Goal: Task Accomplishment & Management: Manage account settings

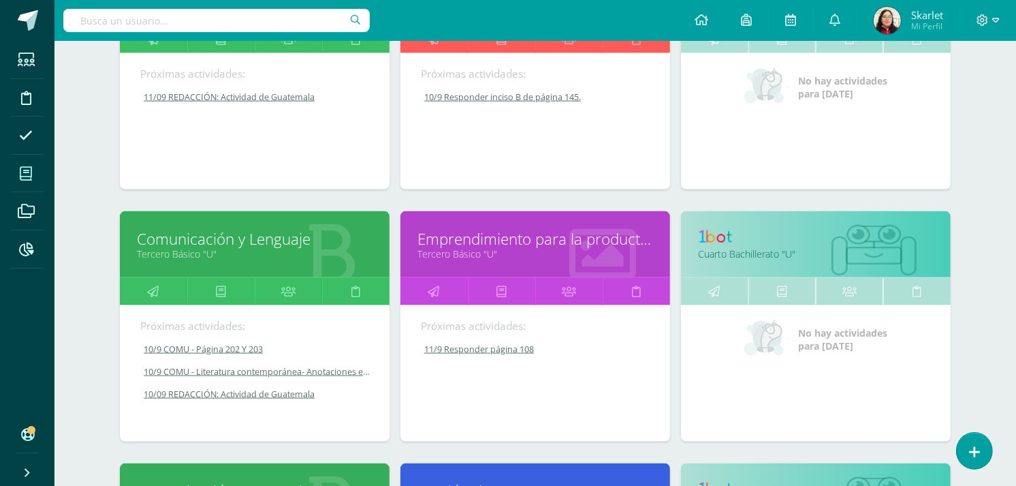
scroll to position [1558, 0]
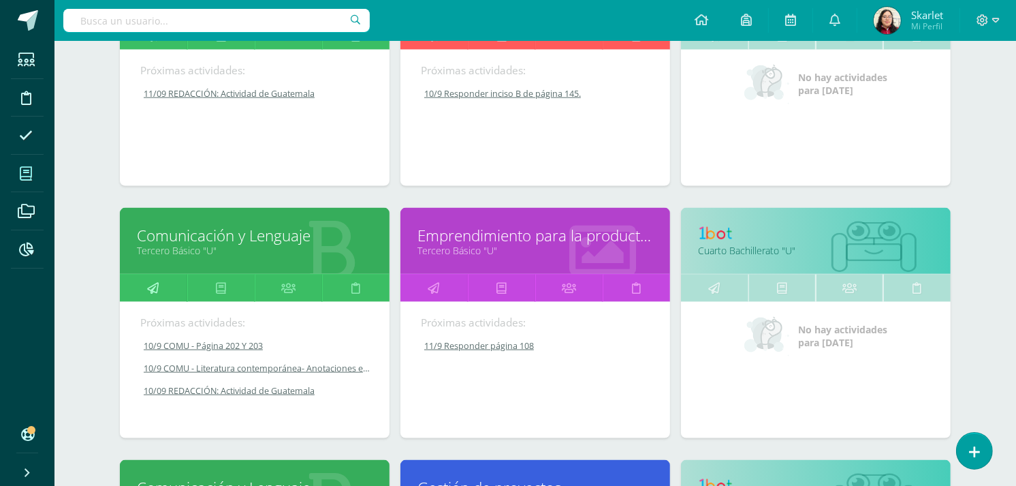
click at [155, 281] on icon at bounding box center [154, 288] width 12 height 27
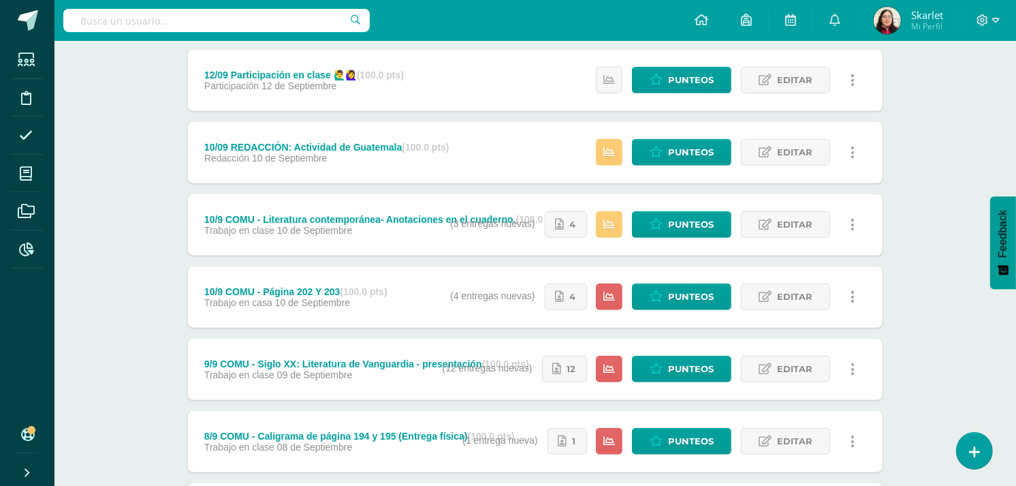
scroll to position [824, 0]
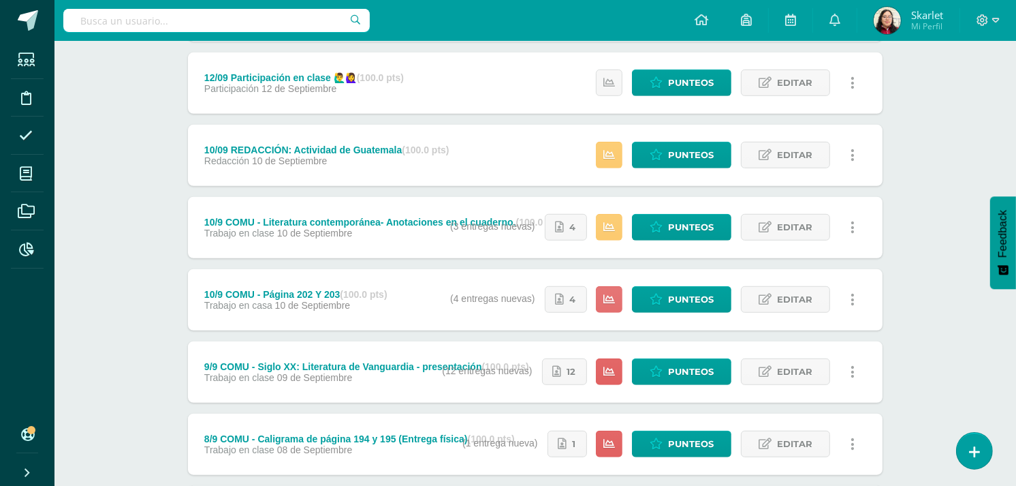
click at [774, 297] on link "Editar" at bounding box center [785, 299] width 89 height 27
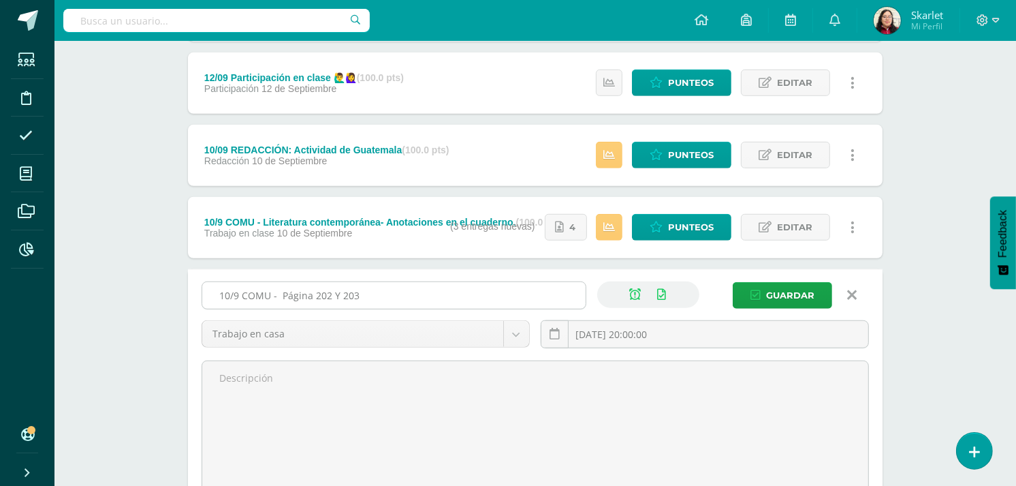
click at [232, 296] on input "10/9 COMU - Página 202 Y 203" at bounding box center [393, 295] width 383 height 27
type input "11/9 COMU - Página 202 Y 203"
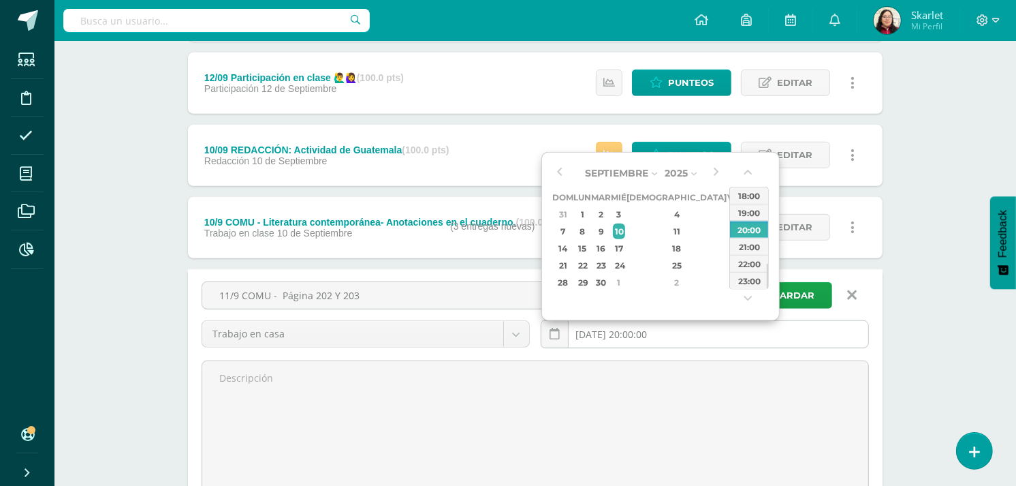
click at [759, 335] on input "2025-09-10 20:00:00" at bounding box center [705, 334] width 327 height 27
click at [663, 232] on div "11" at bounding box center [677, 231] width 80 height 16
type input "2025-09-11 20:00"
click at [800, 292] on span "Guardar" at bounding box center [790, 295] width 48 height 25
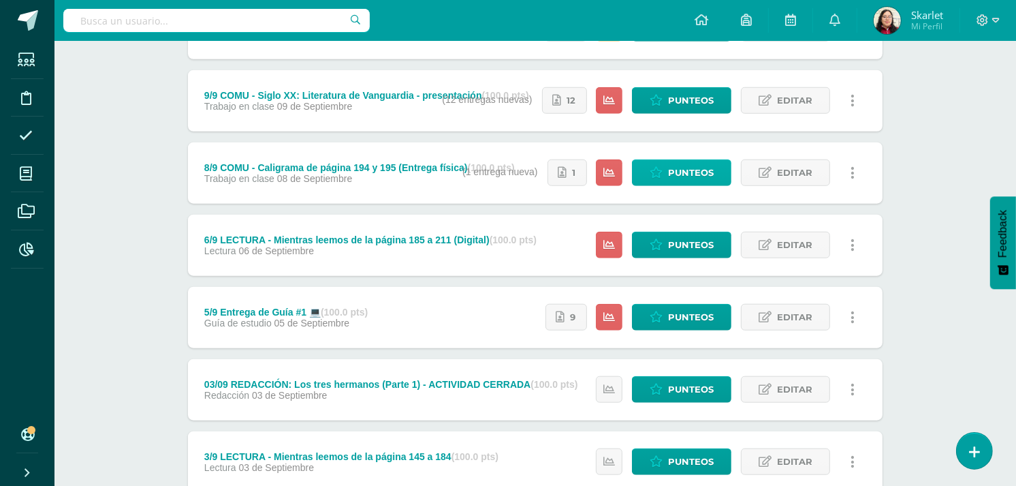
scroll to position [1124, 0]
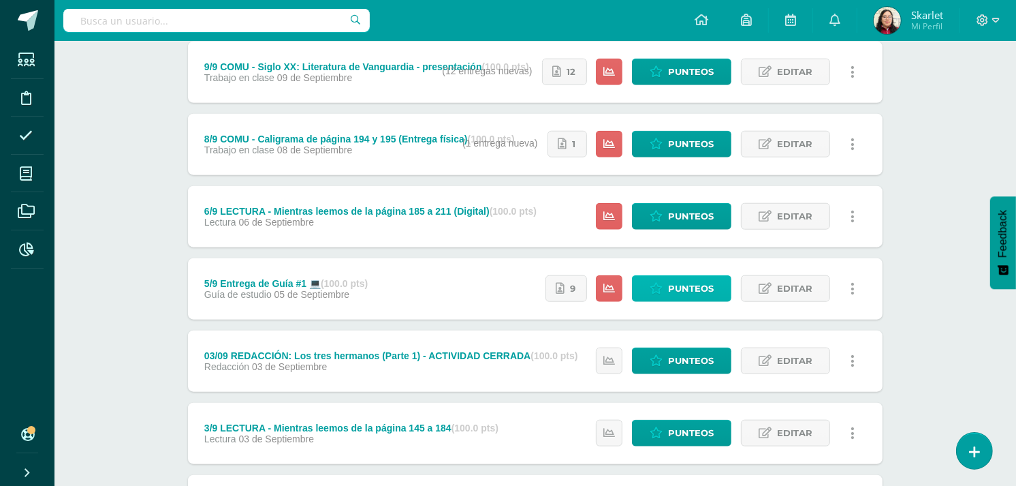
click at [693, 292] on span "Punteos" at bounding box center [691, 288] width 46 height 25
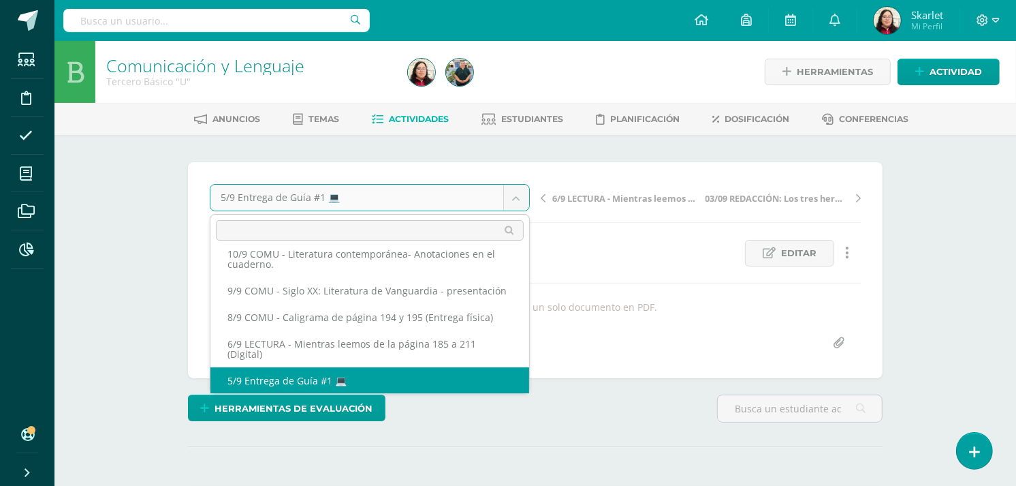
scroll to position [324, 0]
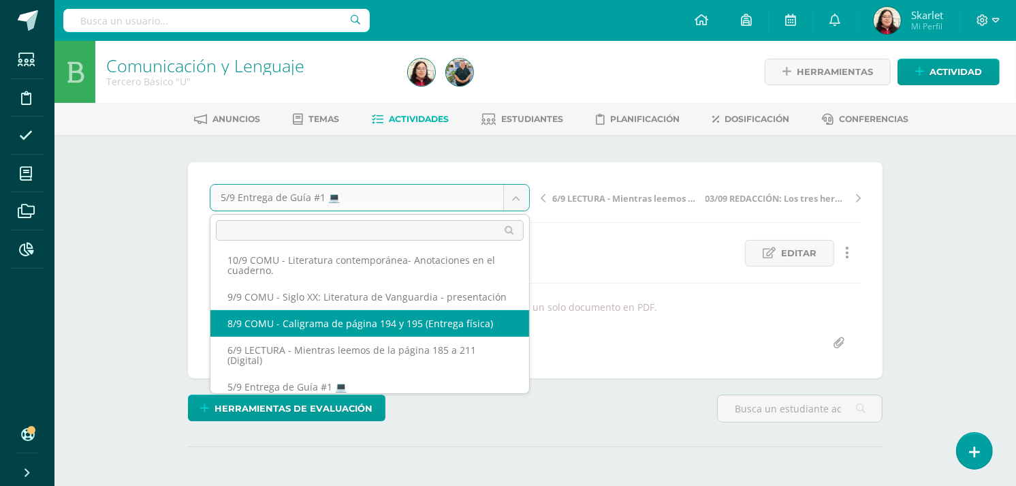
select select "/dashboard/teacher/grade-activity/219814/"
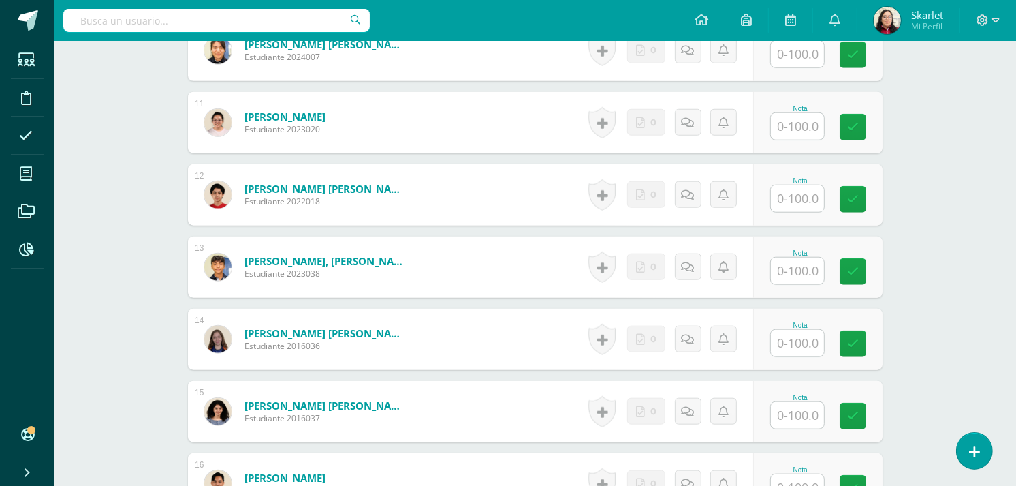
scroll to position [1108, 0]
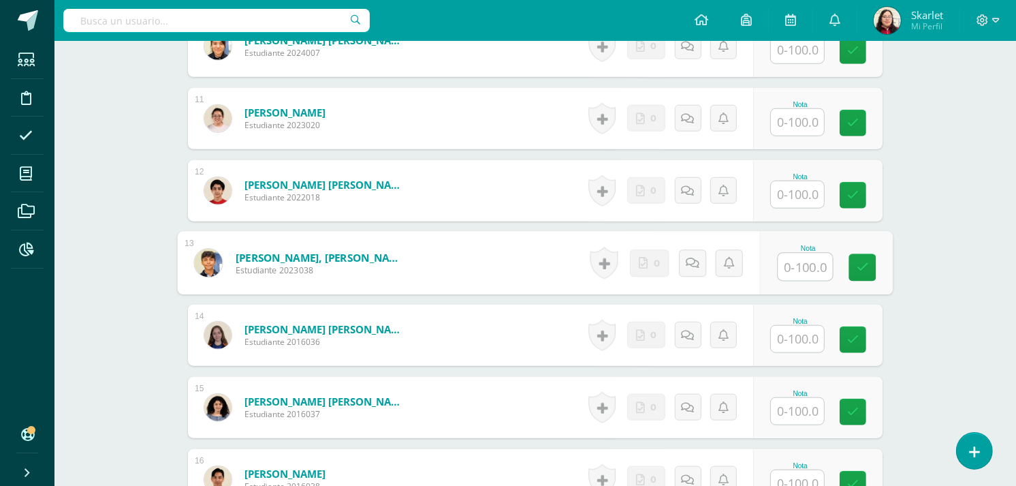
click at [815, 271] on input "text" at bounding box center [806, 266] width 54 height 27
type input "85"
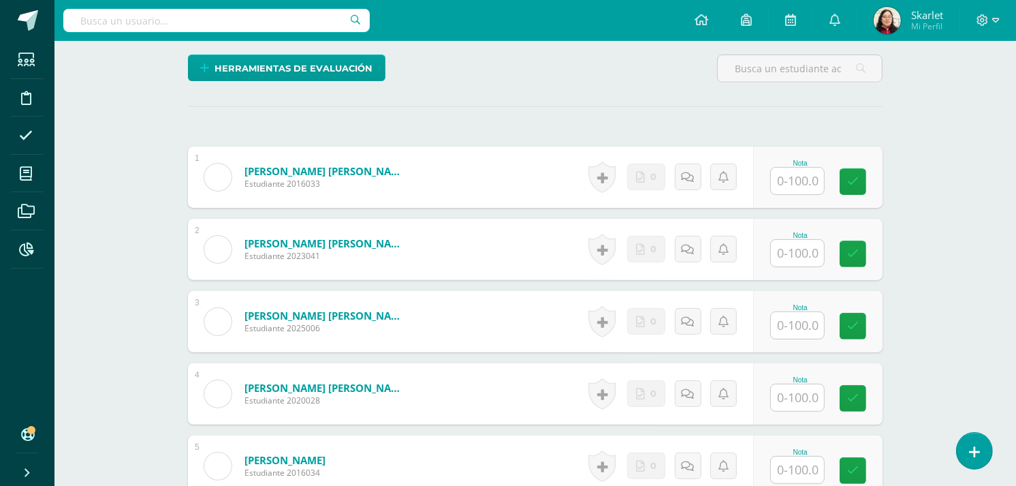
scroll to position [326, 0]
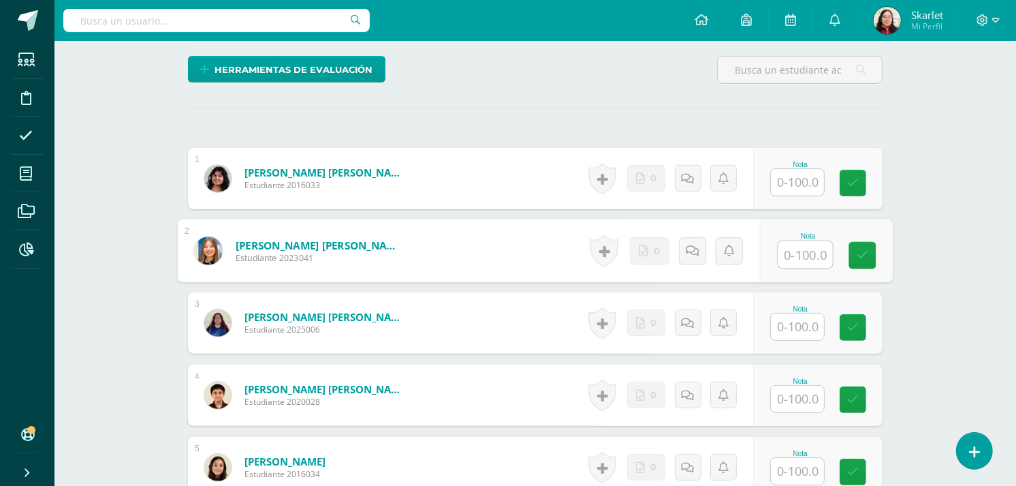
click at [785, 253] on input "text" at bounding box center [806, 254] width 54 height 27
type input "100"
click at [791, 454] on div "Nota" at bounding box center [800, 453] width 60 height 7
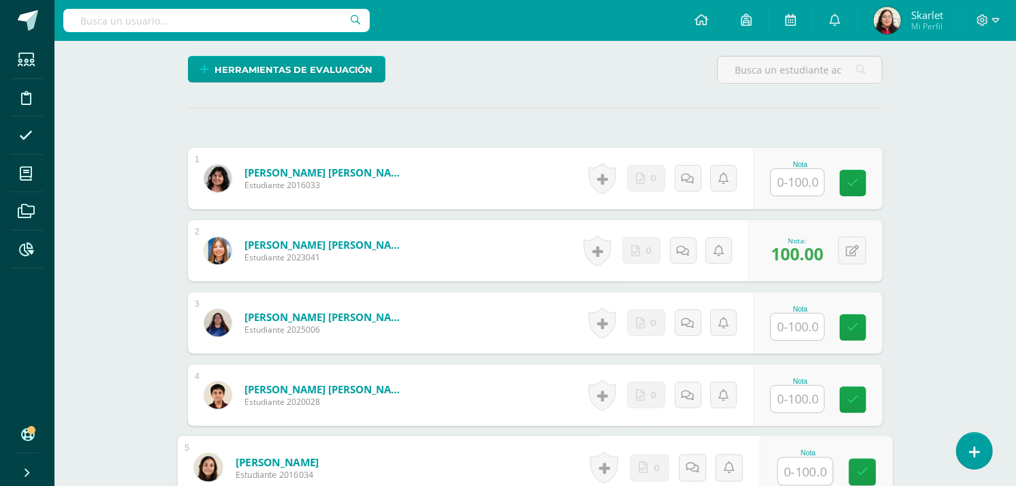
click at [791, 467] on input "text" at bounding box center [806, 471] width 54 height 27
type input "100"
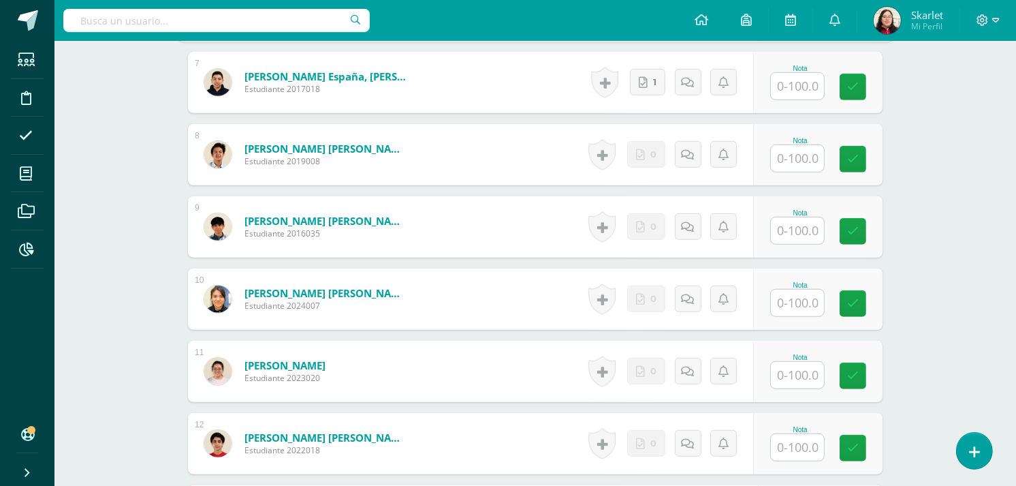
scroll to position [855, 0]
click at [779, 380] on input "text" at bounding box center [806, 375] width 54 height 27
type input "100"
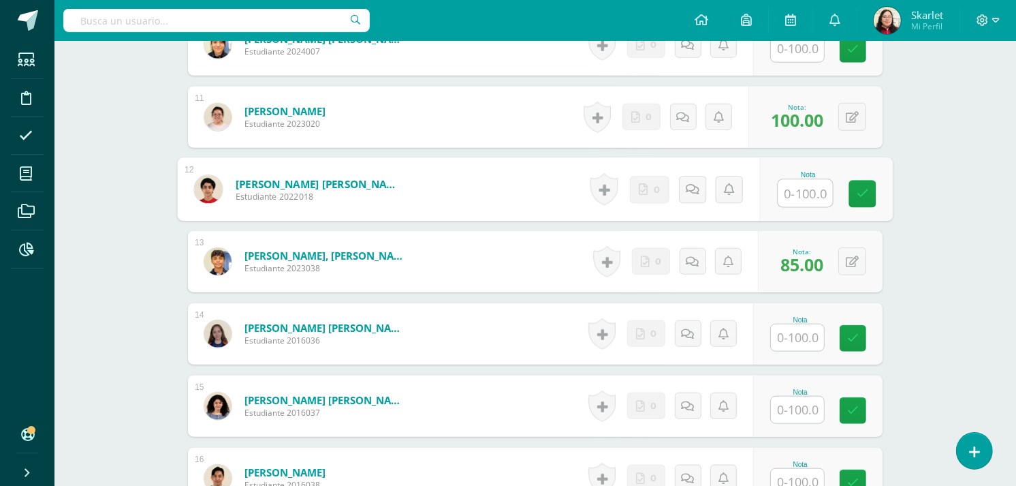
scroll to position [1360, 0]
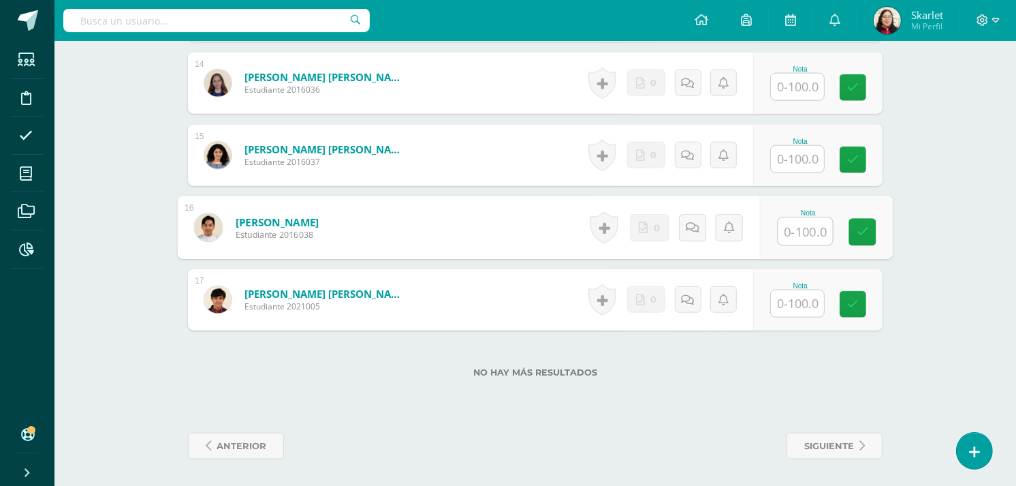
click at [796, 239] on input "text" at bounding box center [806, 231] width 54 height 27
type input "100"
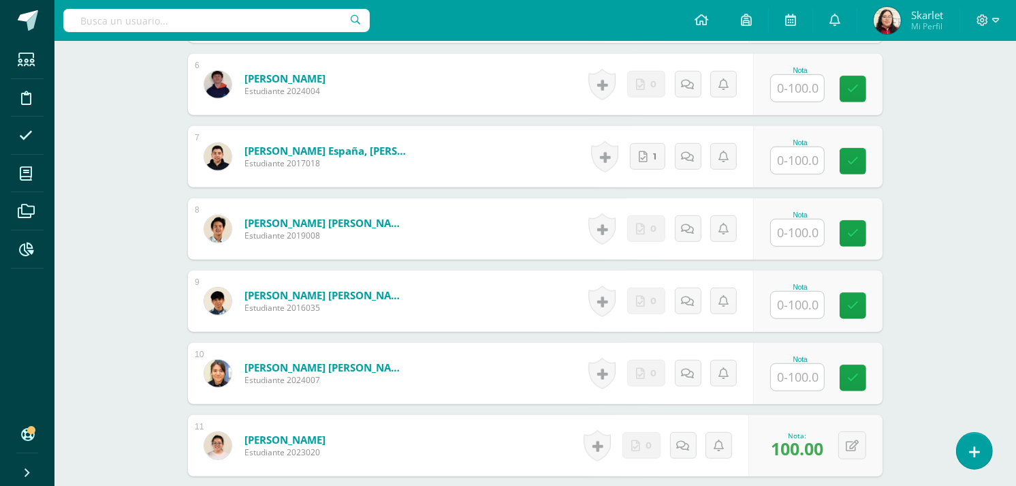
scroll to position [780, 0]
click at [791, 307] on input "text" at bounding box center [806, 305] width 54 height 27
type input "100"
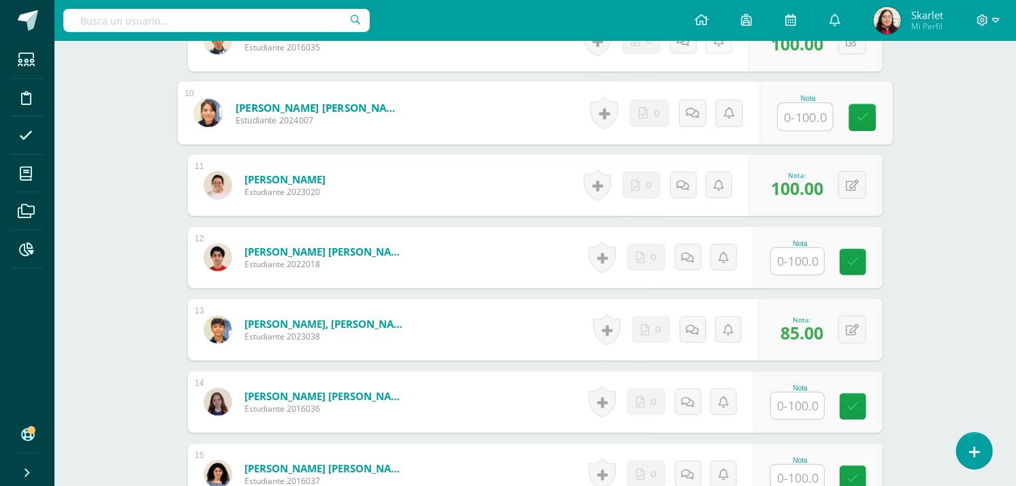
scroll to position [1040, 0]
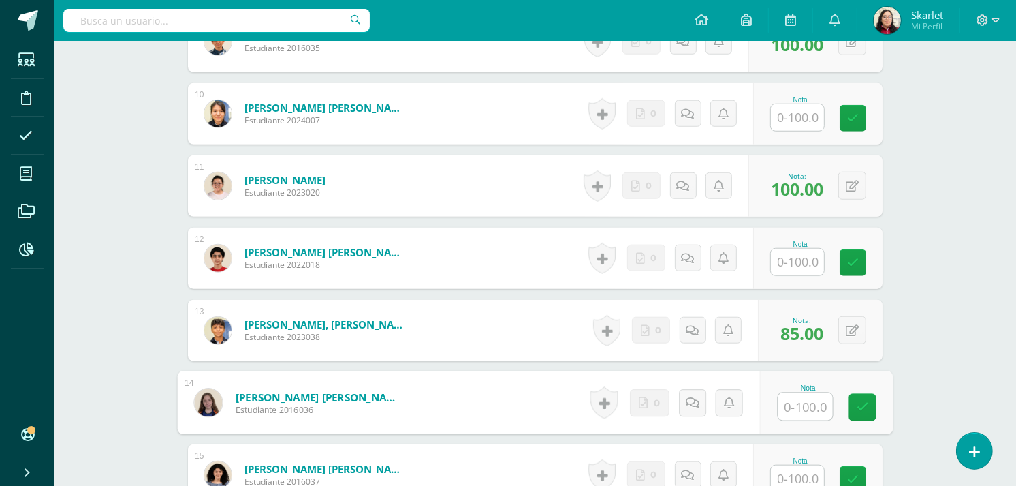
click at [798, 393] on input "text" at bounding box center [806, 406] width 54 height 27
type input "100"
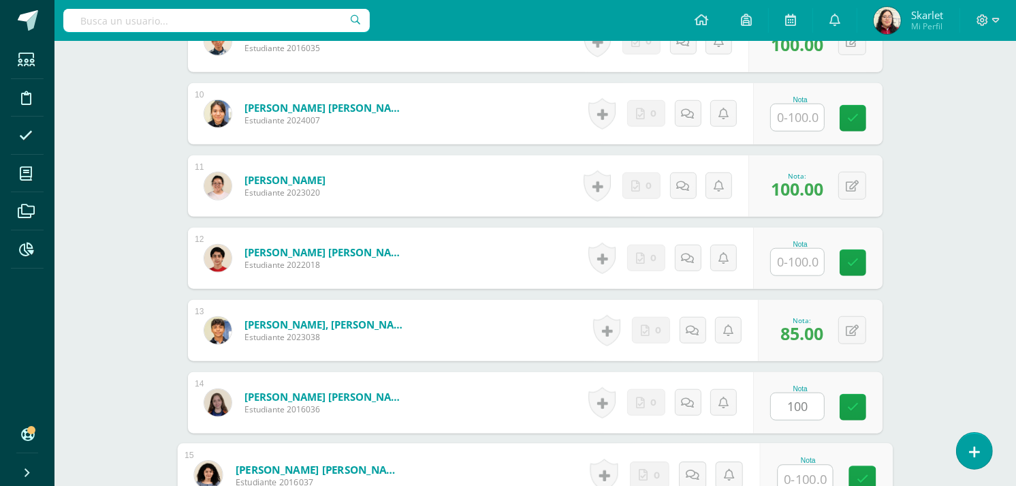
scroll to position [1046, 0]
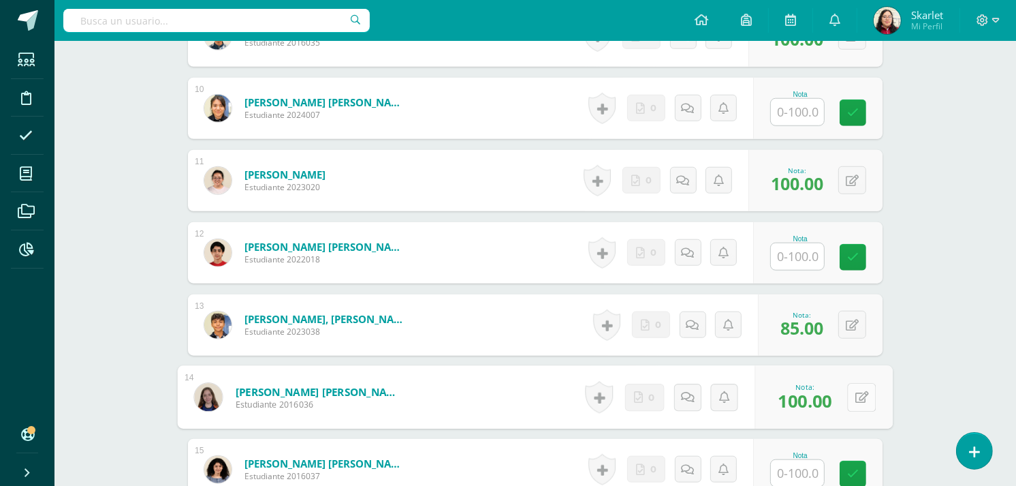
click at [849, 396] on button at bounding box center [861, 397] width 29 height 29
type input "90"
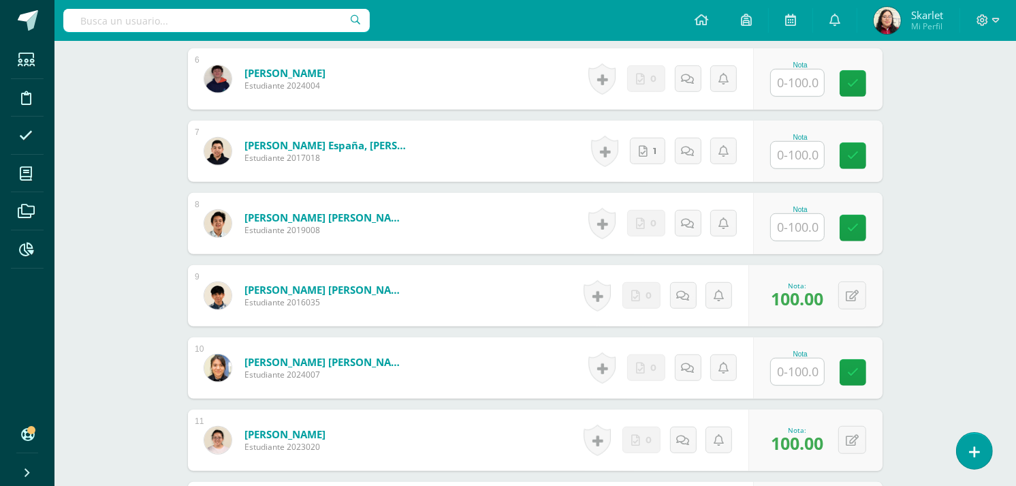
scroll to position [775, 0]
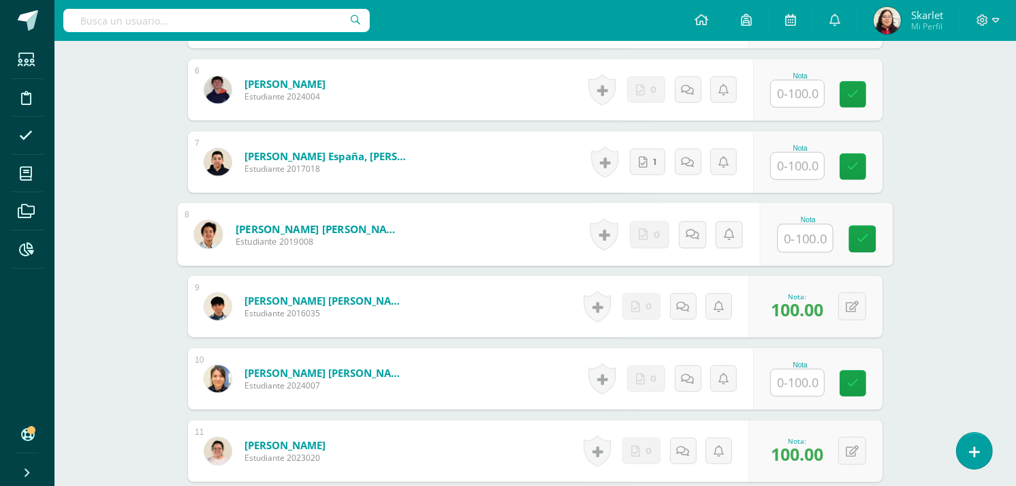
click at [819, 229] on input "text" at bounding box center [806, 238] width 54 height 27
type input "85"
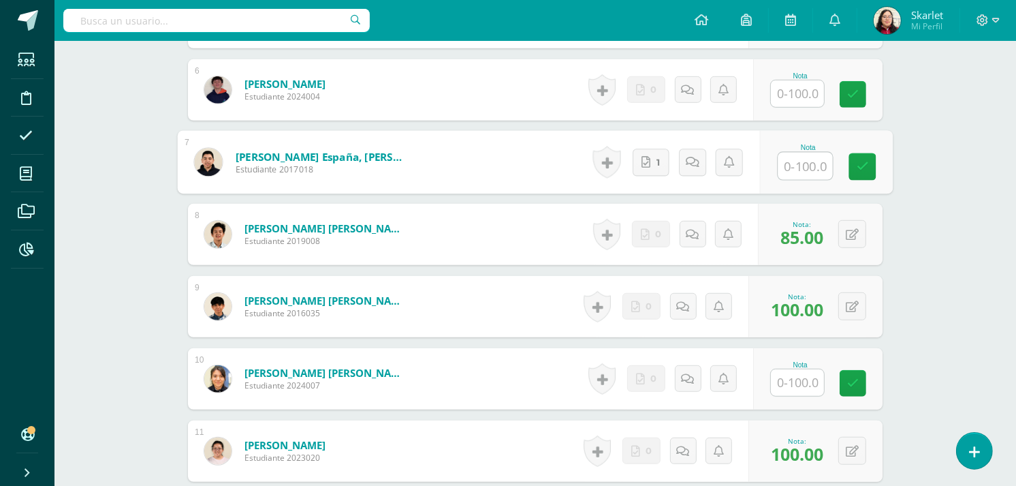
click at [798, 155] on input "text" at bounding box center [806, 166] width 54 height 27
type input "80"
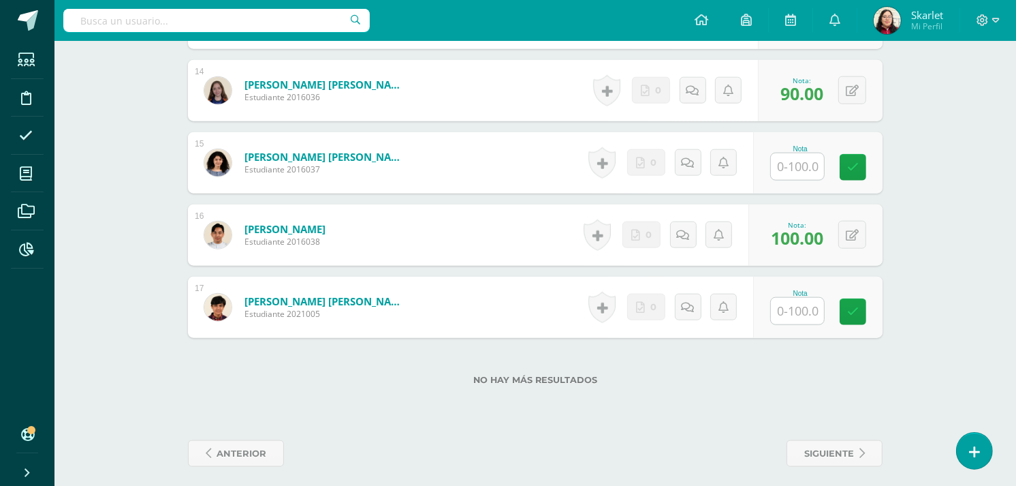
scroll to position [1360, 0]
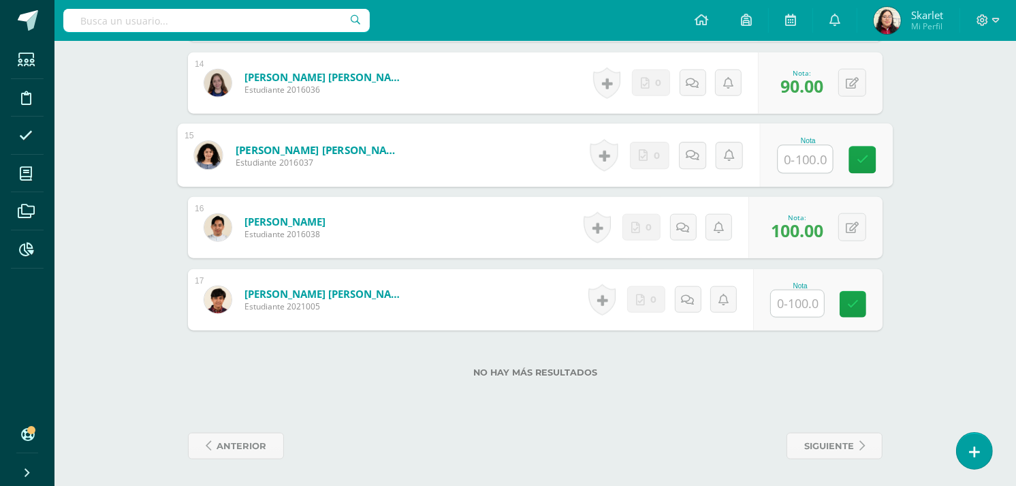
click at [794, 155] on input "text" at bounding box center [806, 159] width 54 height 27
type input "100"
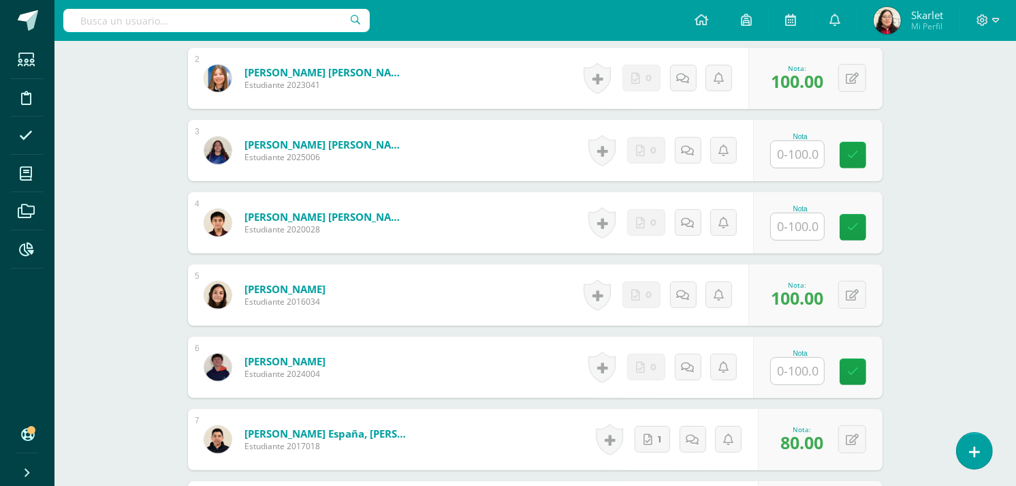
scroll to position [494, 0]
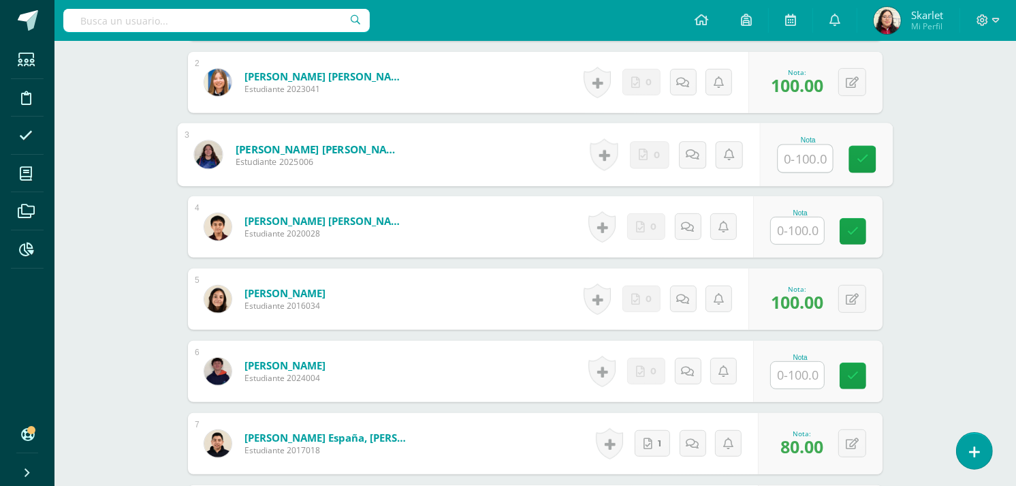
click at [789, 159] on input "text" at bounding box center [806, 158] width 54 height 27
type input "100"
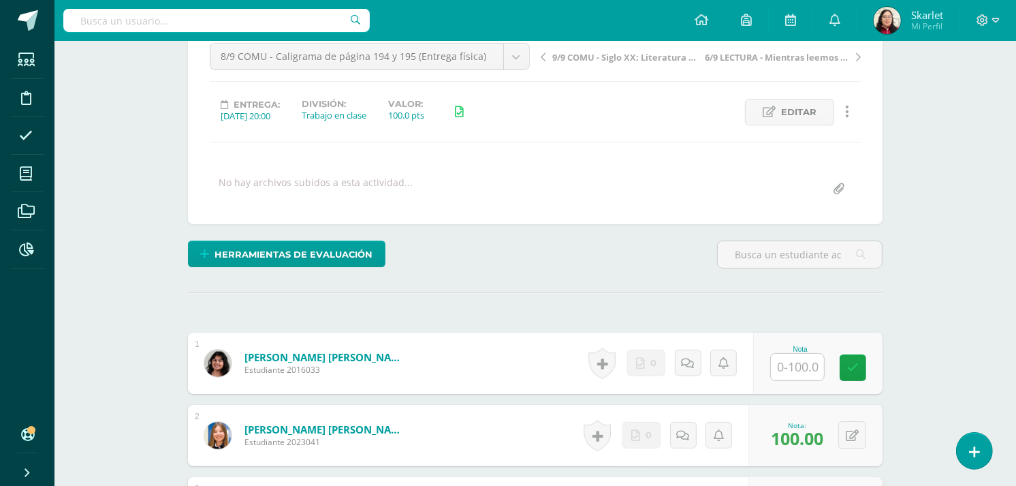
scroll to position [433, 0]
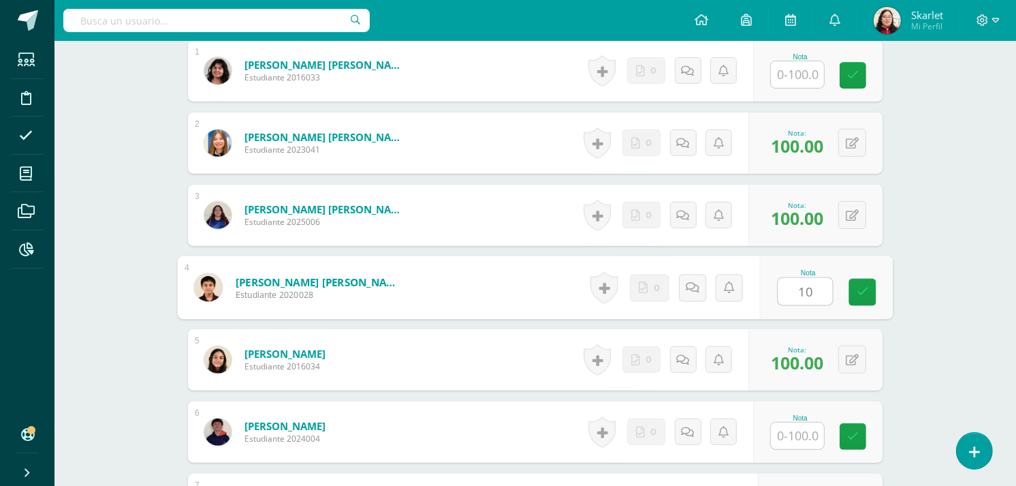
type input "100"
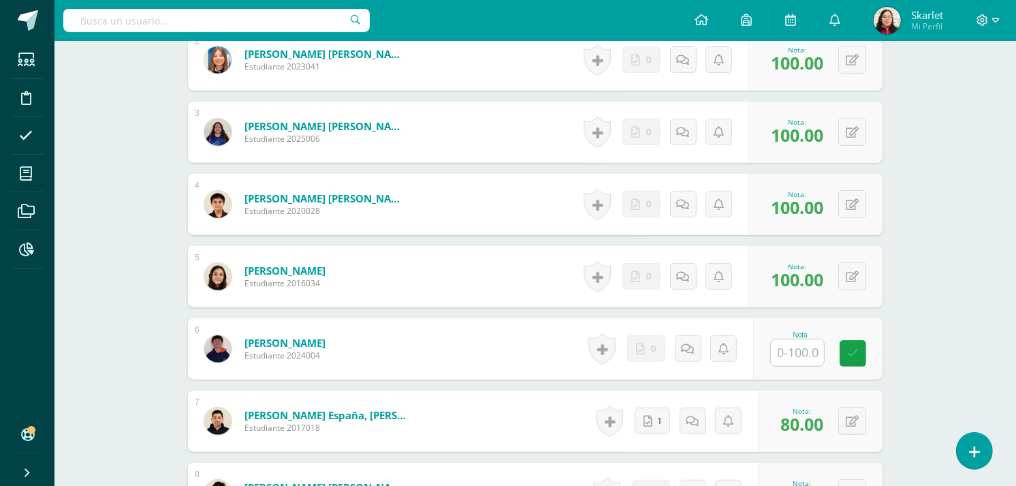
scroll to position [520, 0]
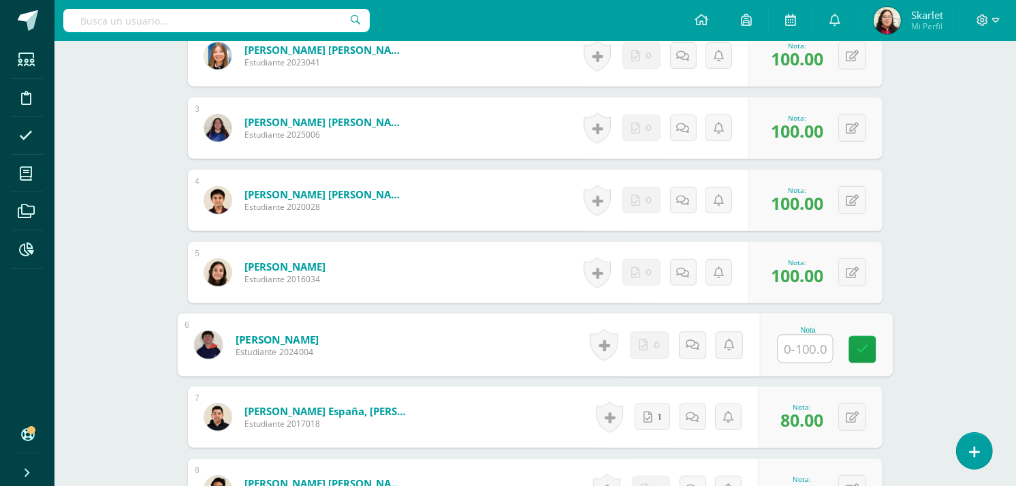
click at [791, 341] on input "text" at bounding box center [806, 348] width 54 height 27
type input "0"
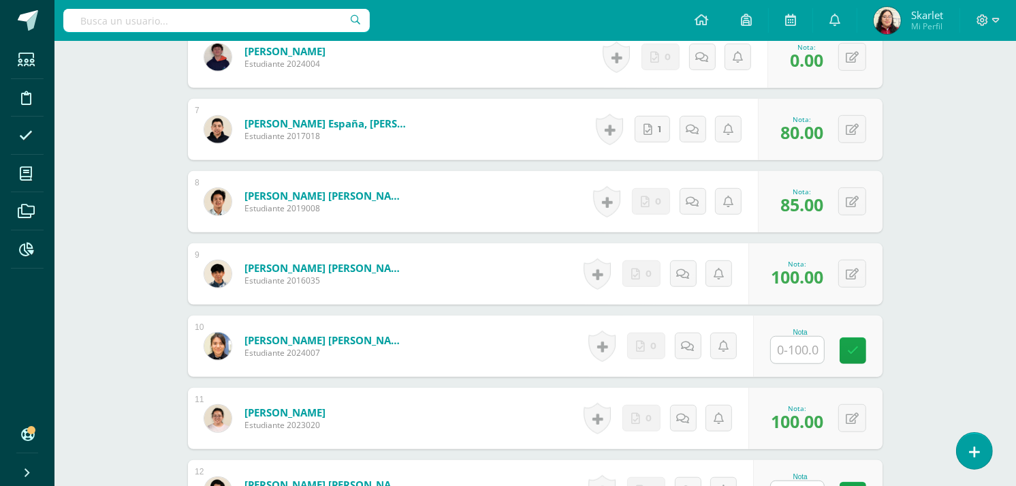
scroll to position [809, 0]
click at [791, 341] on input "text" at bounding box center [806, 349] width 54 height 27
type input "0"
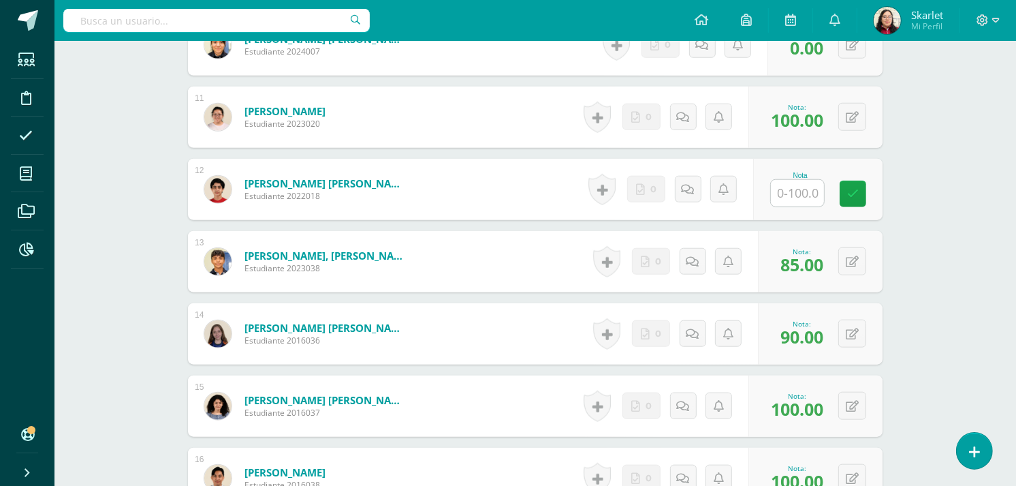
scroll to position [1110, 0]
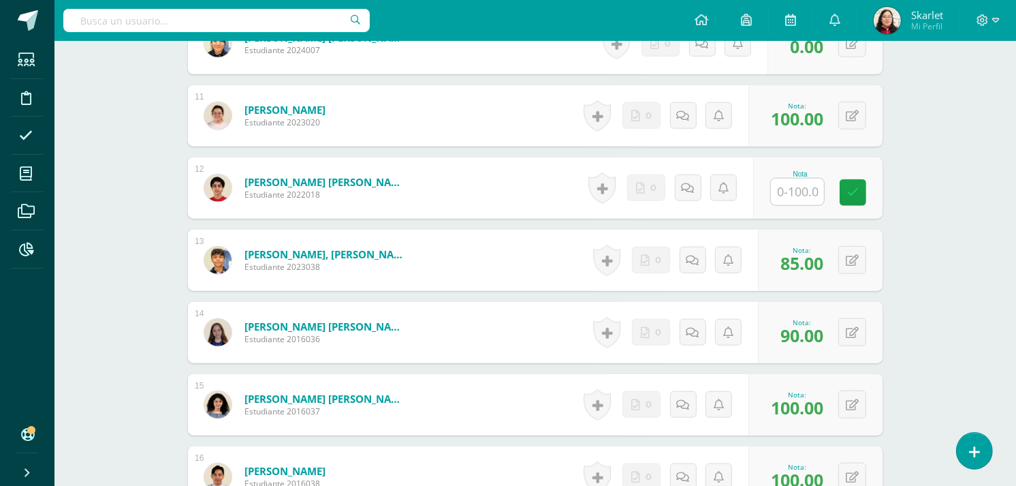
type input "0"
click at [798, 189] on input "0" at bounding box center [797, 191] width 53 height 27
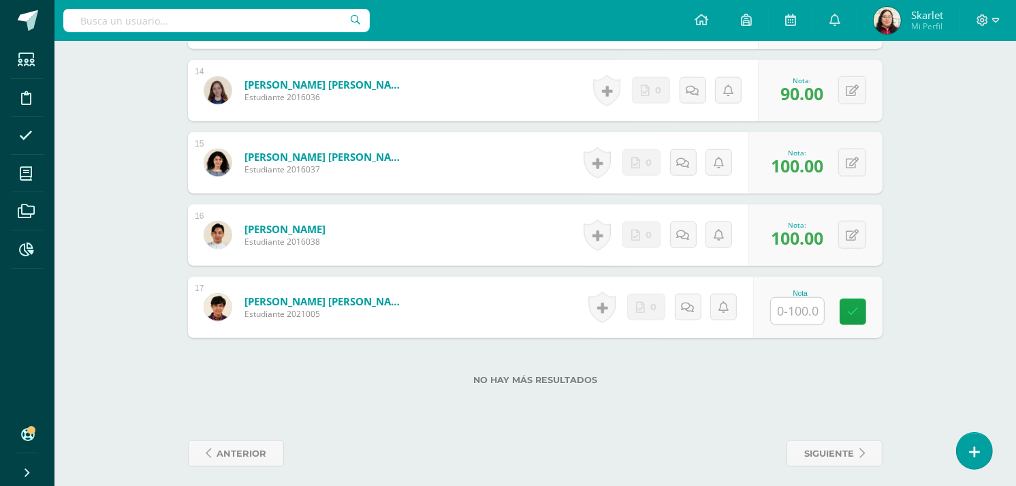
scroll to position [1355, 0]
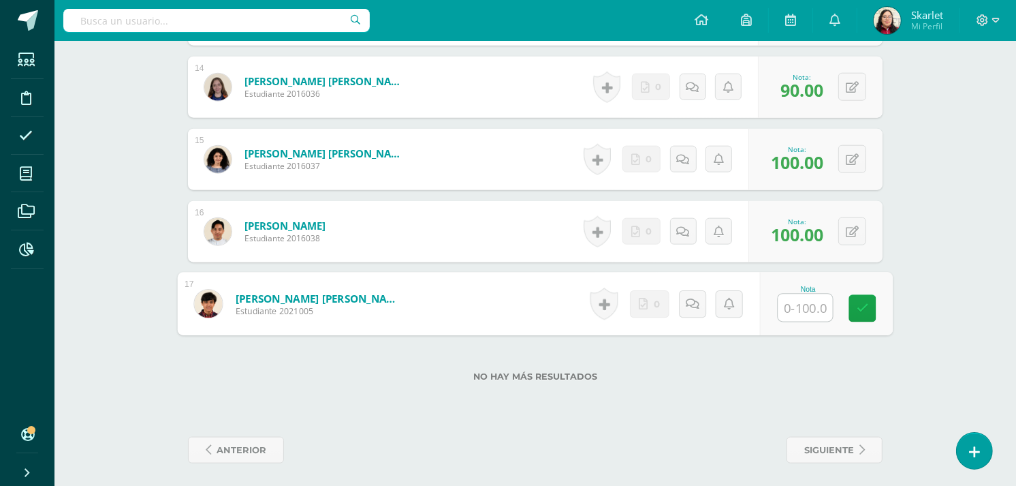
type input "0"
click at [787, 304] on input "0" at bounding box center [806, 307] width 54 height 27
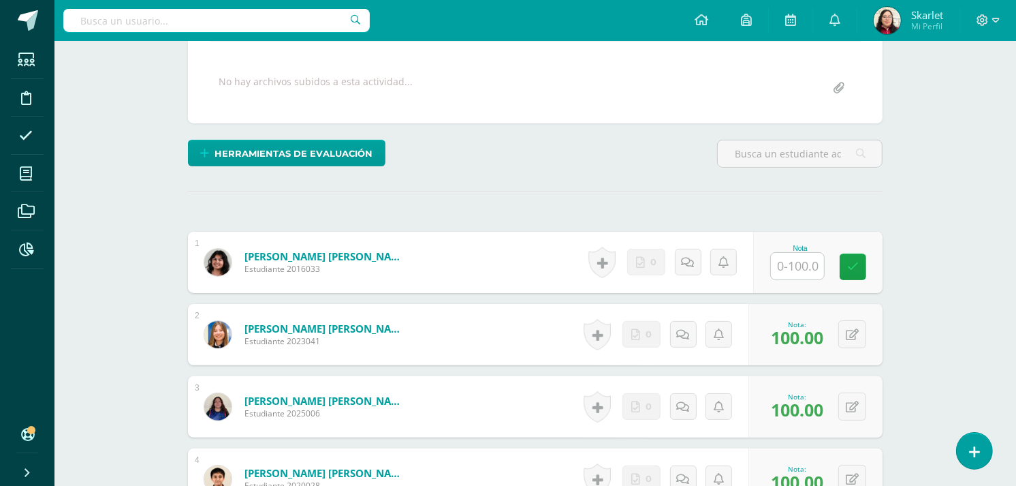
scroll to position [193, 0]
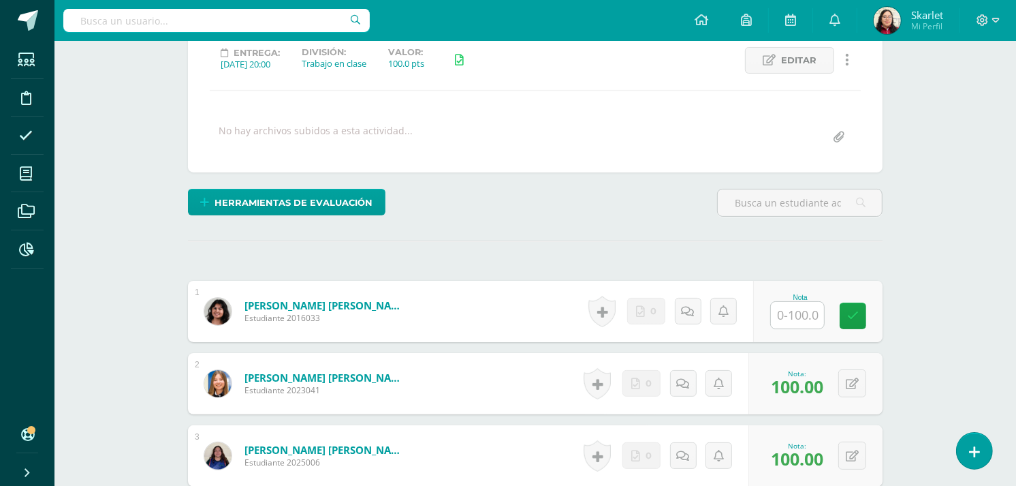
click at [791, 316] on input "text" at bounding box center [797, 315] width 53 height 27
type input "0"
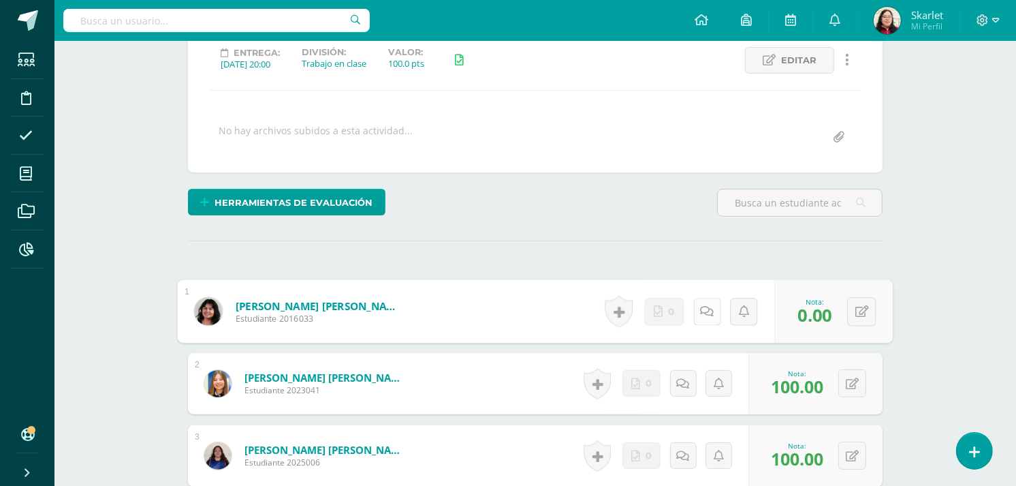
click at [702, 316] on icon at bounding box center [708, 311] width 14 height 12
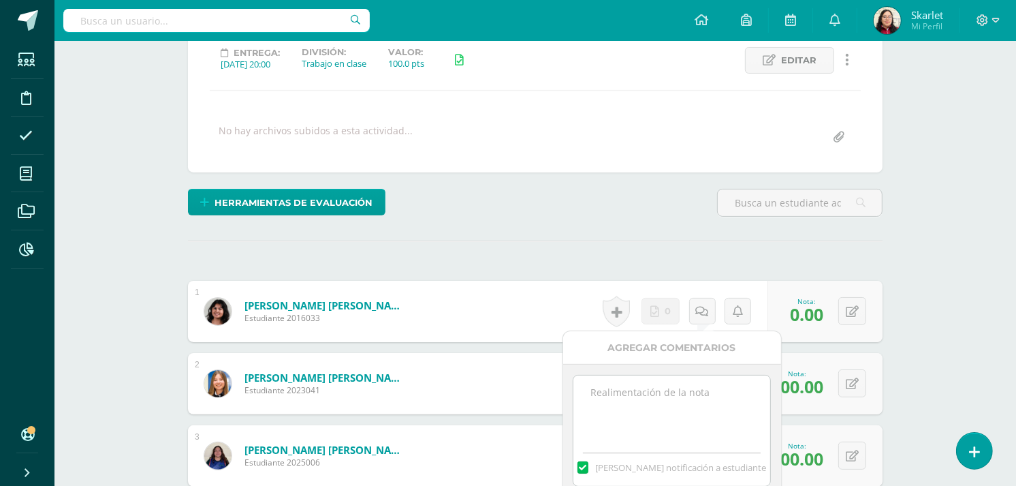
click at [591, 417] on textarea at bounding box center [672, 409] width 197 height 68
drag, startPoint x: 658, startPoint y: 411, endPoint x: 575, endPoint y: 383, distance: 87.5
click at [575, 383] on textarea "11/10 No se recibió material para calificar." at bounding box center [672, 409] width 197 height 68
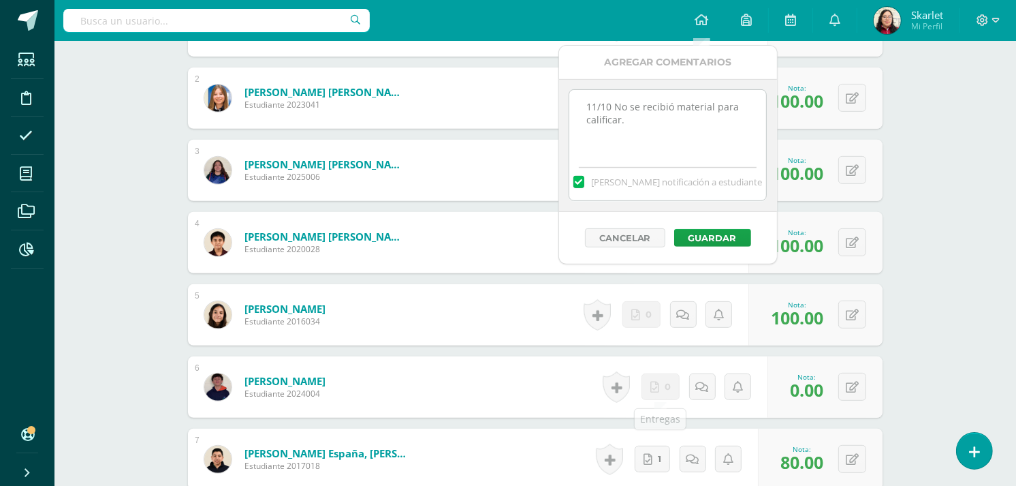
scroll to position [482, 0]
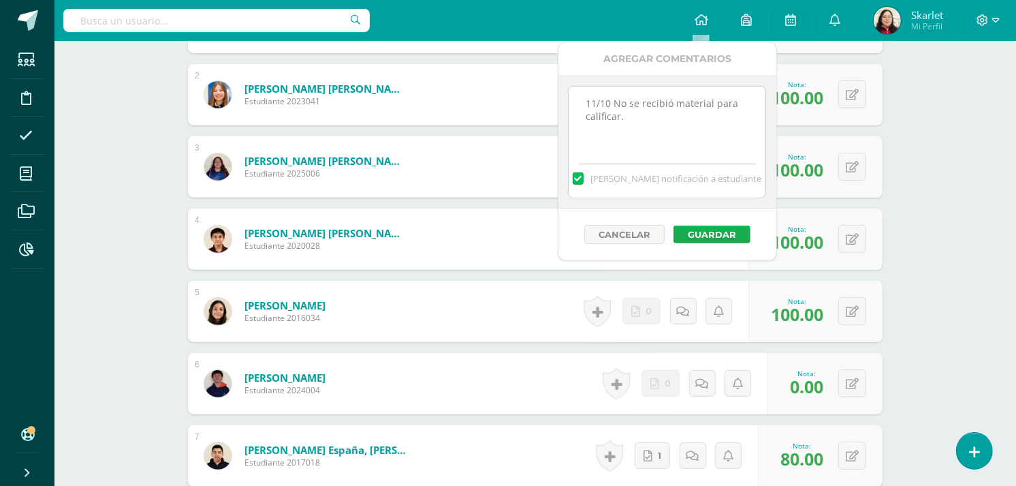
type textarea "11/10 No se recibió material para calificar."
click at [714, 235] on button "Guardar" at bounding box center [712, 234] width 77 height 18
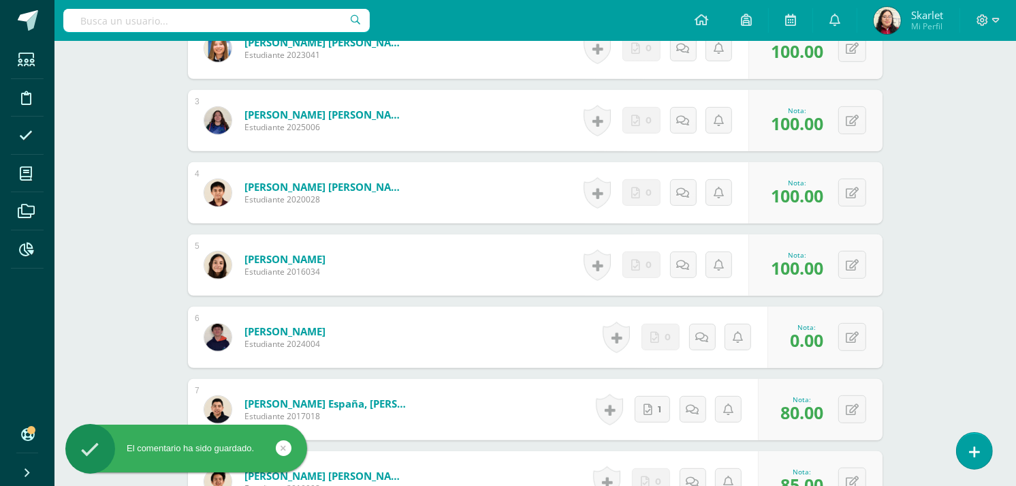
scroll to position [529, 0]
click at [698, 343] on link at bounding box center [706, 336] width 27 height 27
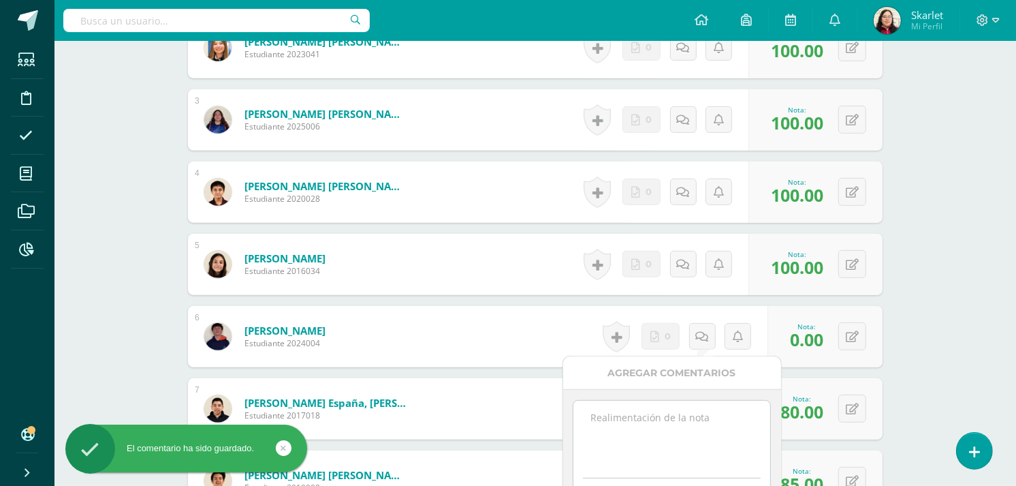
click at [642, 425] on textarea at bounding box center [672, 435] width 197 height 68
paste textarea "11/10 No se recibió material para calificar."
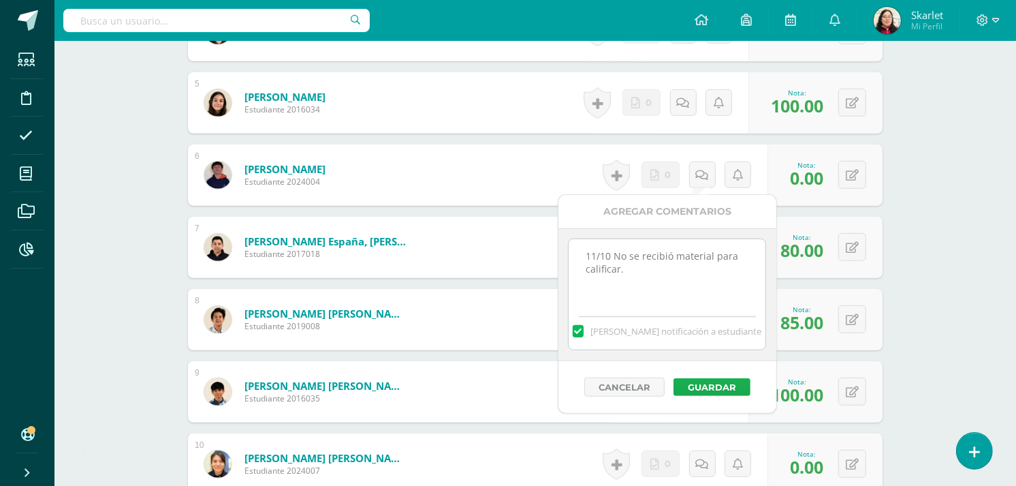
type textarea "11/10 No se recibió material para calificar."
click at [705, 383] on button "Guardar" at bounding box center [712, 387] width 77 height 18
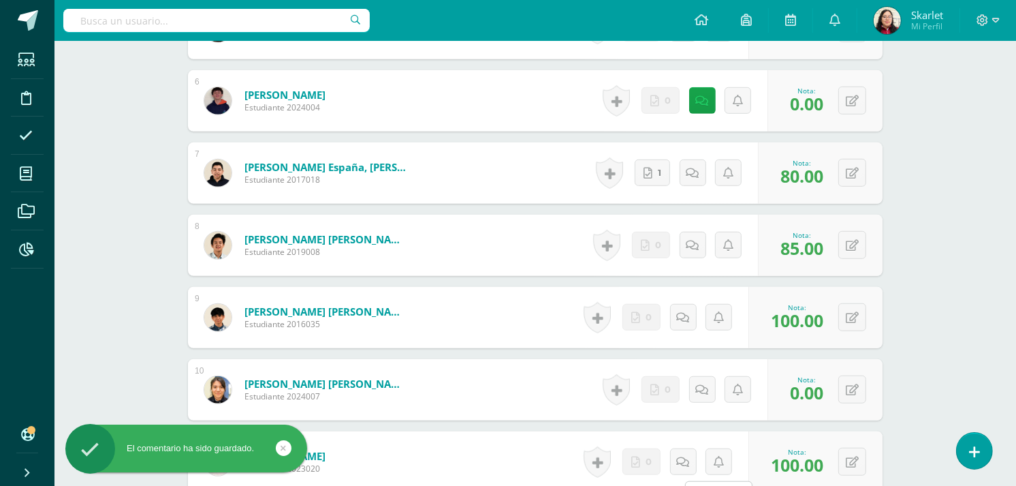
scroll to position [873, 0]
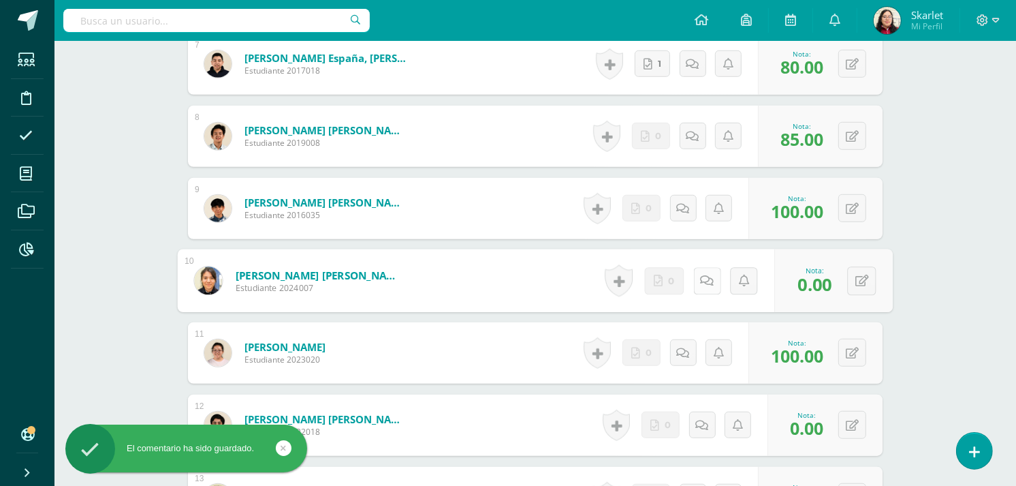
click at [706, 275] on icon at bounding box center [708, 281] width 14 height 12
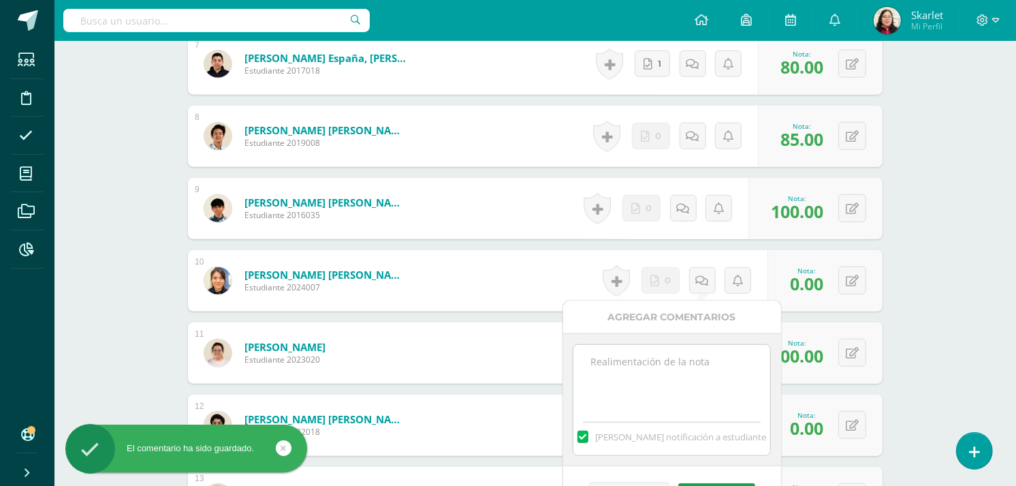
click at [687, 373] on textarea at bounding box center [672, 379] width 197 height 68
paste textarea "11/10 No se recibió material para calificar."
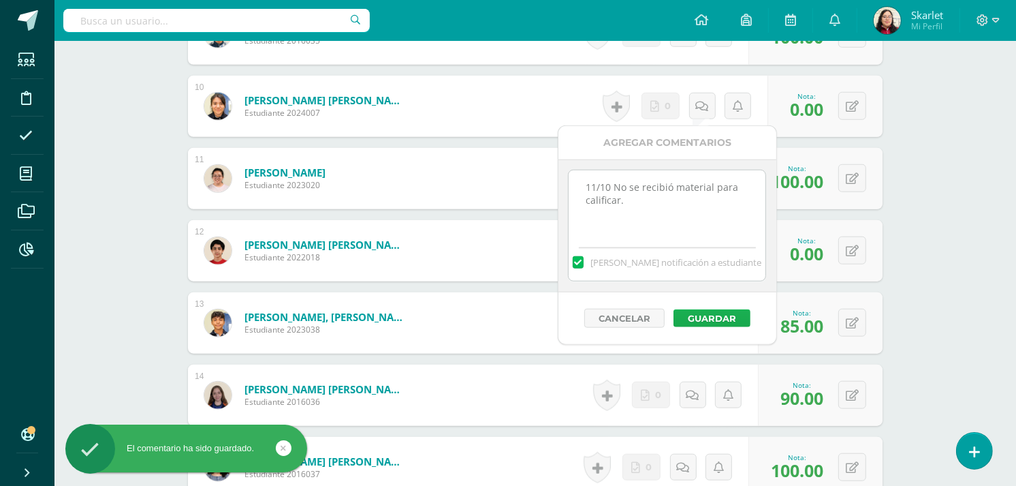
type textarea "11/10 No se recibió material para calificar."
click at [704, 315] on button "Guardar" at bounding box center [712, 318] width 77 height 18
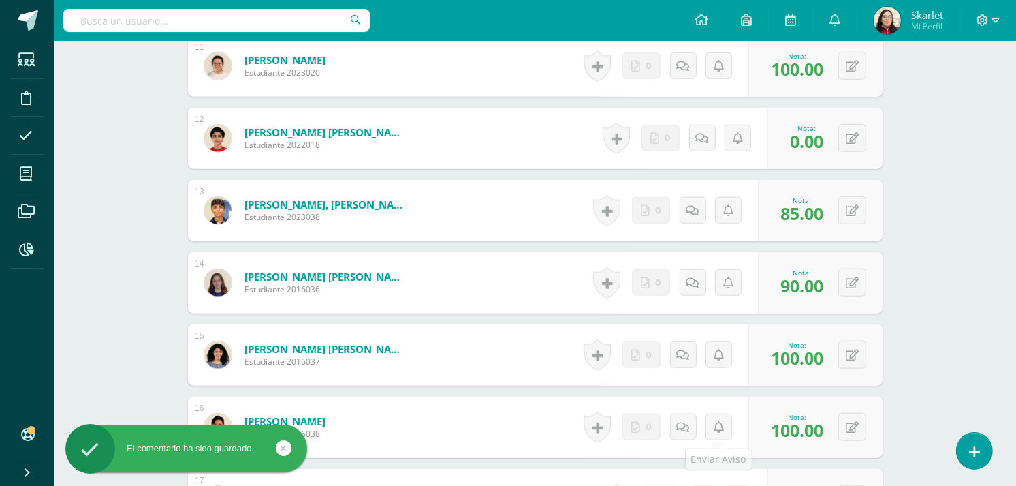
scroll to position [1199, 0]
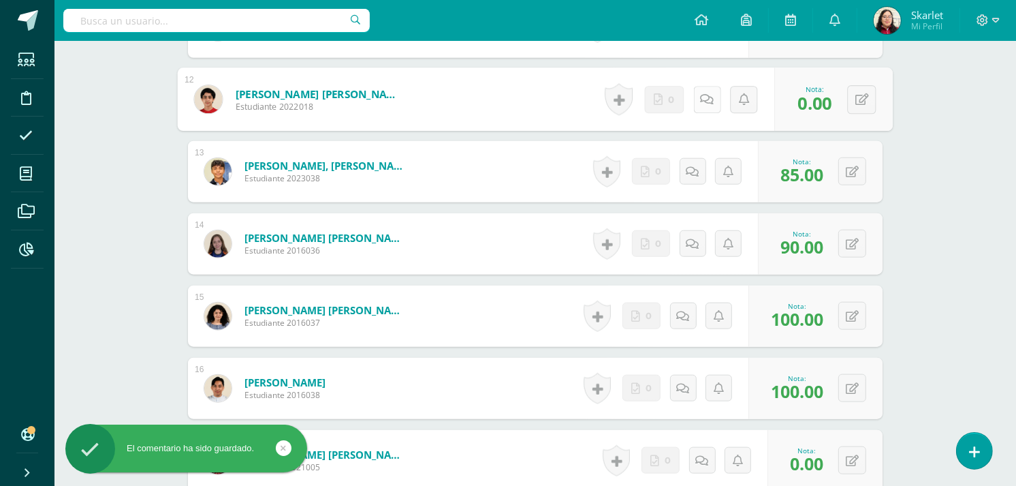
click at [701, 99] on icon at bounding box center [708, 99] width 14 height 12
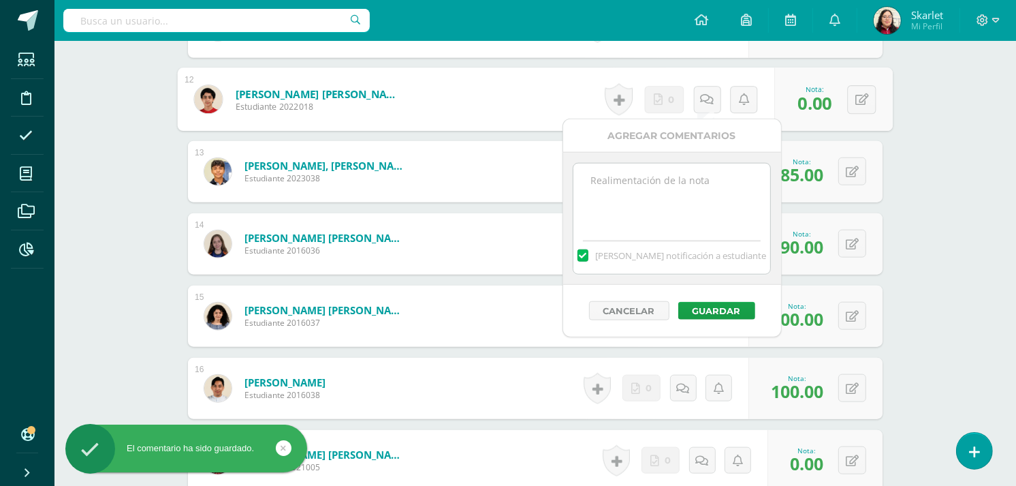
click at [608, 201] on textarea at bounding box center [672, 197] width 197 height 68
paste textarea "11/10 No se recibió material para calificar."
click at [608, 201] on textarea "11/10 No se recibió material para calificar." at bounding box center [672, 197] width 197 height 68
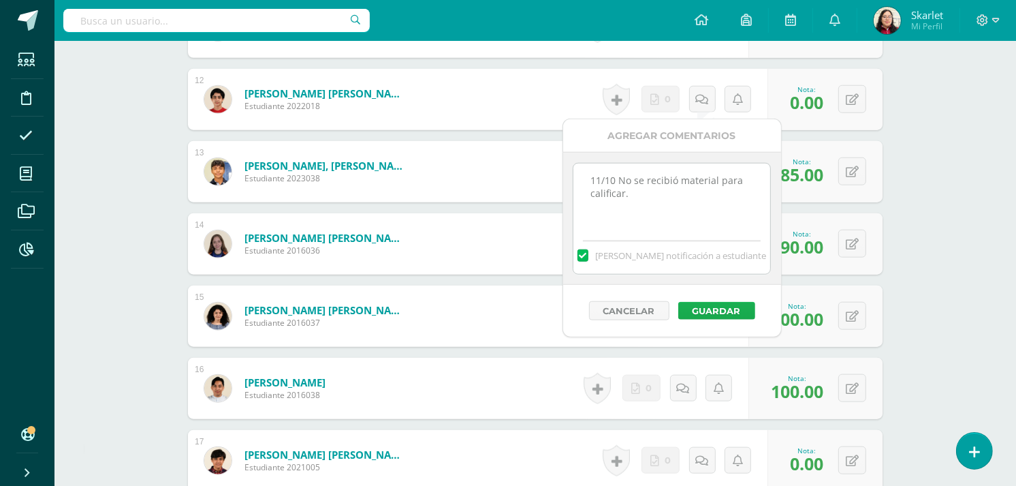
type textarea "11/10 No se recibió material para calificar."
click at [726, 312] on button "Guardar" at bounding box center [716, 311] width 77 height 18
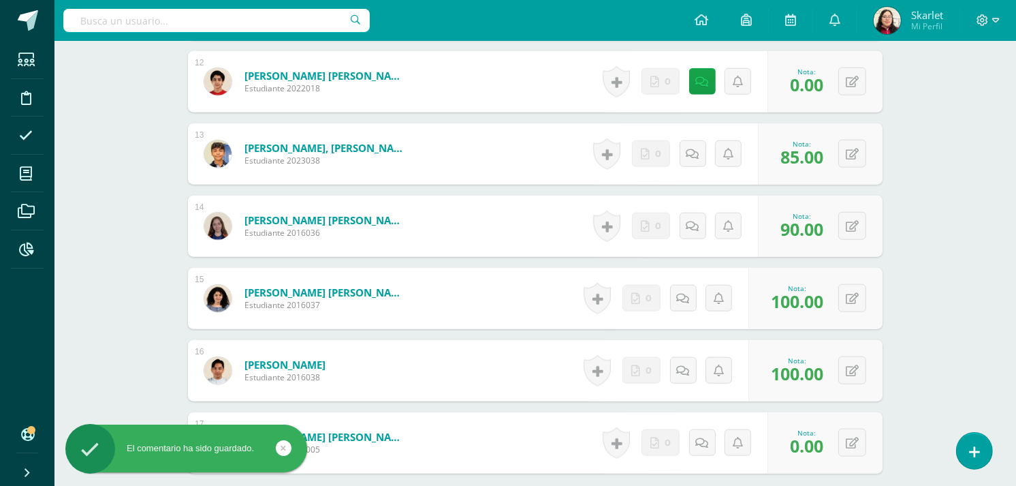
scroll to position [1360, 0]
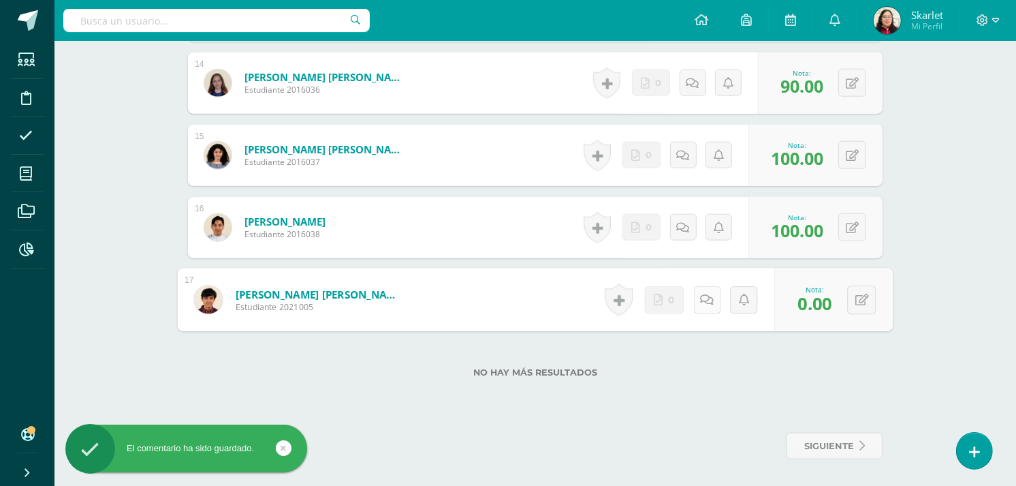
click at [702, 296] on icon at bounding box center [708, 300] width 14 height 12
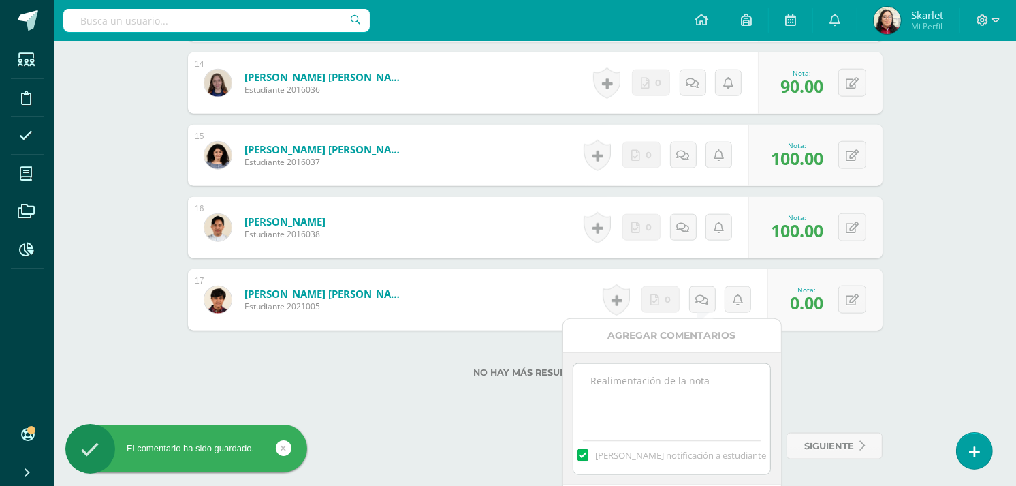
click at [657, 404] on textarea at bounding box center [672, 398] width 197 height 68
paste textarea "11/10 No se recibió material para calificar."
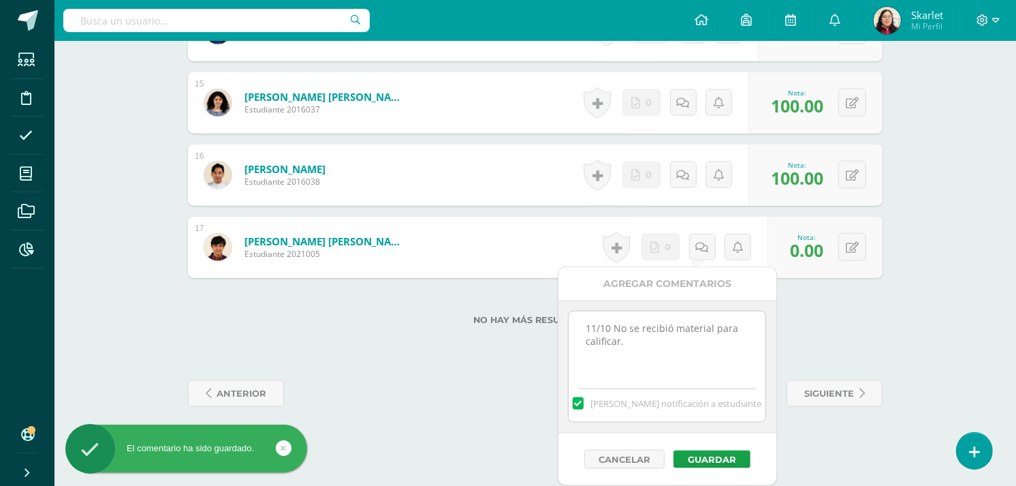
scroll to position [1413, 0]
type textarea "11/10 No se recibió material para calificar."
click at [690, 458] on button "Guardar" at bounding box center [712, 459] width 77 height 18
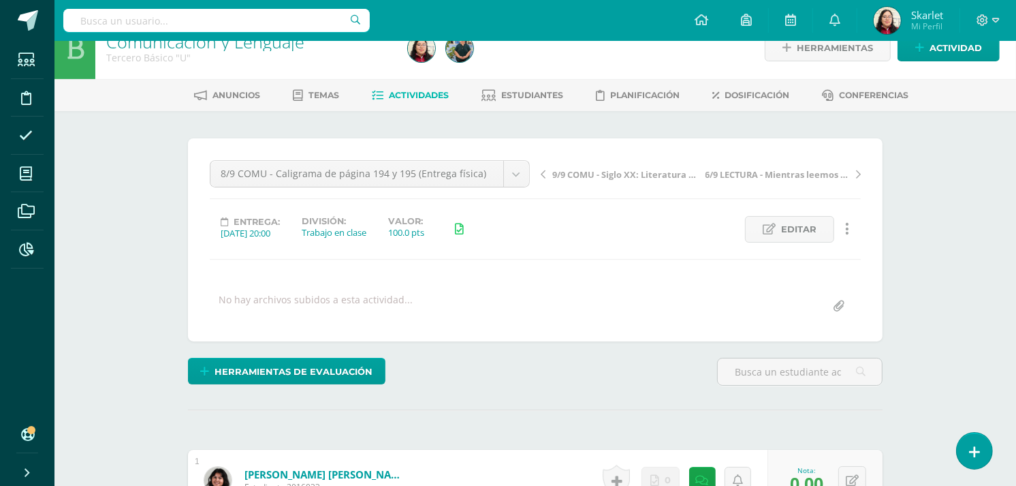
scroll to position [16, 0]
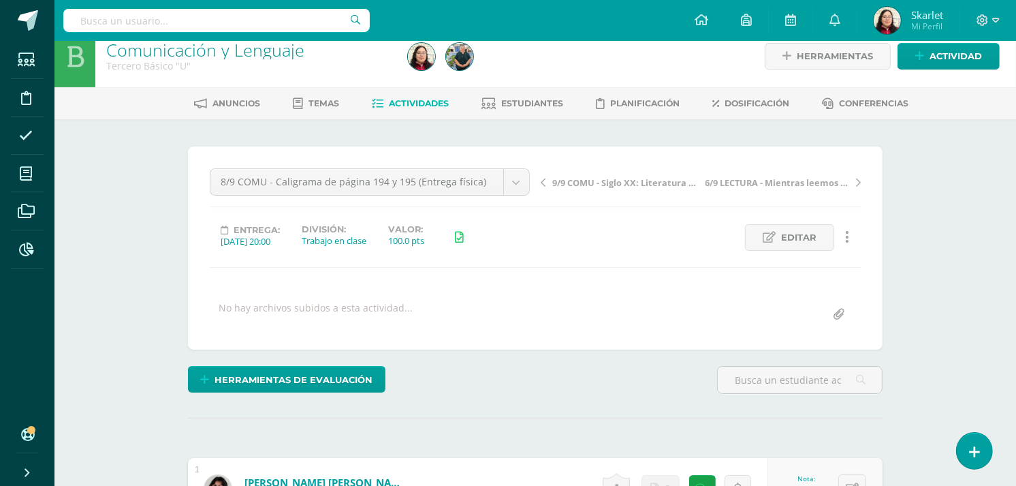
click at [654, 180] on span "9/9 COMU - Siglo XX: Literatura de Vanguardia - presentación" at bounding box center [624, 182] width 144 height 12
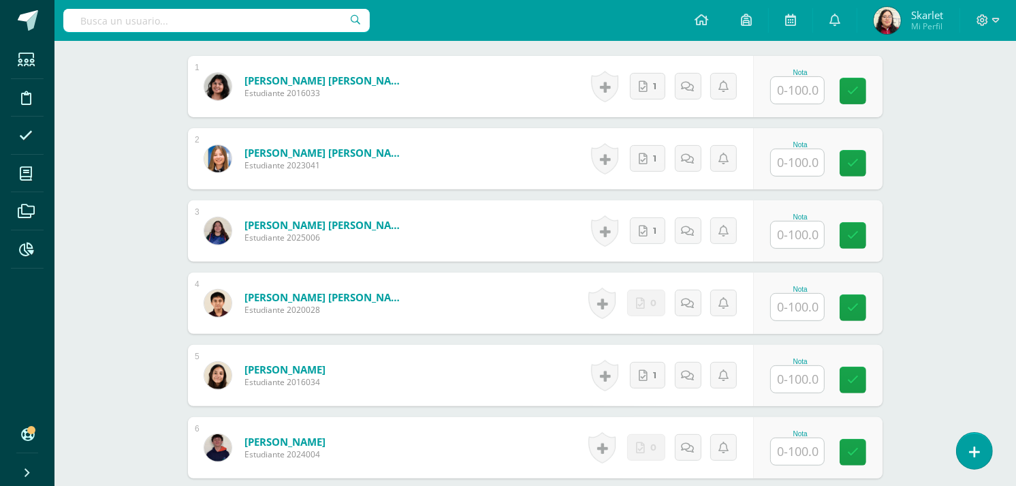
scroll to position [419, 0]
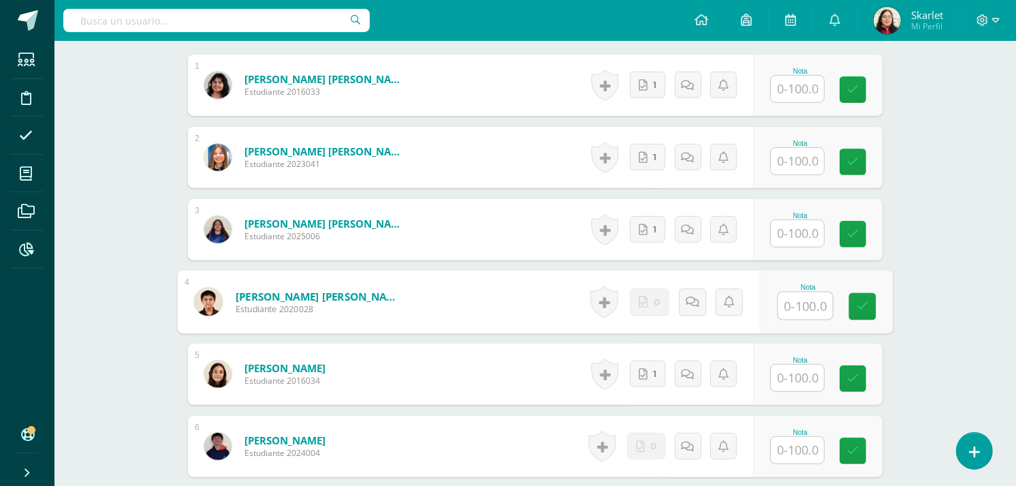
click at [801, 307] on input "text" at bounding box center [806, 305] width 54 height 27
type input "0"
click at [703, 307] on icon at bounding box center [708, 302] width 14 height 12
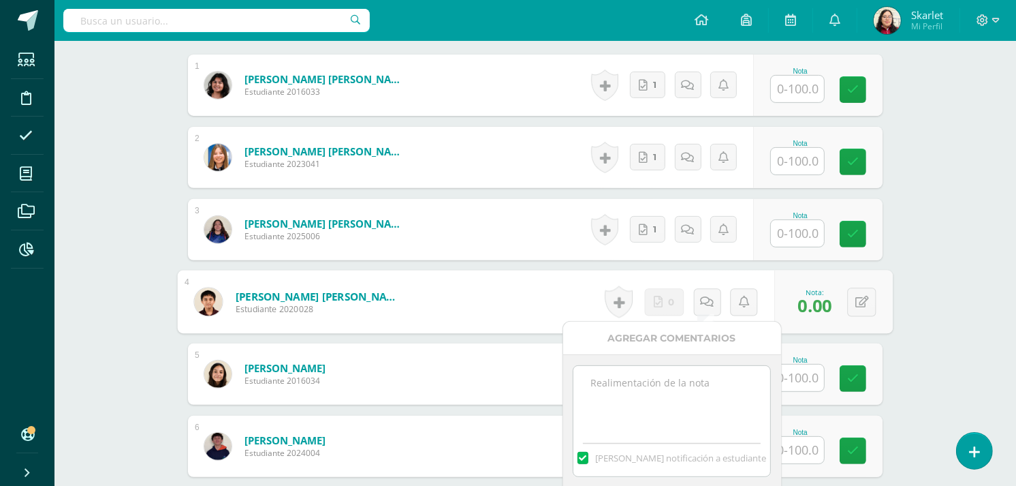
click at [603, 384] on textarea at bounding box center [672, 400] width 197 height 68
paste textarea "11/10 No se recibió material para calificar."
click at [603, 384] on textarea "11/10 No se recibió material para calificar." at bounding box center [672, 400] width 197 height 68
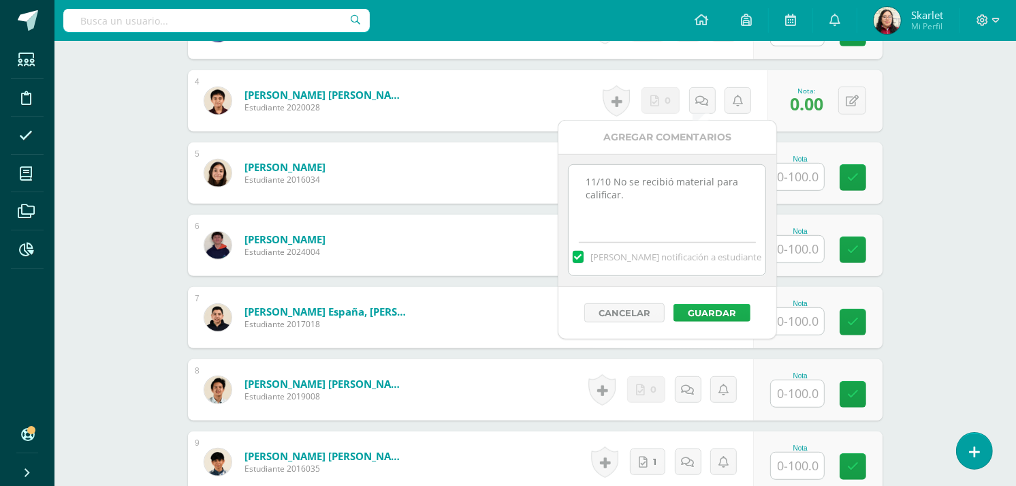
type textarea "11/10 No se recibió material para calificar."
click at [719, 311] on button "Guardar" at bounding box center [712, 313] width 77 height 18
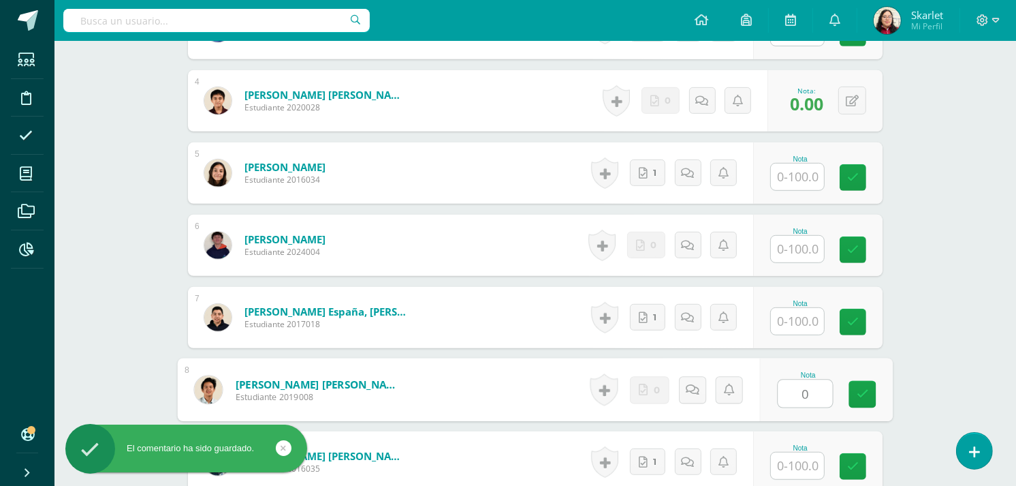
click at [794, 390] on input "0" at bounding box center [806, 393] width 54 height 27
type input "0"
click at [683, 392] on div "Historial de actividad No hay historial para esta actividad 0 Agregar Comentari…" at bounding box center [683, 389] width 170 height 61
click at [701, 391] on icon at bounding box center [708, 389] width 14 height 12
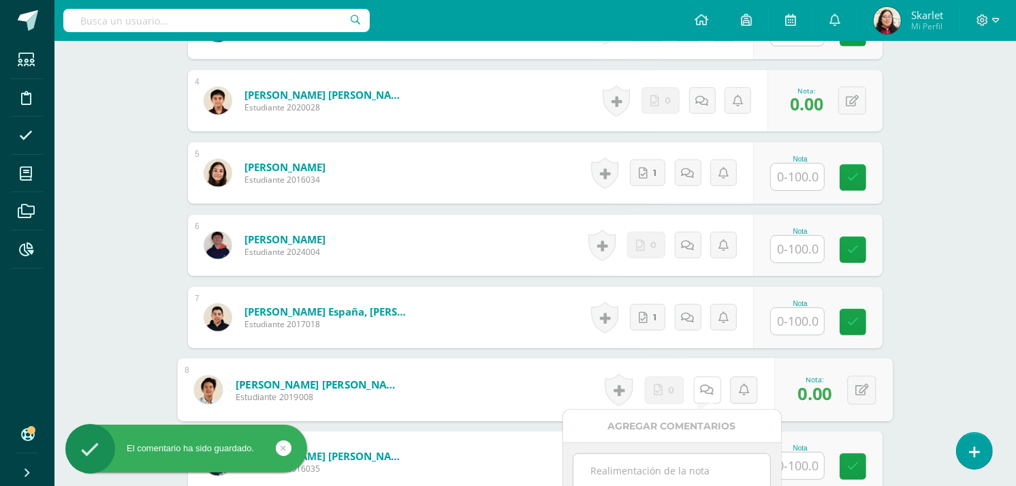
scroll to position [711, 0]
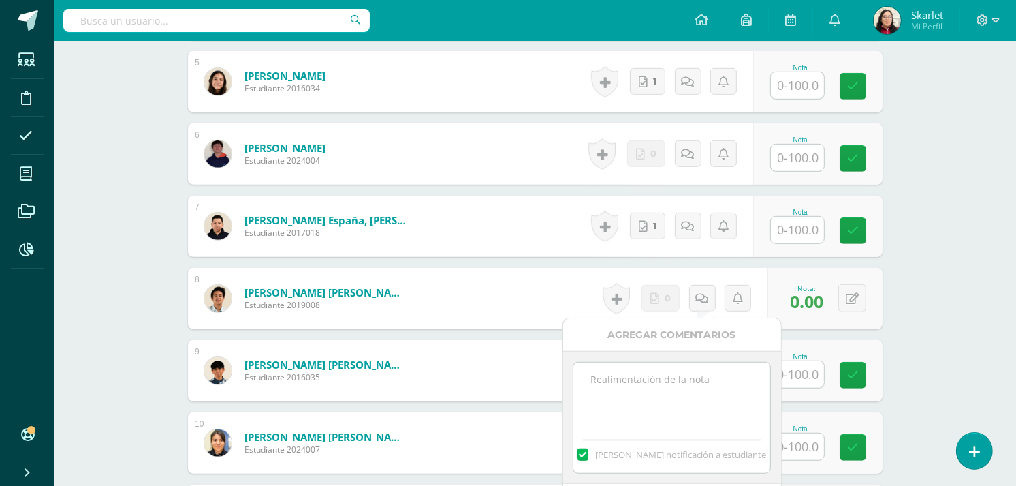
click at [608, 393] on textarea at bounding box center [672, 396] width 197 height 68
paste textarea "11/10 No se recibió material para calificar."
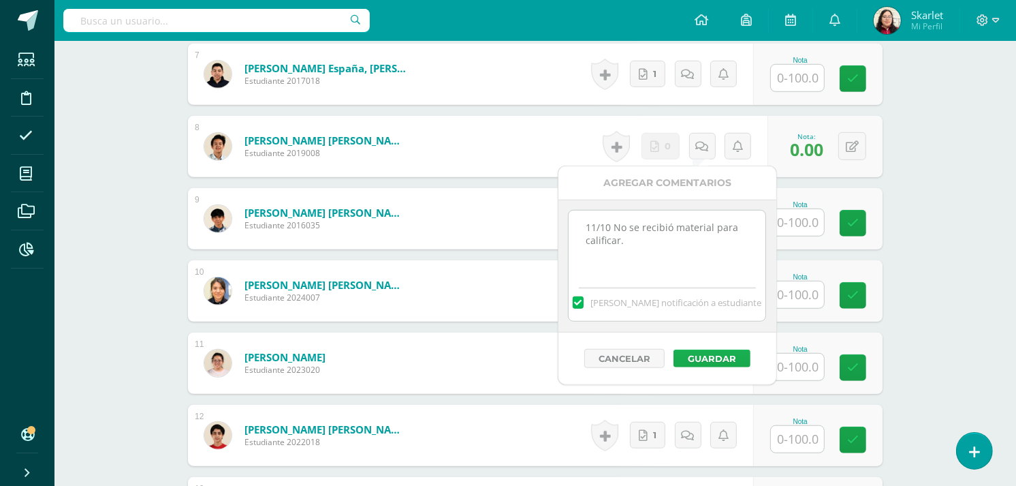
type textarea "11/10 No se recibió material para calificar."
click at [690, 353] on button "Guardar" at bounding box center [712, 358] width 77 height 18
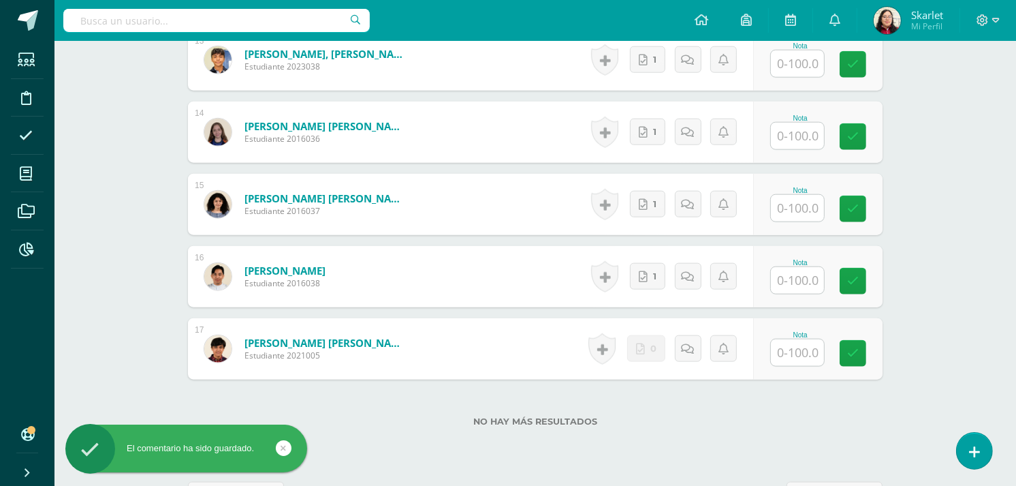
scroll to position [1311, 0]
click at [797, 359] on input "text" at bounding box center [806, 352] width 54 height 27
type input "0"
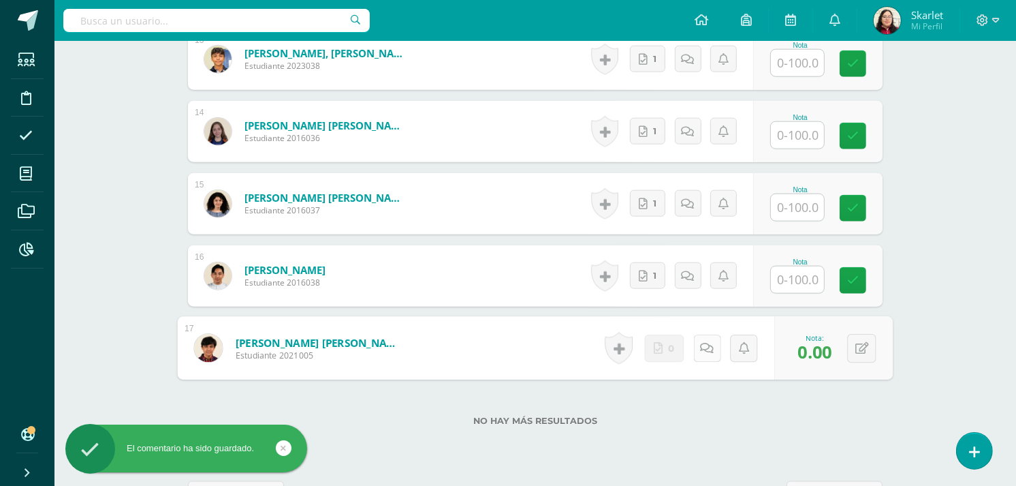
click at [691, 348] on div "Historial de actividad No hay historial para esta actividad 0 Agregar Comentari…" at bounding box center [686, 348] width 175 height 63
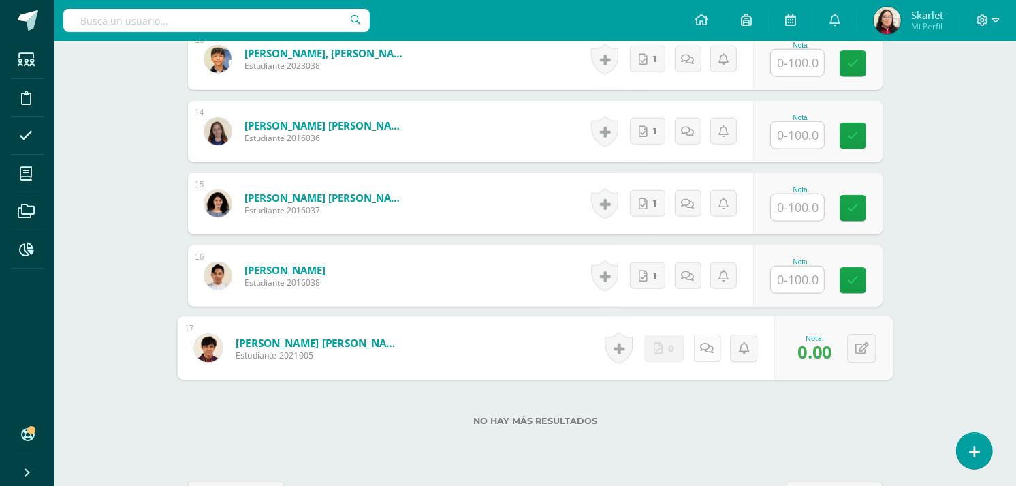
click at [702, 357] on link at bounding box center [706, 347] width 27 height 27
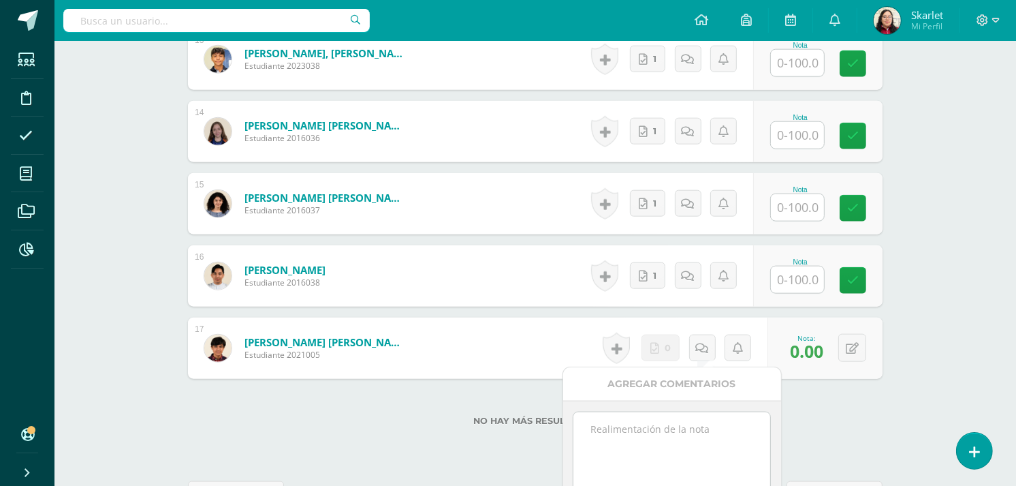
click at [651, 416] on textarea at bounding box center [672, 446] width 197 height 68
paste textarea "11/10 No se recibió material para calificar."
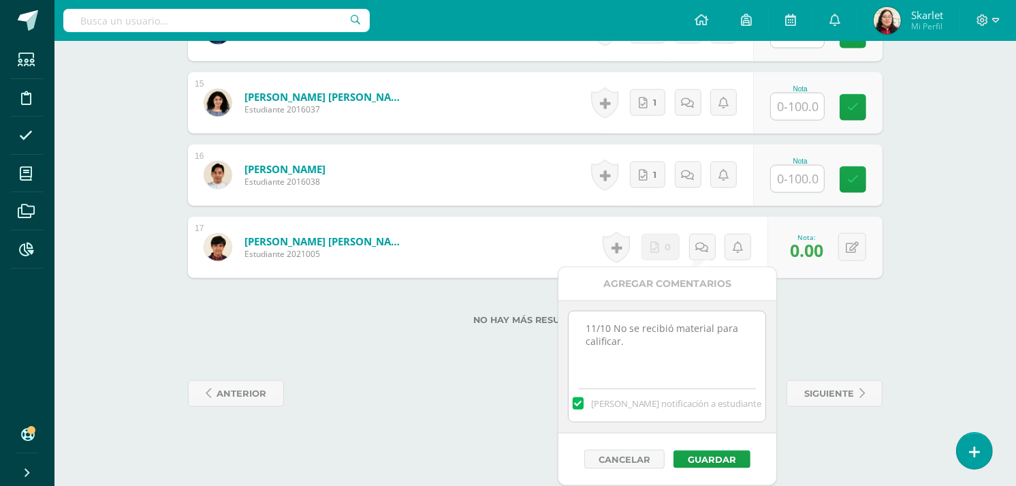
scroll to position [1413, 0]
type textarea "11/10 No se recibió material para calificar."
click at [703, 463] on button "Guardar" at bounding box center [712, 459] width 77 height 18
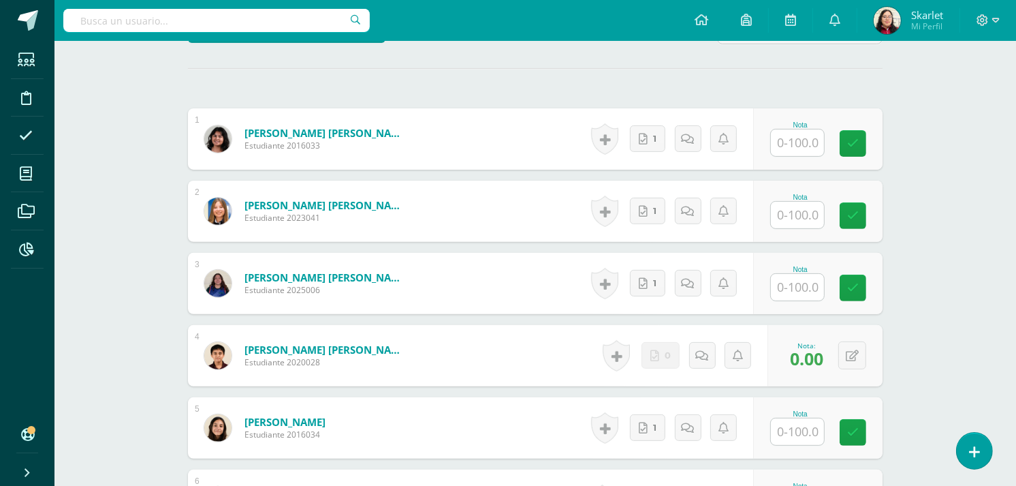
scroll to position [366, 0]
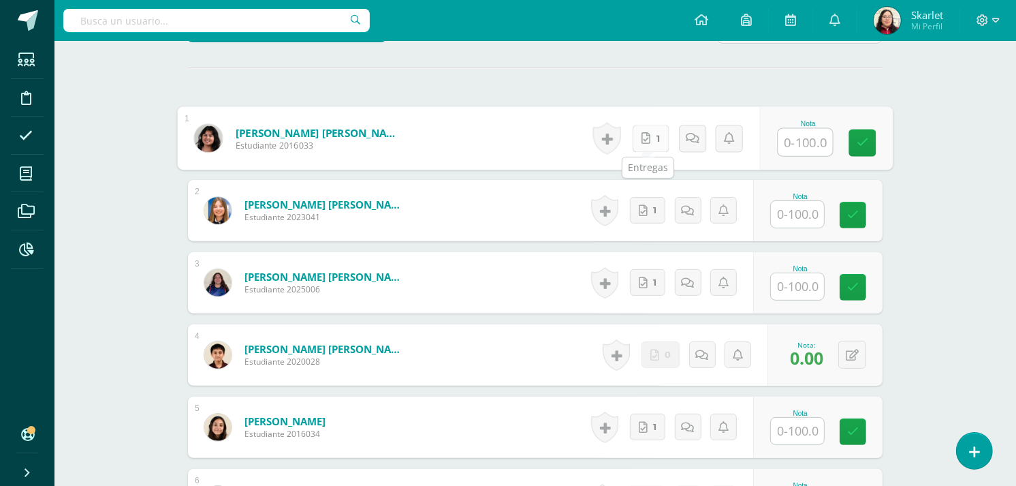
click at [649, 126] on link "1" at bounding box center [651, 138] width 37 height 27
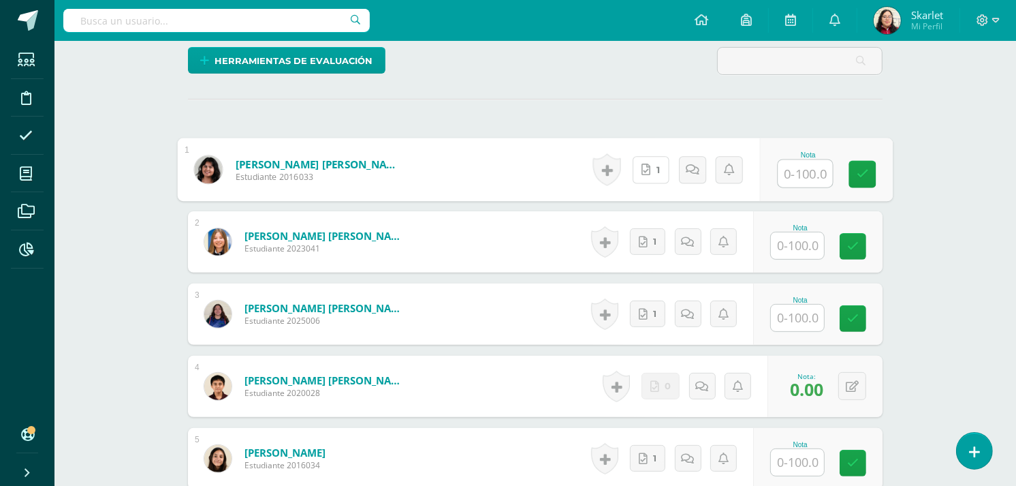
scroll to position [334, 0]
click at [662, 164] on link "1" at bounding box center [651, 170] width 37 height 27
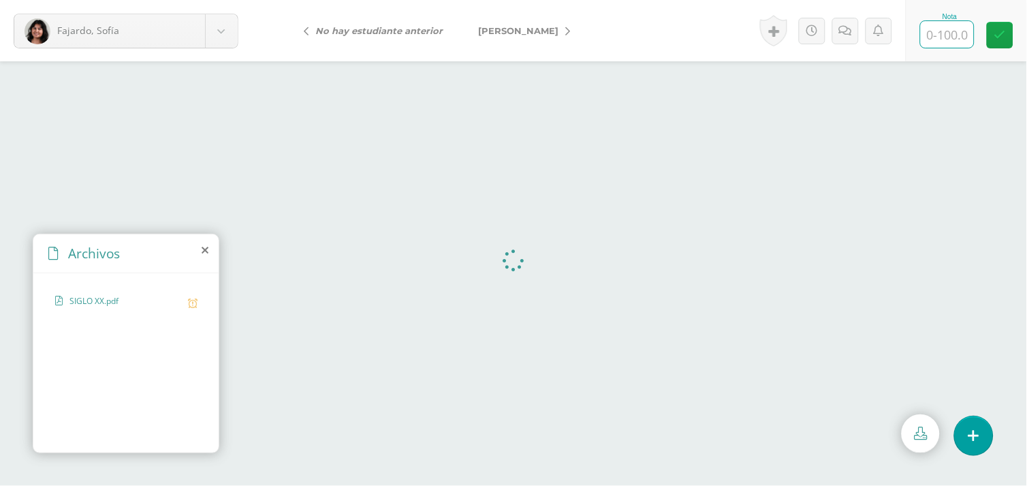
click at [942, 32] on input "text" at bounding box center [947, 34] width 53 height 27
type input "100"
click at [512, 29] on span "[PERSON_NAME]" at bounding box center [518, 30] width 80 height 11
click at [941, 35] on input "text" at bounding box center [947, 34] width 53 height 27
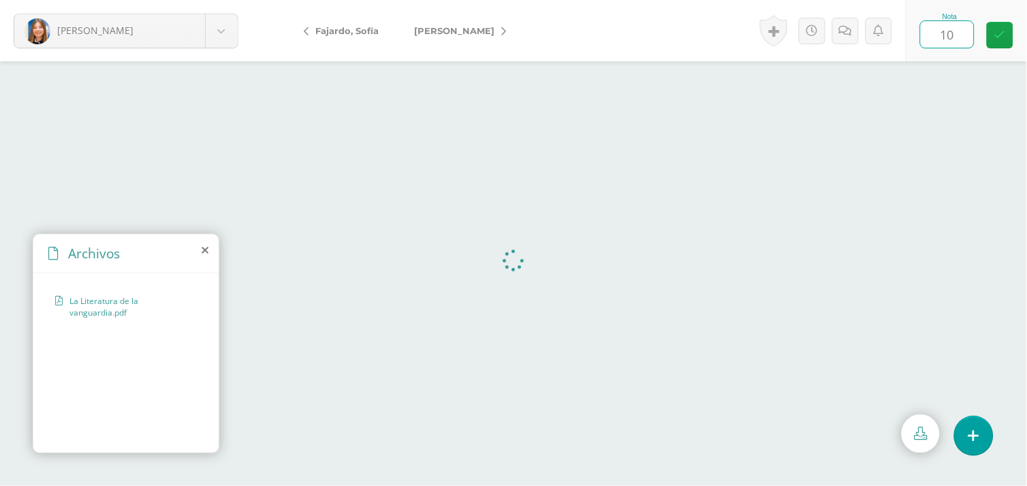
type input "100"
click at [446, 22] on link "[PERSON_NAME]" at bounding box center [456, 30] width 121 height 33
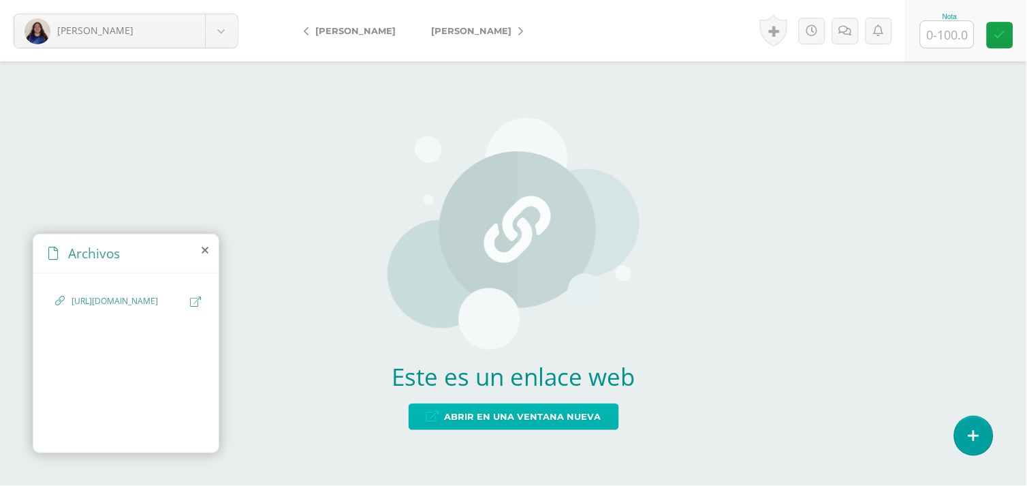
click at [516, 416] on span "Abrir en una ventana nueva" at bounding box center [523, 416] width 157 height 25
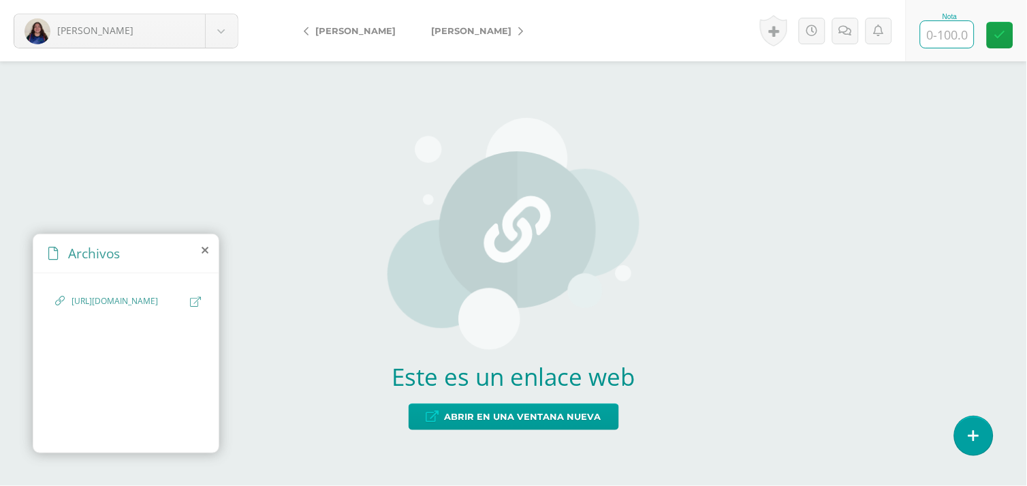
click at [944, 40] on input "text" at bounding box center [947, 34] width 53 height 27
type input "100"
click at [468, 29] on span "[PERSON_NAME]" at bounding box center [471, 30] width 80 height 11
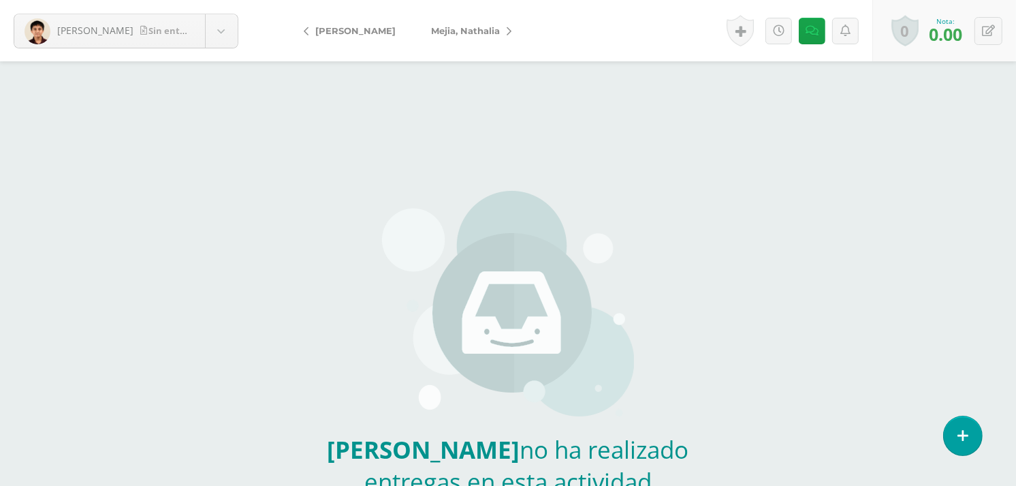
click at [468, 29] on span "Mejia, Nathalia" at bounding box center [465, 30] width 69 height 11
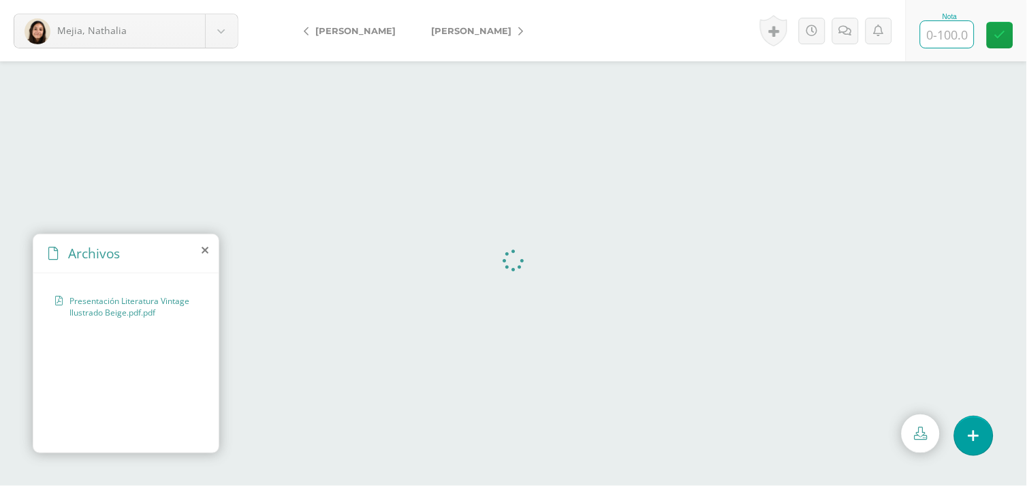
click at [947, 29] on input "text" at bounding box center [947, 34] width 53 height 27
type input "100"
click at [503, 24] on link "[PERSON_NAME]" at bounding box center [473, 30] width 121 height 33
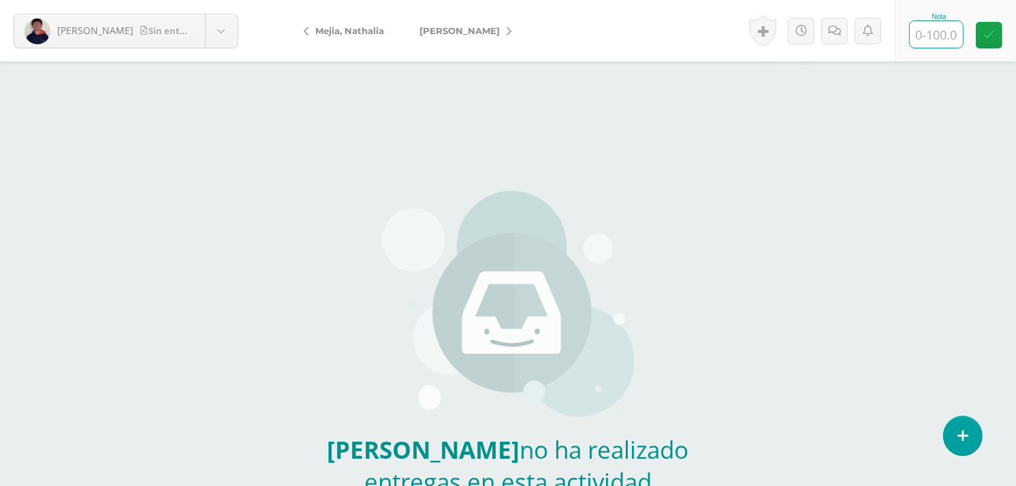
click at [926, 25] on input "text" at bounding box center [936, 34] width 53 height 27
type input "0"
click at [846, 29] on icon at bounding box center [849, 31] width 13 height 12
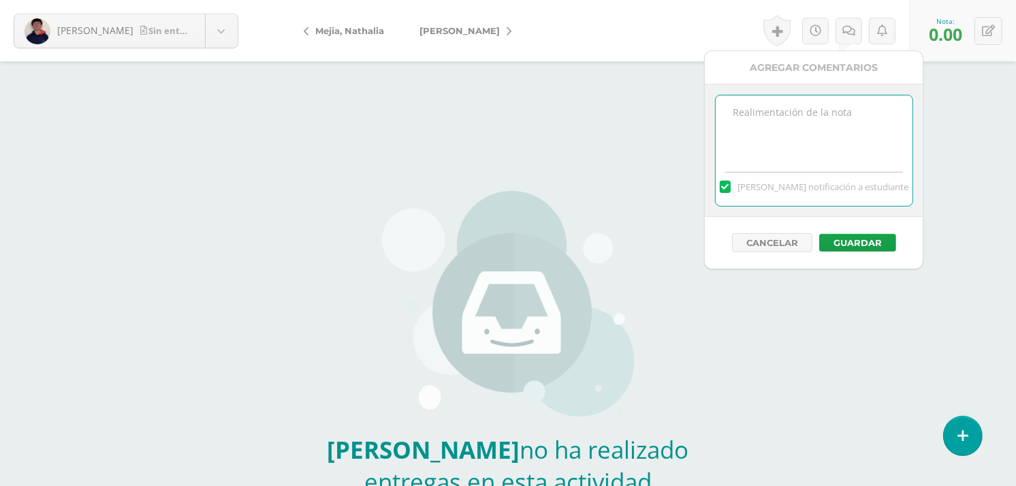
click at [819, 119] on textarea at bounding box center [814, 129] width 197 height 68
paste textarea "11/10 No se recibió material para calificar."
type textarea "11/10 No se recibió material para calificar."
click at [852, 242] on button "Guardar" at bounding box center [857, 243] width 77 height 18
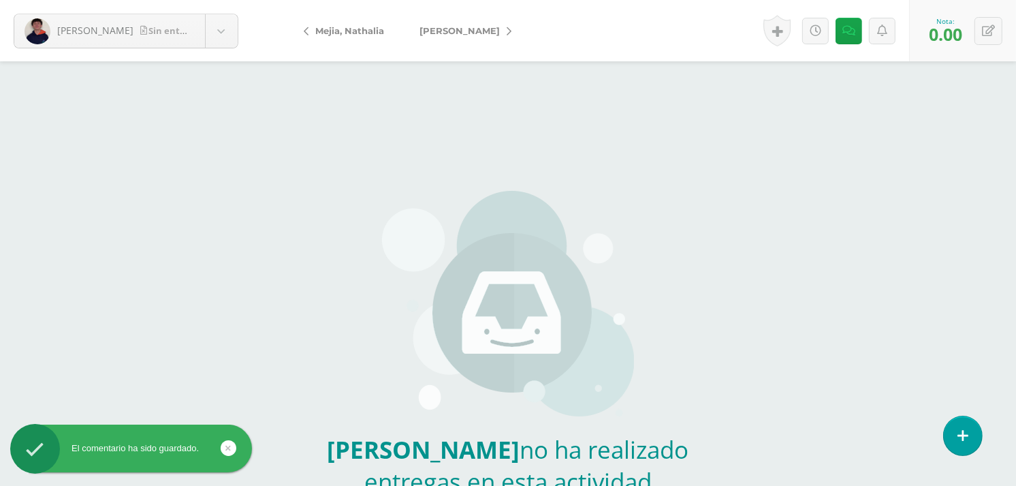
click at [480, 29] on span "[PERSON_NAME]" at bounding box center [460, 30] width 80 height 11
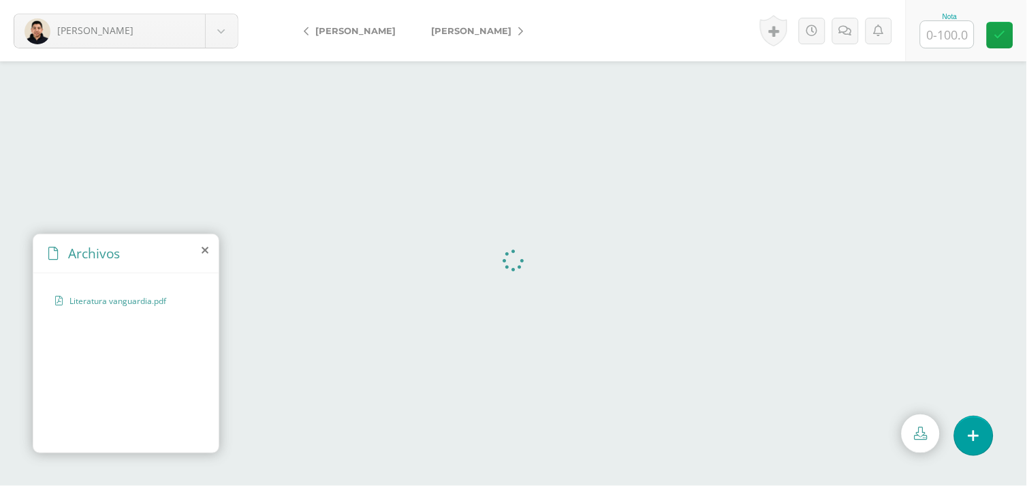
click at [945, 35] on input "text" at bounding box center [947, 34] width 53 height 27
type input "100"
click at [467, 25] on span "[PERSON_NAME]" at bounding box center [471, 30] width 80 height 11
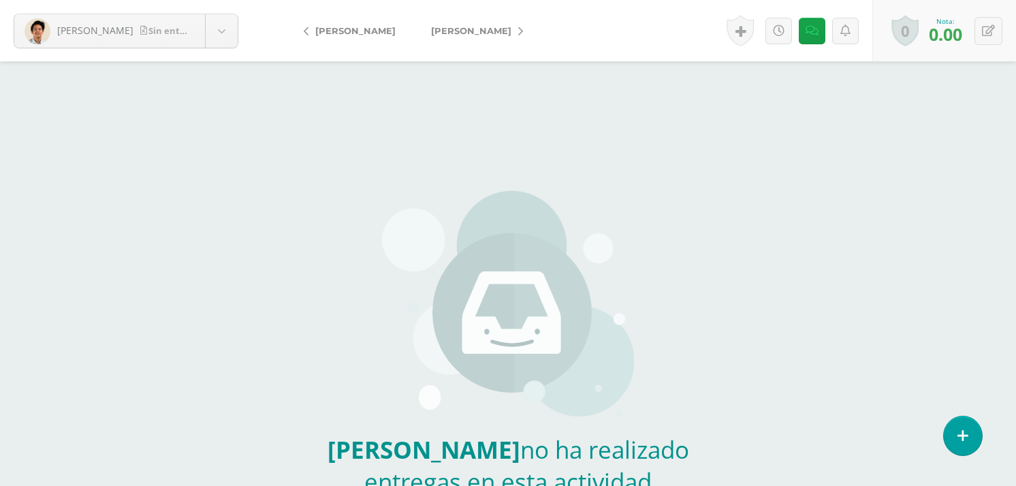
scroll to position [37, 0]
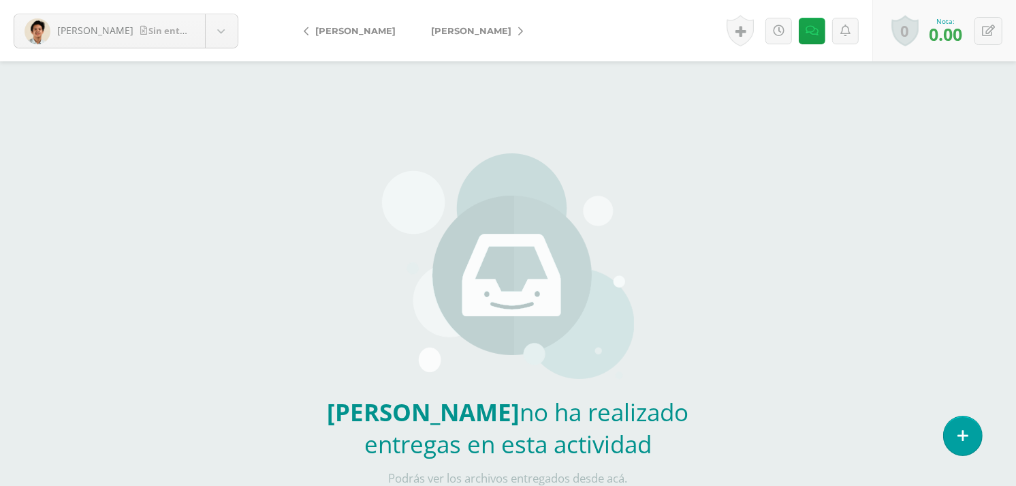
click at [460, 22] on link "[PERSON_NAME]" at bounding box center [473, 30] width 121 height 33
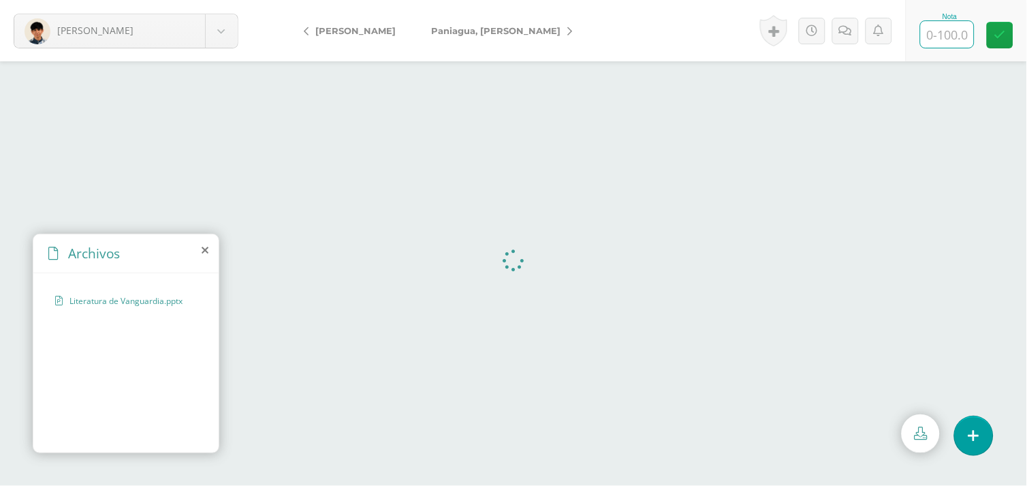
click at [950, 33] on input "text" at bounding box center [947, 34] width 53 height 27
type input "90"
click at [452, 31] on span "Paniagua, [PERSON_NAME]" at bounding box center [495, 30] width 129 height 11
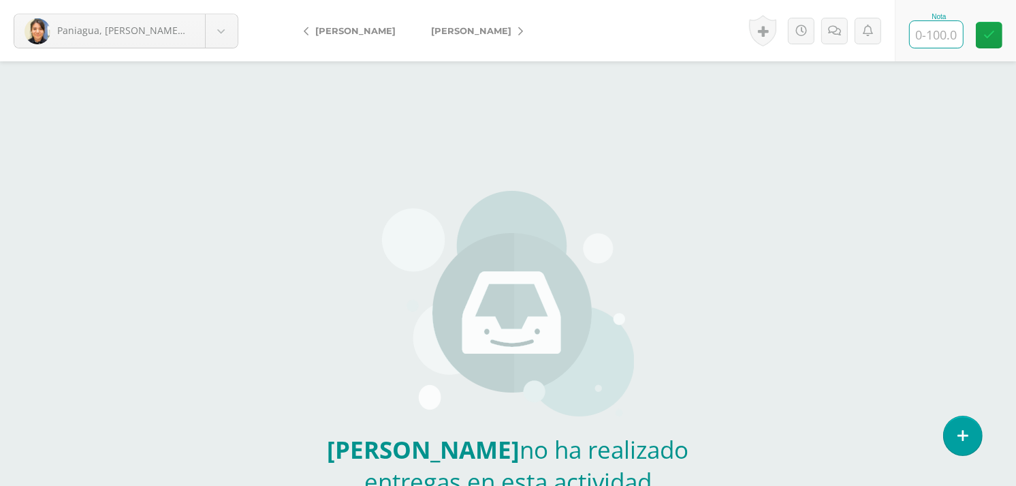
click at [932, 34] on input "text" at bounding box center [936, 34] width 53 height 27
type input "0"
click at [836, 35] on link at bounding box center [849, 31] width 27 height 27
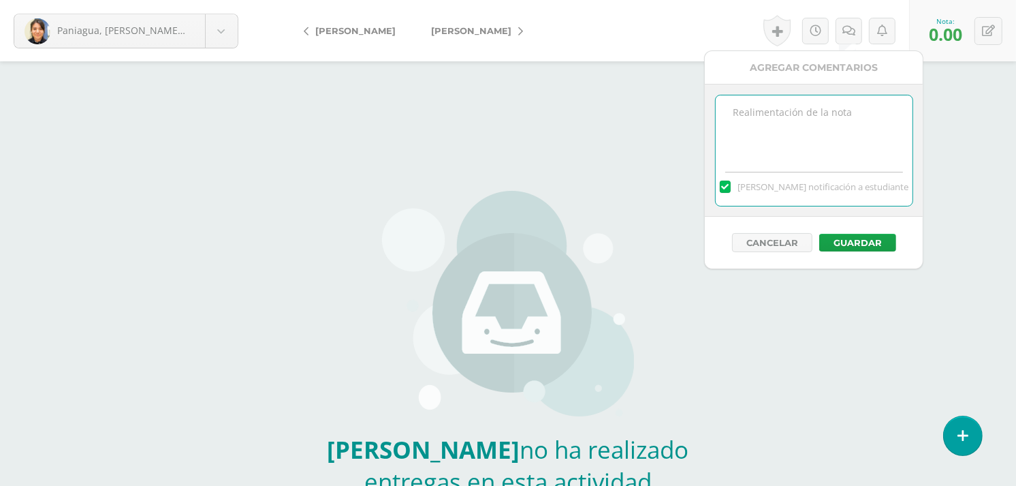
click at [802, 134] on textarea at bounding box center [814, 129] width 197 height 68
paste textarea "11/10 No se recibió material para calificar."
type textarea "11/10 No se recibió material para calificar."
click at [832, 239] on button "Guardar" at bounding box center [857, 243] width 77 height 18
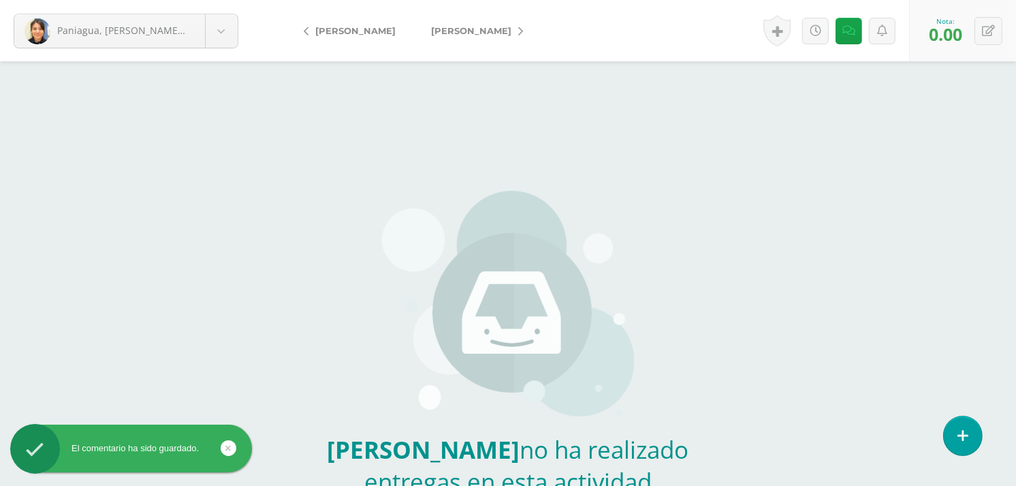
click at [446, 30] on span "[PERSON_NAME]" at bounding box center [471, 30] width 80 height 11
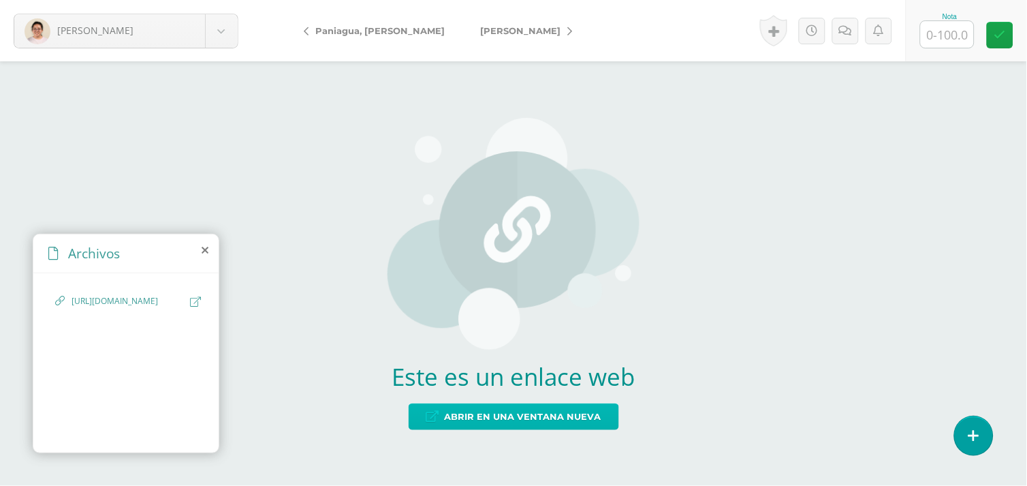
click at [525, 424] on span "Abrir en una ventana nueva" at bounding box center [523, 416] width 157 height 25
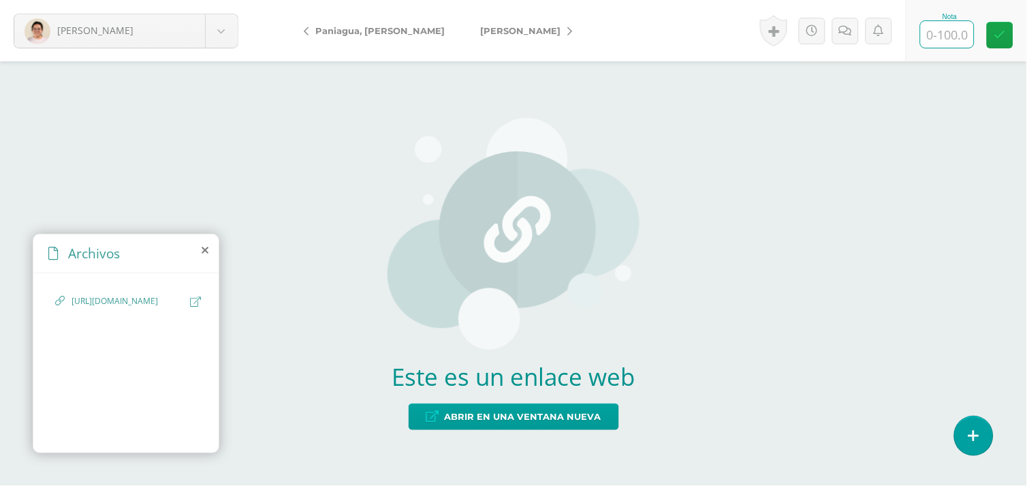
click at [935, 36] on input "text" at bounding box center [947, 34] width 53 height 27
type input "90"
click at [492, 25] on span "[PERSON_NAME]" at bounding box center [520, 30] width 80 height 11
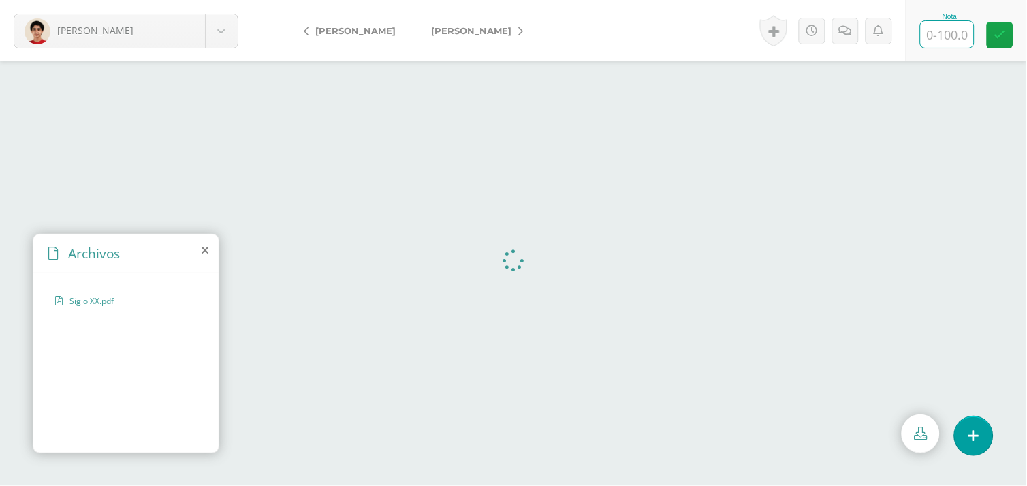
click at [943, 37] on input "text" at bounding box center [947, 34] width 53 height 27
type input "95"
click at [440, 28] on span "[PERSON_NAME]" at bounding box center [471, 30] width 80 height 11
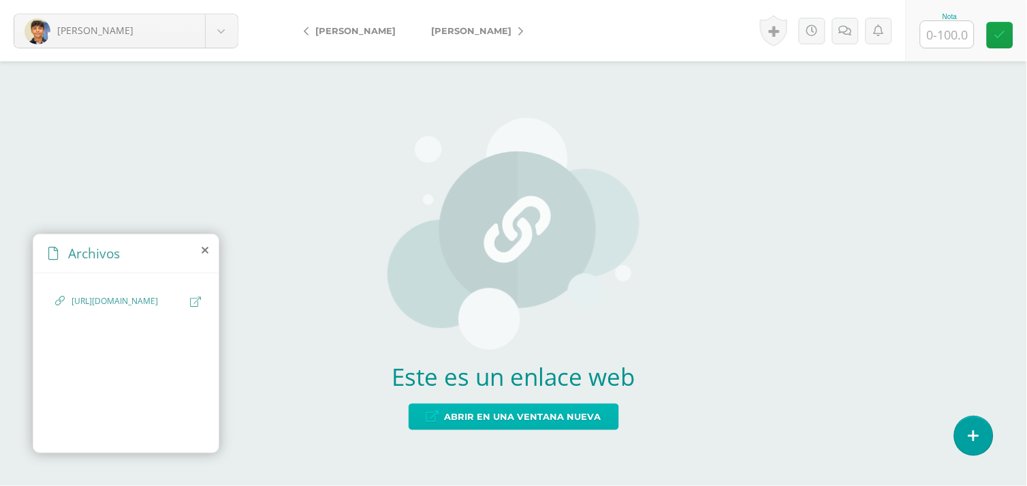
click at [512, 409] on span "Abrir en una ventana nueva" at bounding box center [523, 416] width 157 height 25
click at [952, 43] on input "text" at bounding box center [947, 34] width 53 height 27
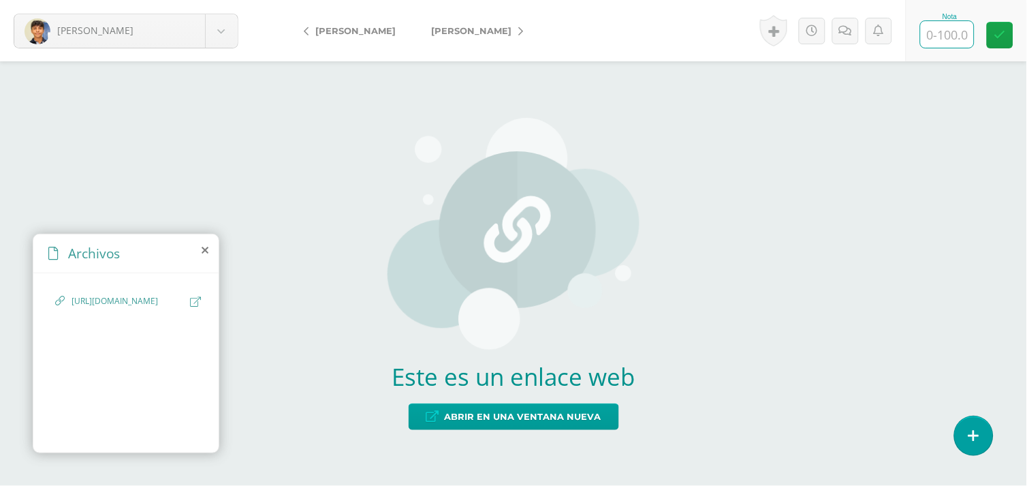
type input "0"
click at [854, 32] on icon at bounding box center [859, 31] width 13 height 12
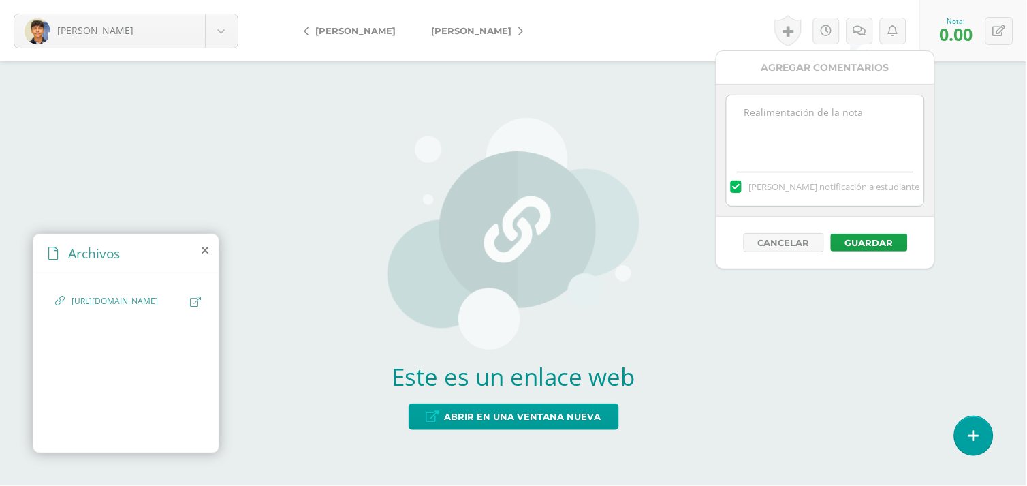
click at [824, 109] on textarea at bounding box center [825, 129] width 197 height 68
type textarea "11/9 No tengo acceso al enlace."
click at [868, 245] on button "Guardar" at bounding box center [869, 243] width 77 height 18
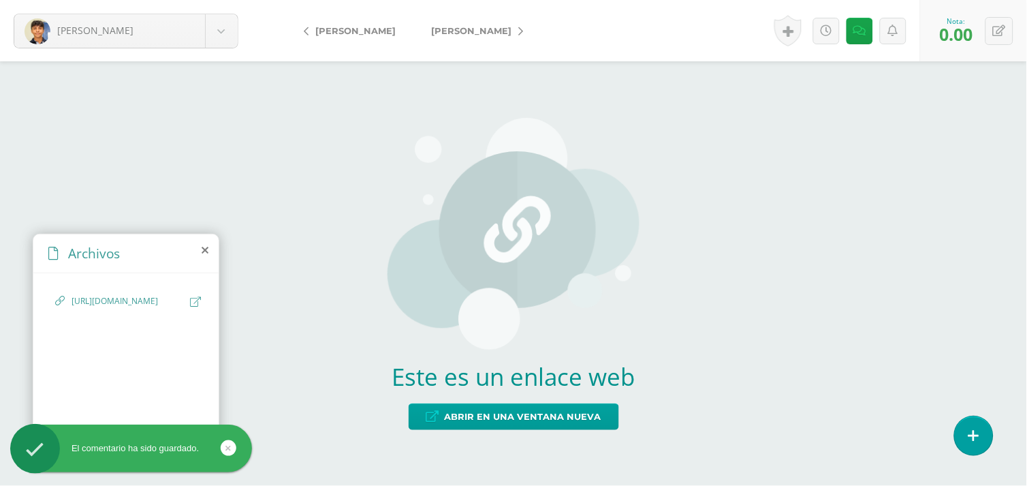
click at [452, 29] on span "[PERSON_NAME]" at bounding box center [471, 30] width 80 height 11
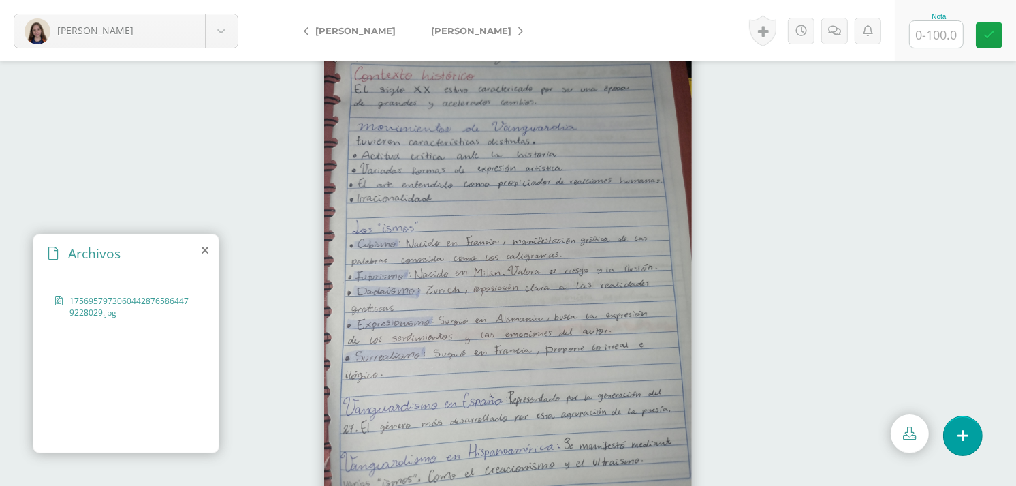
scroll to position [33, 0]
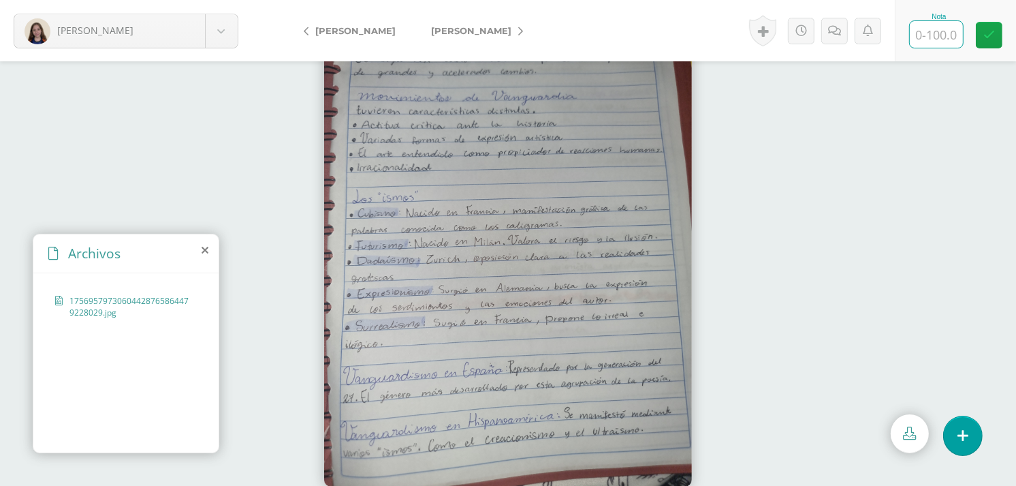
click at [937, 35] on input "text" at bounding box center [936, 34] width 53 height 27
type input "90"
click at [443, 30] on span "[PERSON_NAME]" at bounding box center [471, 30] width 80 height 11
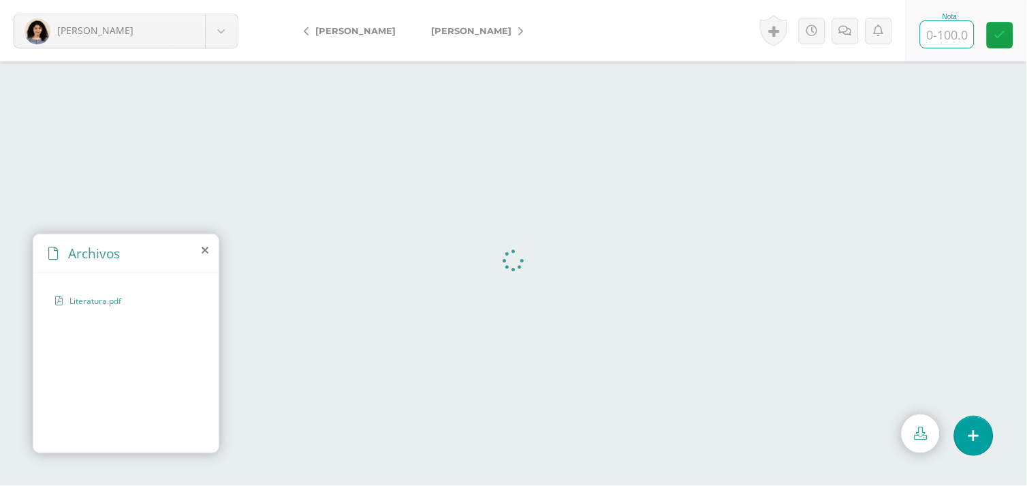
click at [941, 43] on input "text" at bounding box center [947, 34] width 53 height 27
type input "100"
click at [455, 28] on span "[PERSON_NAME]" at bounding box center [471, 30] width 80 height 11
click at [941, 34] on input "text" at bounding box center [947, 34] width 53 height 27
type input "100"
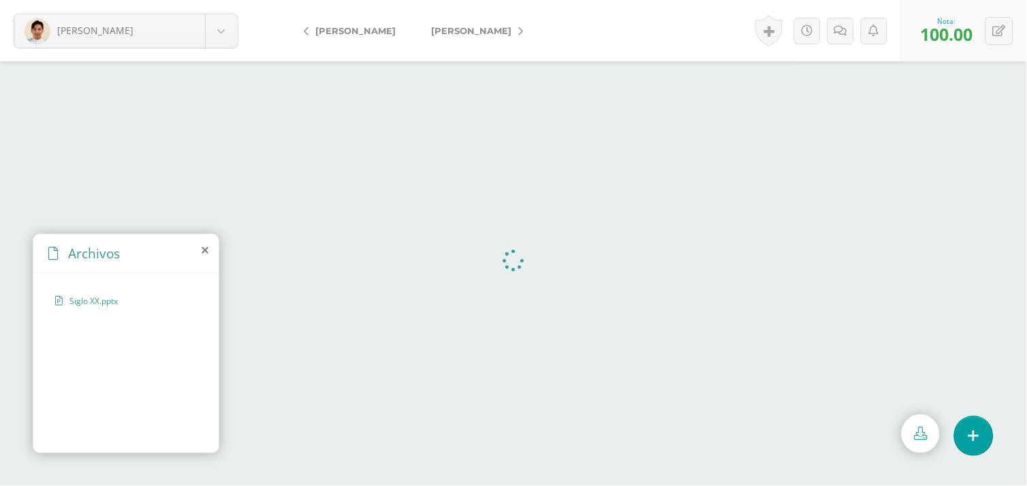
click at [450, 33] on span "Villegas, Rodrigo" at bounding box center [471, 30] width 80 height 11
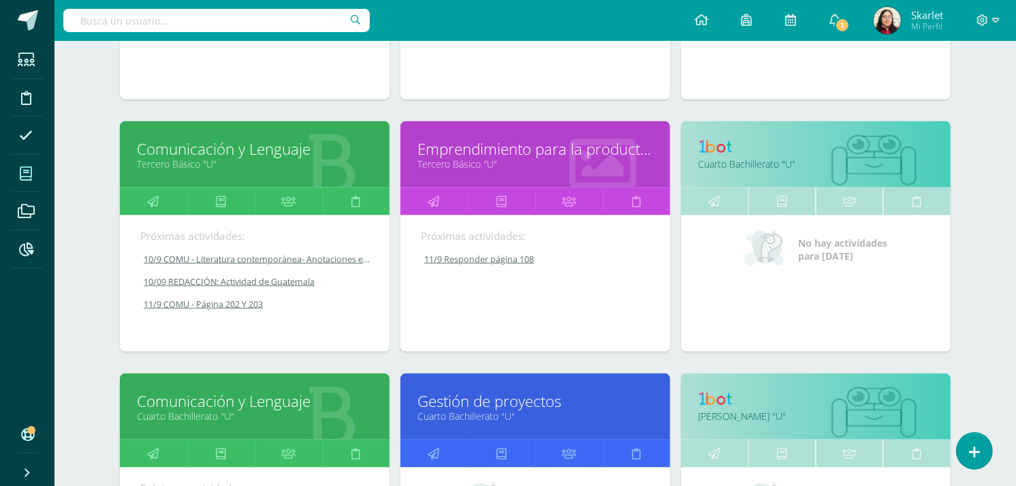
scroll to position [1645, 0]
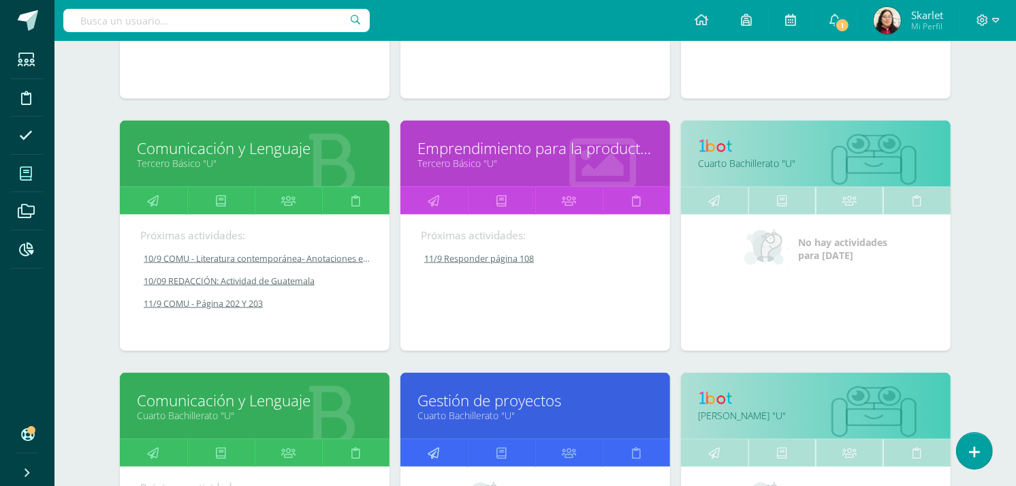
click at [436, 454] on icon at bounding box center [434, 452] width 12 height 27
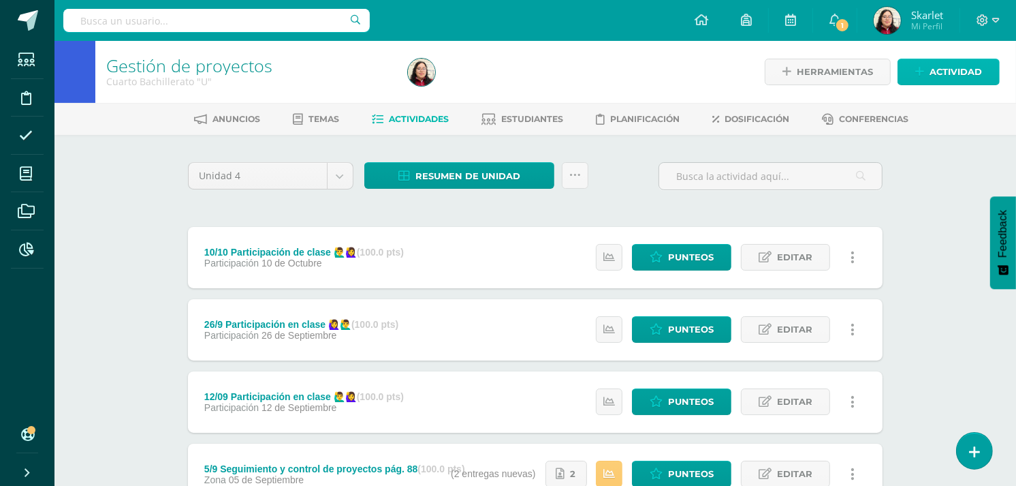
click at [920, 72] on icon at bounding box center [919, 72] width 9 height 12
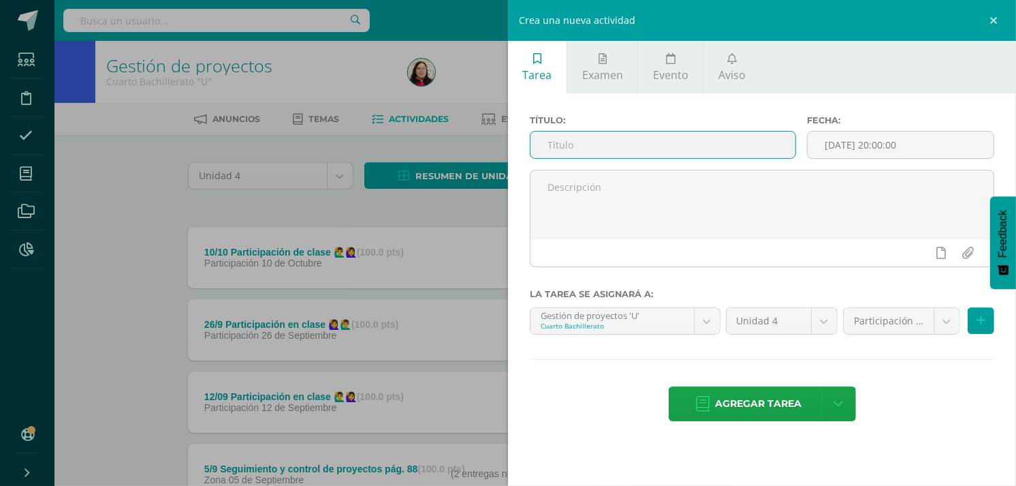
click at [606, 155] on input "text" at bounding box center [663, 144] width 265 height 27
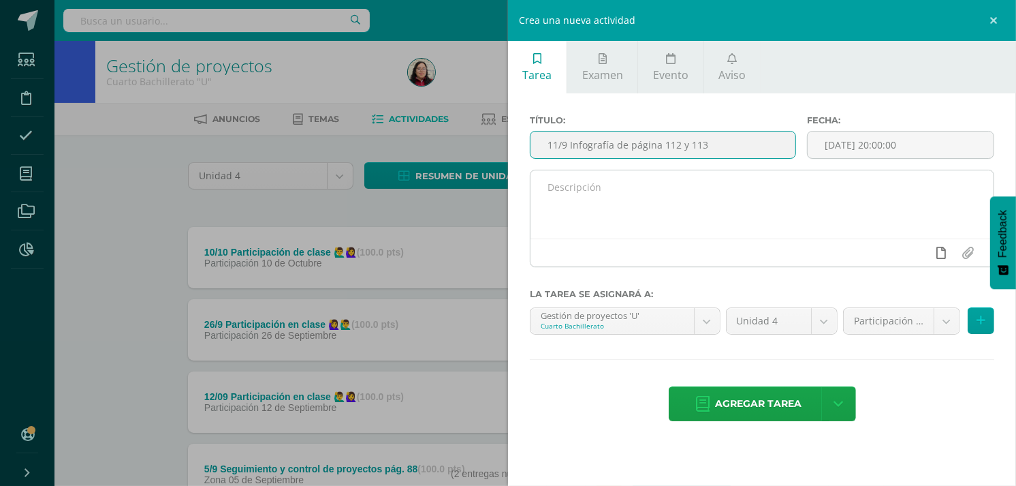
type input "11/9 Infografía de página 112 y 113"
click at [941, 254] on icon at bounding box center [942, 253] width 10 height 12
click at [915, 249] on icon at bounding box center [915, 253] width 12 height 12
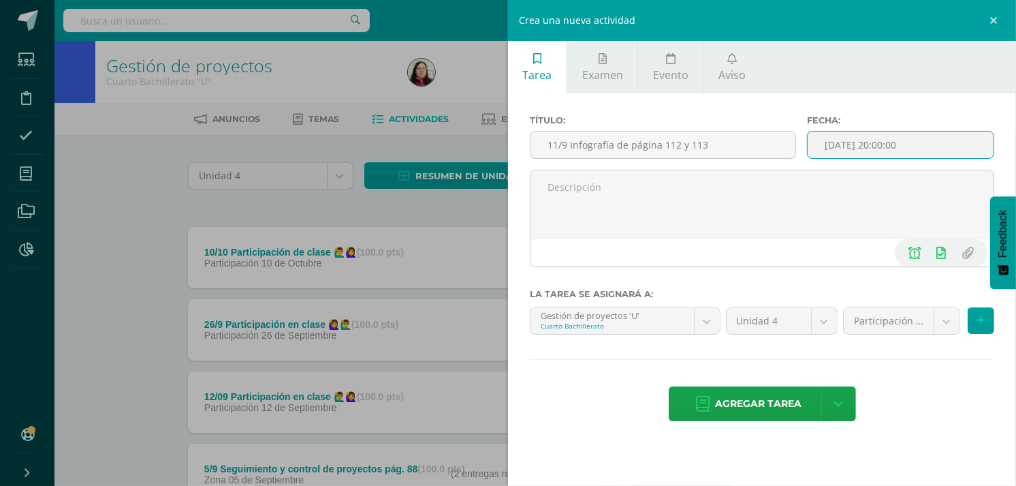
click at [933, 138] on input "[DATE] 20:00:00" at bounding box center [901, 144] width 186 height 27
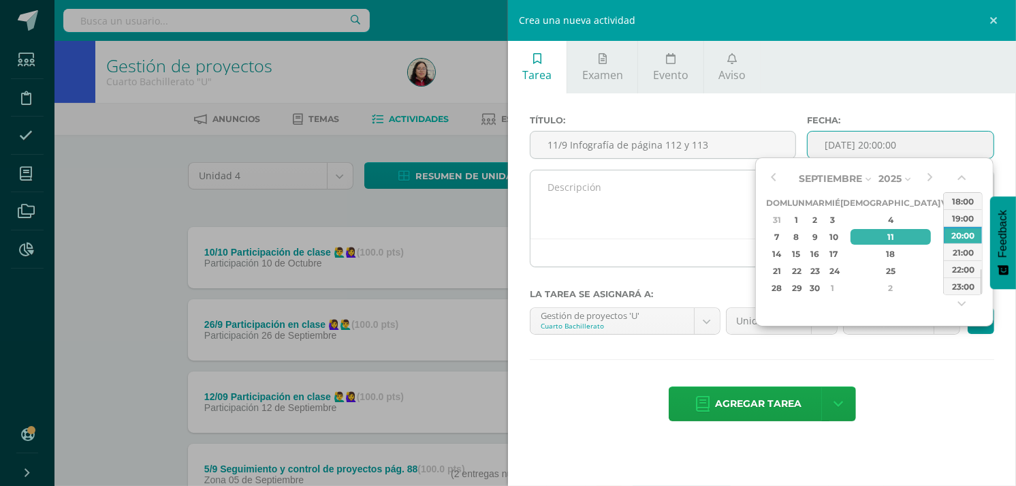
type input "2025-09-11 20:00"
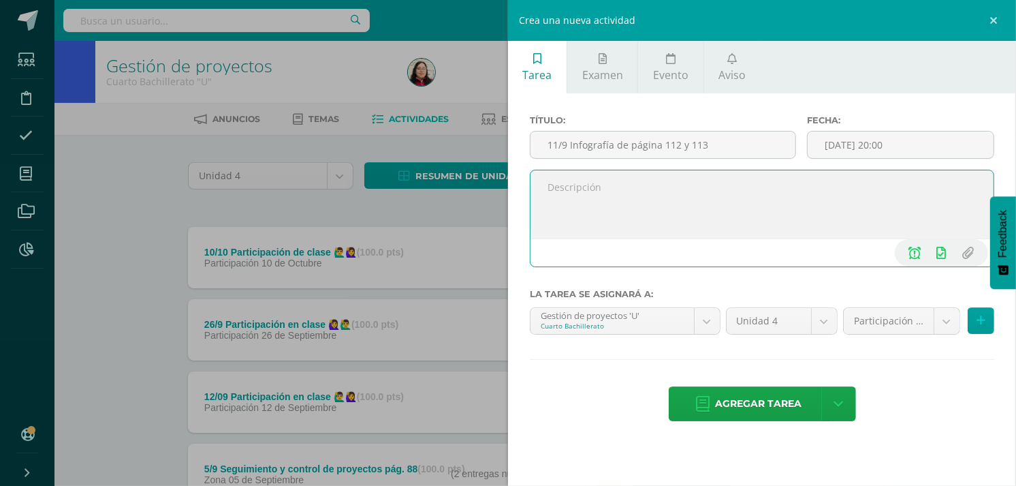
click at [648, 195] on textarea at bounding box center [762, 204] width 463 height 68
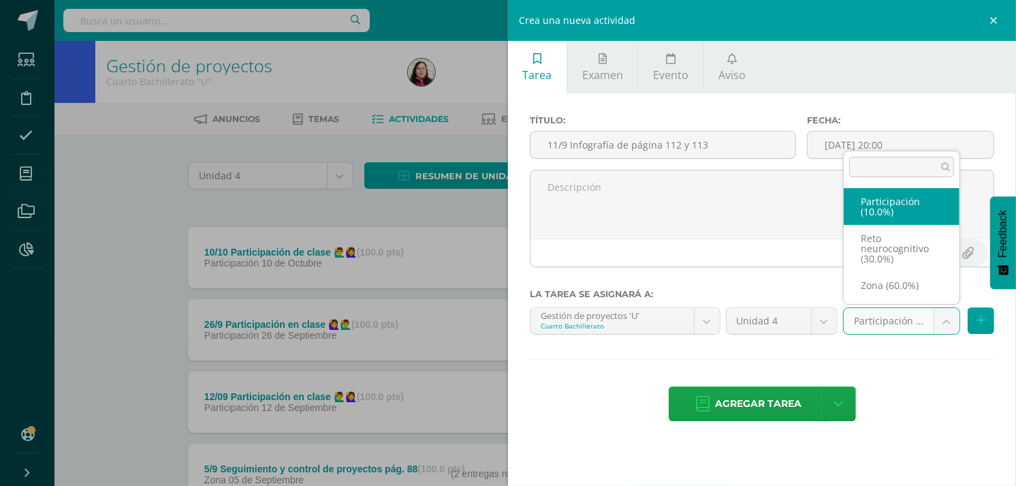
click at [888, 329] on body "Estudiantes Disciplina Asistencia Mis cursos Archivos Reportes Soporte Ayuda Re…" at bounding box center [508, 442] width 1016 height 884
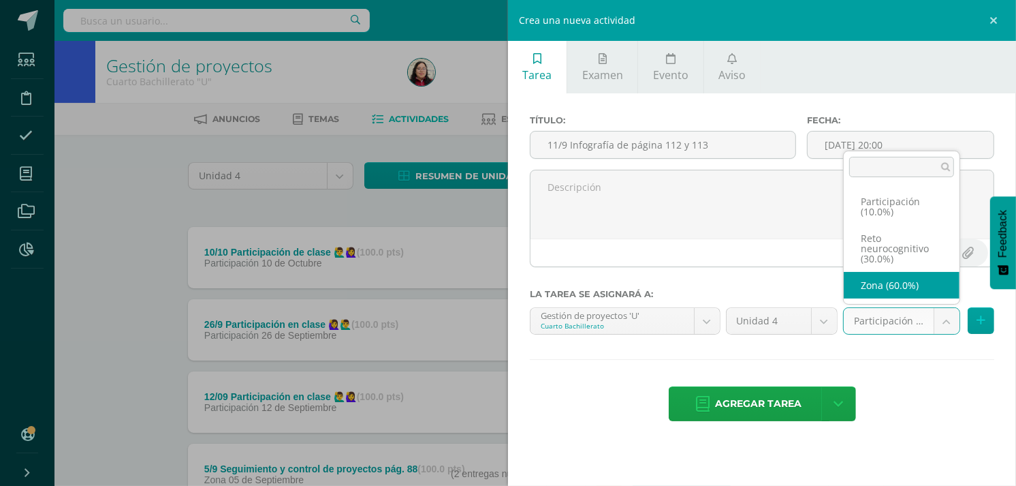
select select "203243"
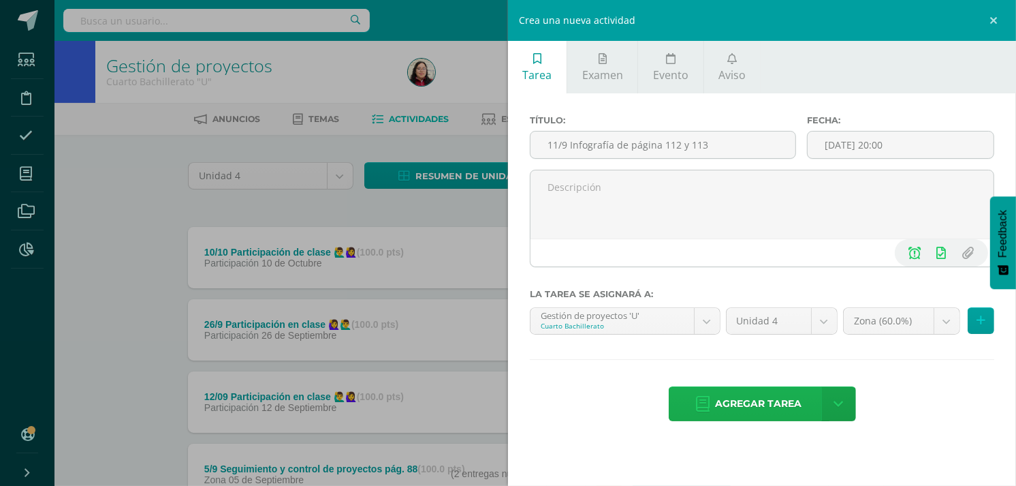
click at [744, 407] on span "Agregar tarea" at bounding box center [759, 403] width 87 height 33
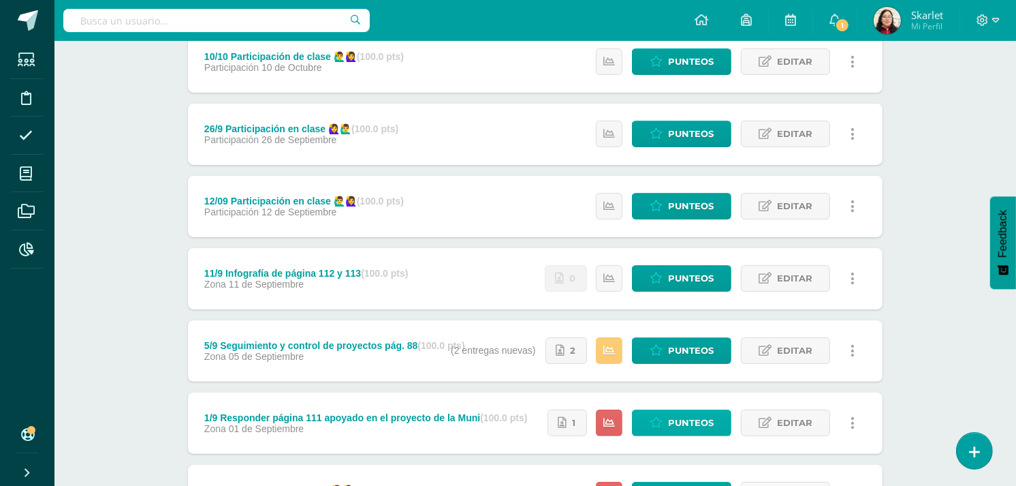
scroll to position [195, 0]
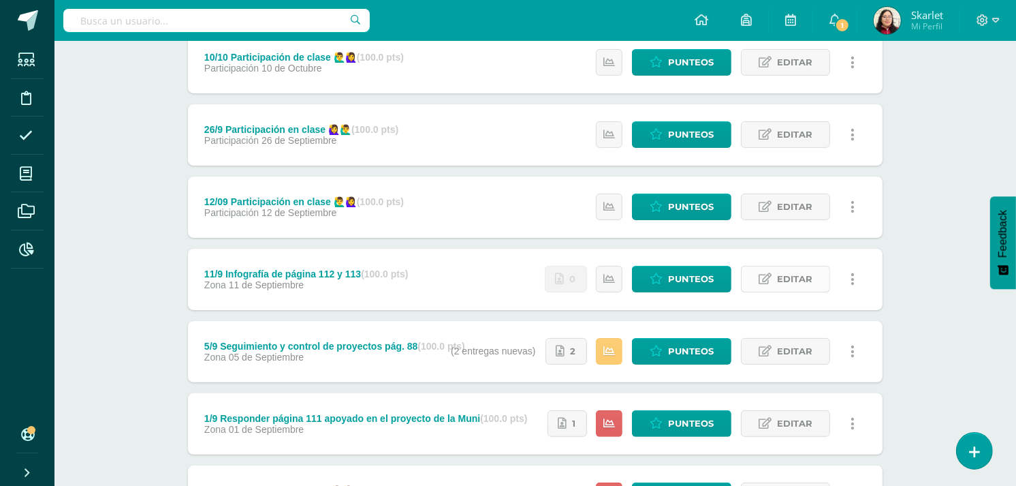
click at [788, 269] on span "Editar" at bounding box center [794, 278] width 35 height 25
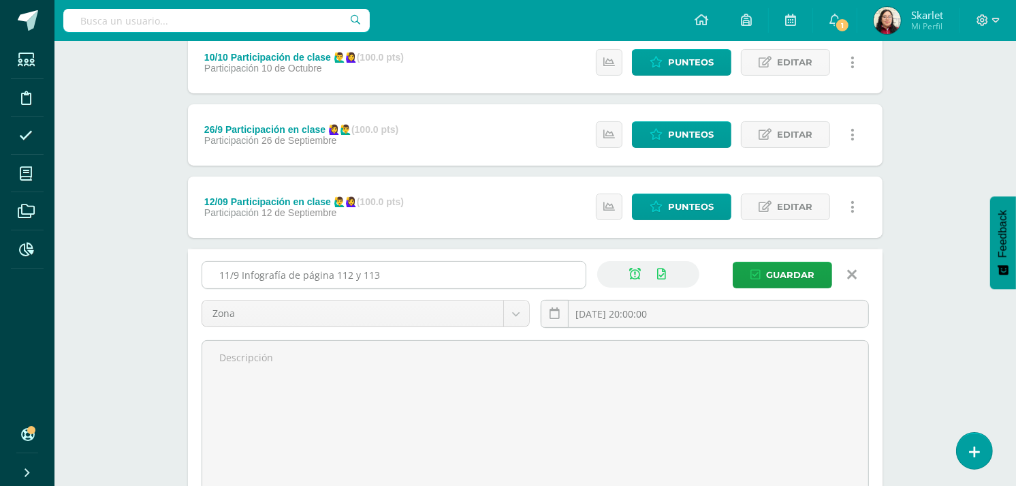
click at [287, 273] on input "11/9 Infografía de página 112 y 113" at bounding box center [393, 275] width 383 height 27
type input "11/9 Mapa mental de página 112 y 113"
click at [773, 271] on span "Guardar" at bounding box center [790, 274] width 48 height 25
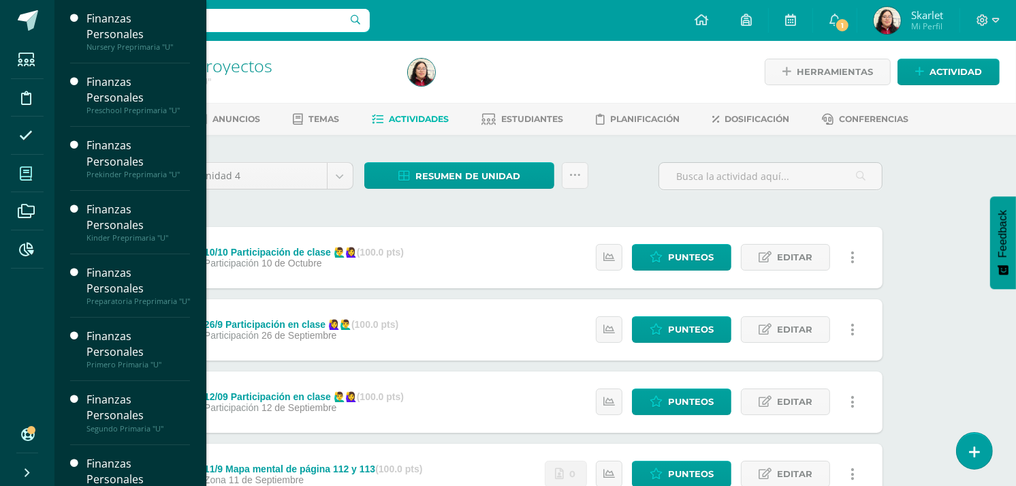
click at [28, 178] on icon at bounding box center [26, 174] width 12 height 14
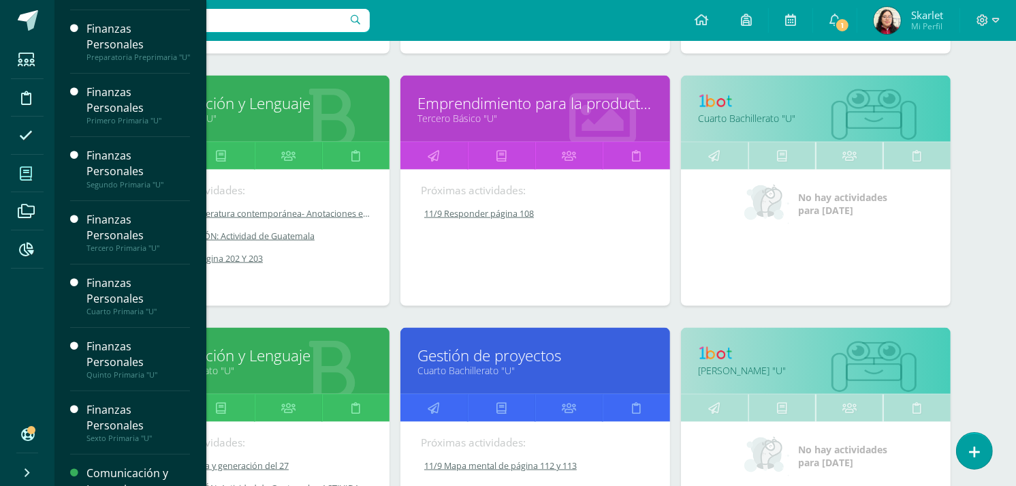
scroll to position [1691, 0]
click at [221, 405] on icon at bounding box center [221, 407] width 10 height 27
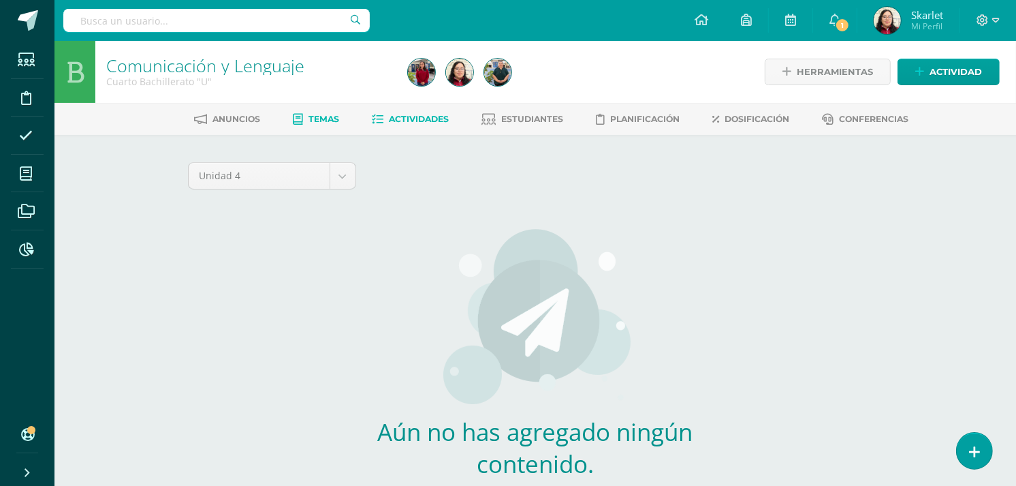
click at [414, 111] on link "Actividades" at bounding box center [411, 119] width 77 height 22
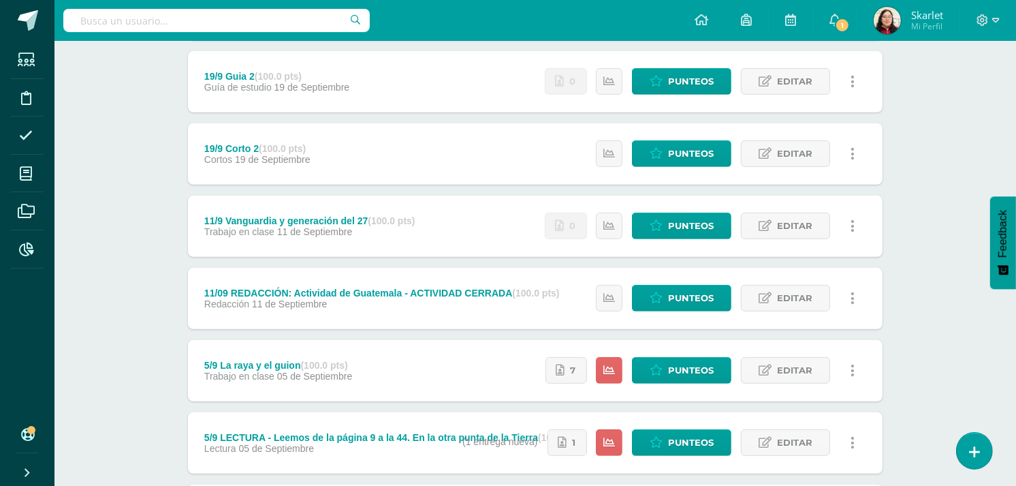
scroll to position [608, 0]
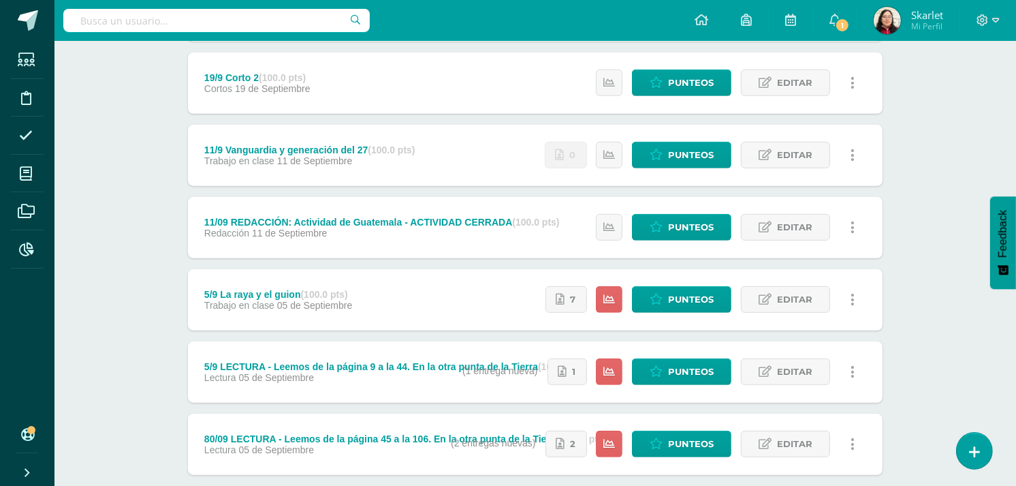
click at [302, 9] on input "text" at bounding box center [216, 20] width 307 height 23
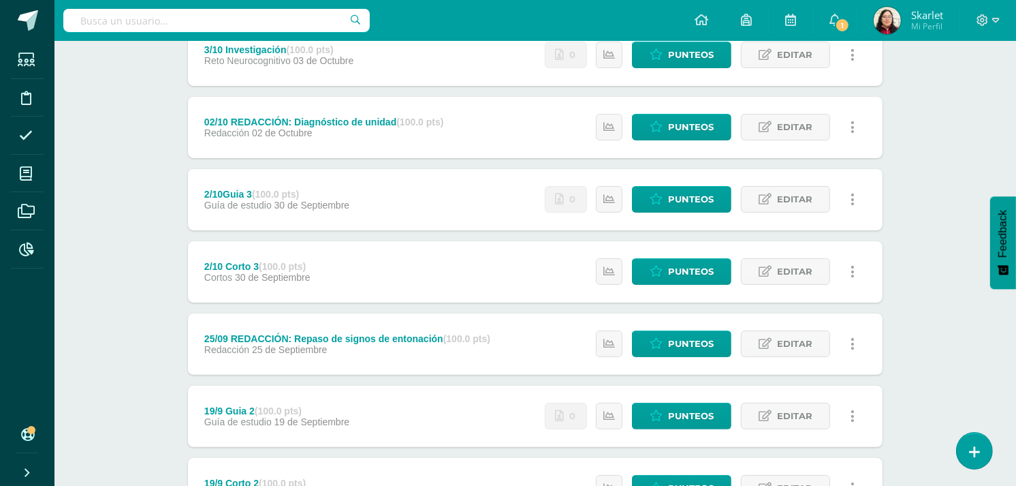
scroll to position [0, 0]
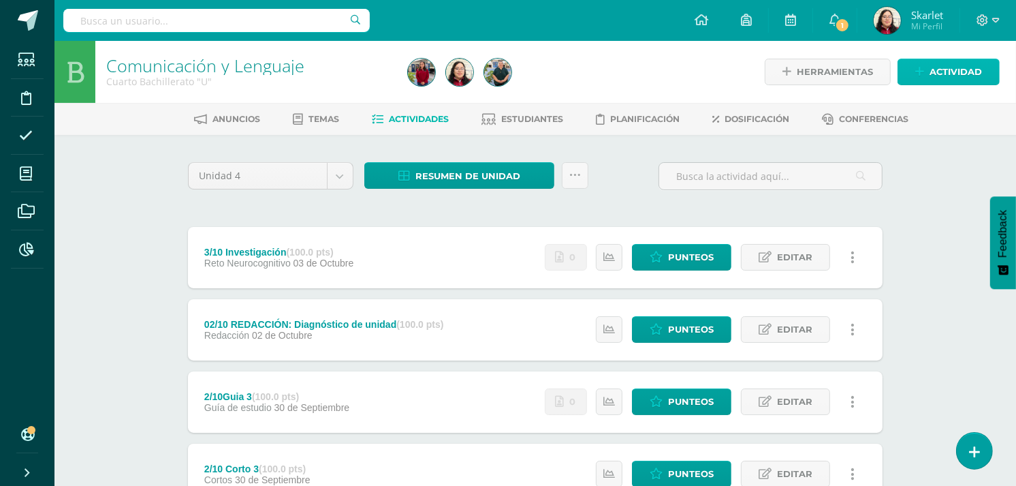
click at [930, 70] on span "Actividad" at bounding box center [956, 71] width 52 height 25
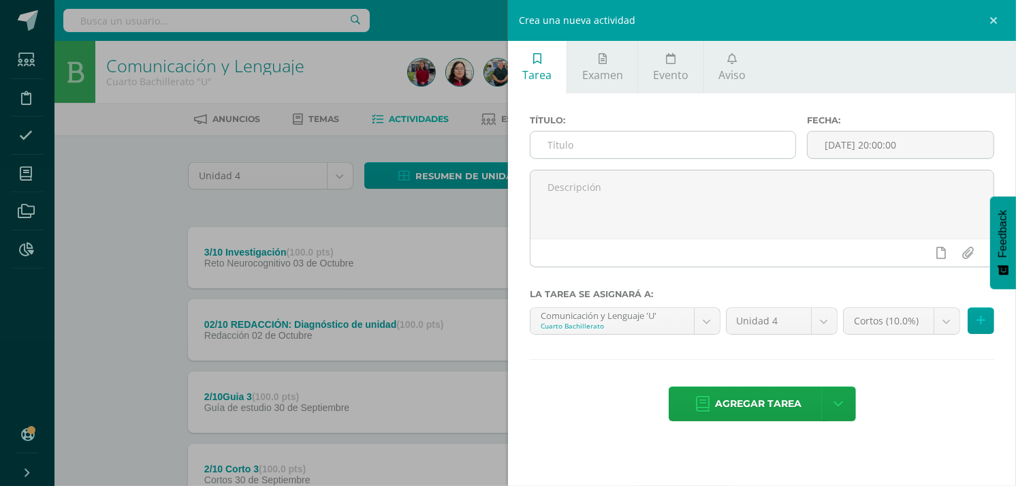
click at [561, 146] on input "text" at bounding box center [663, 144] width 265 height 27
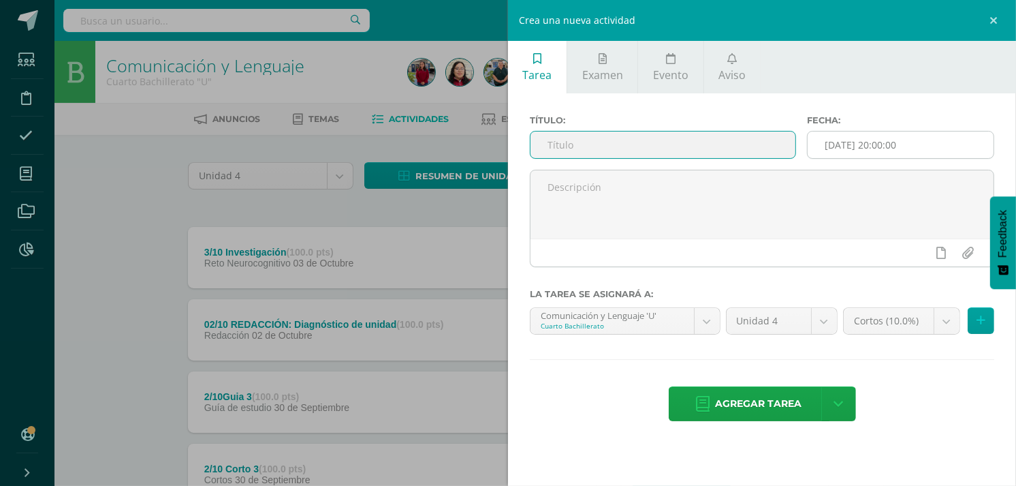
click at [935, 145] on input "[DATE] 20:00:00" at bounding box center [901, 144] width 186 height 27
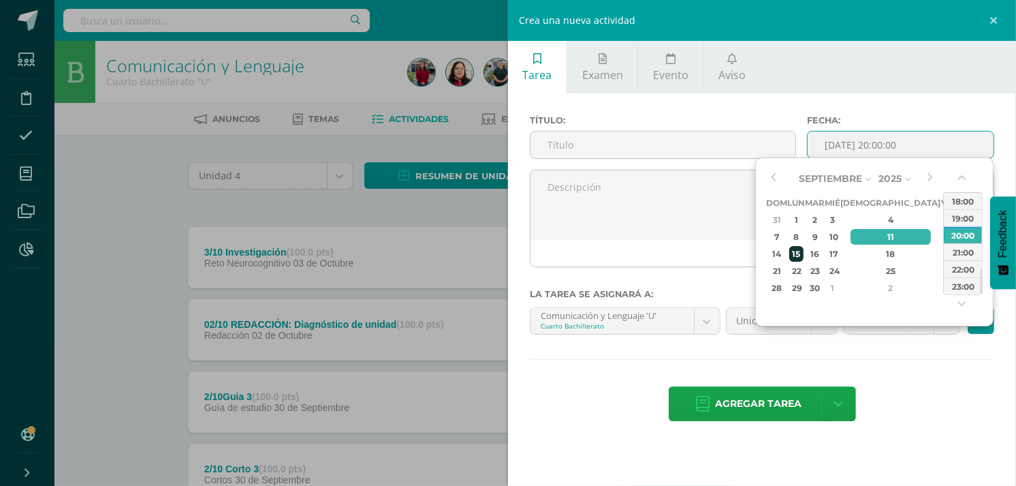
click at [799, 251] on div "15" at bounding box center [796, 254] width 14 height 16
type input "2025-09-15 20:00"
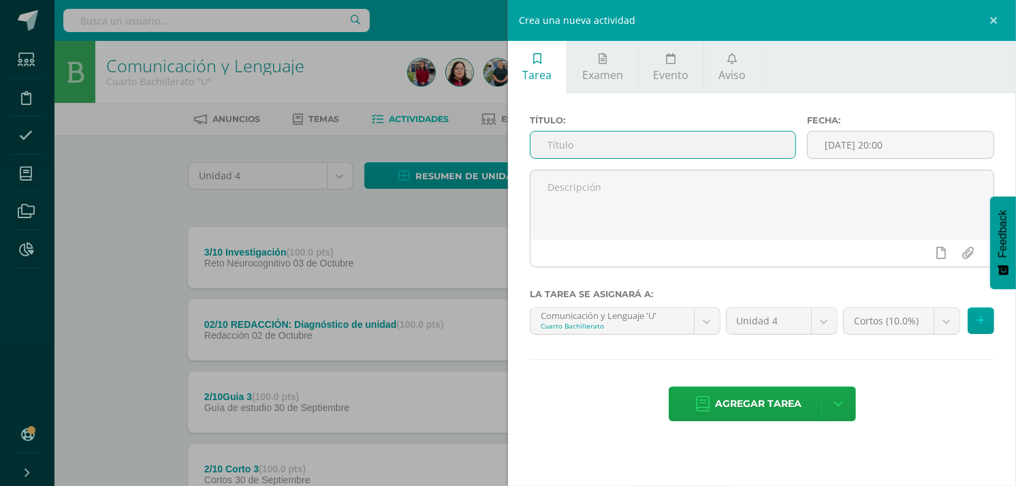
click at [639, 150] on input "text" at bounding box center [663, 144] width 265 height 27
paste input "Leemos de la página 107 a la 155. En la otra punta de la Tierra"
type input "16/09 LECTURA - Leemos de la página 107 a la 155. En la otra punta de la Tierra…"
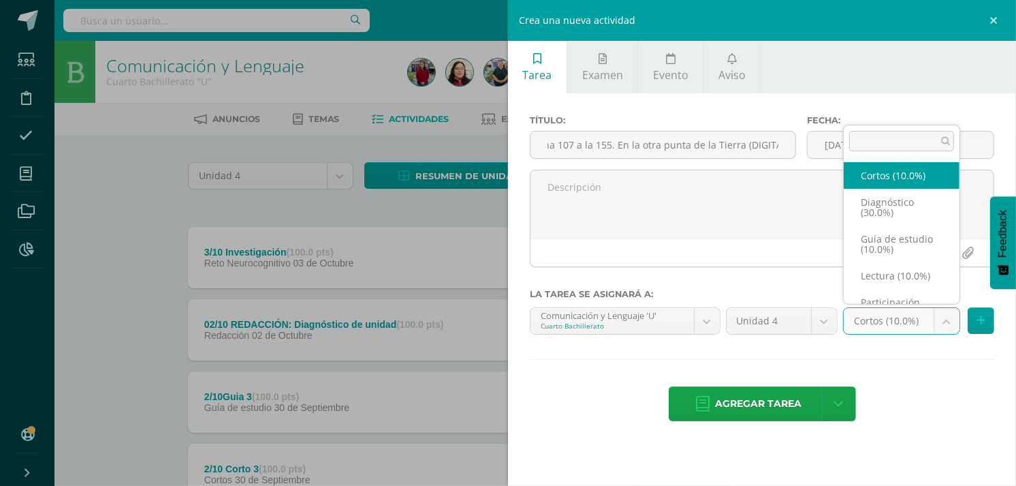
scroll to position [0, 0]
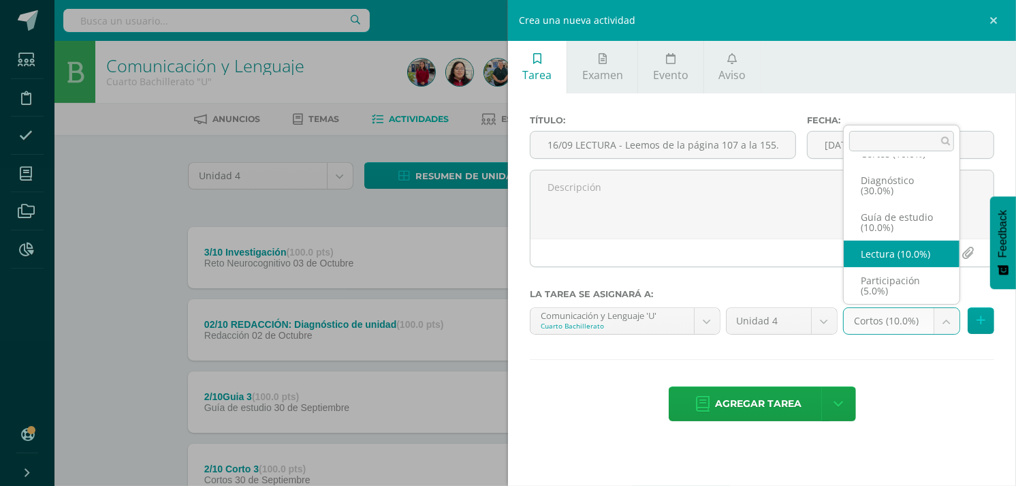
select select "202856"
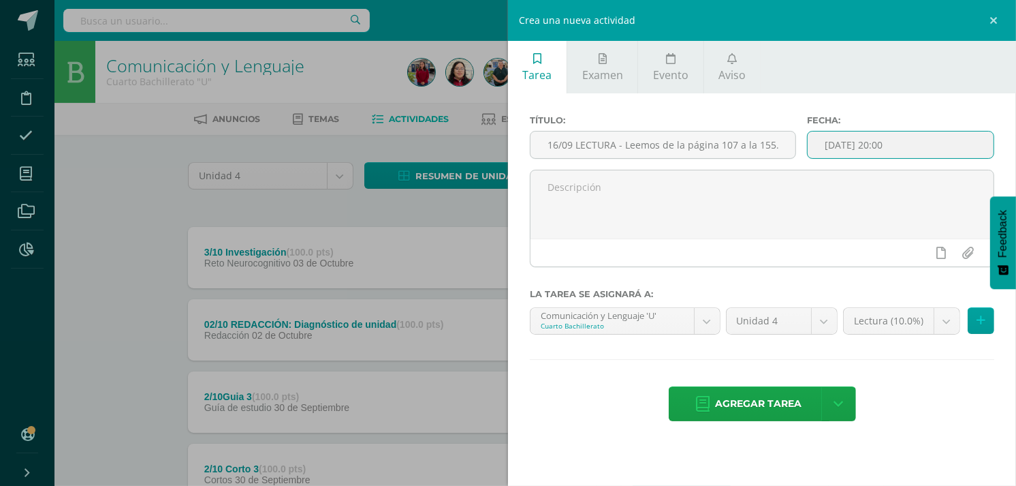
click at [936, 142] on input "2025-09-15 20:00" at bounding box center [901, 144] width 186 height 27
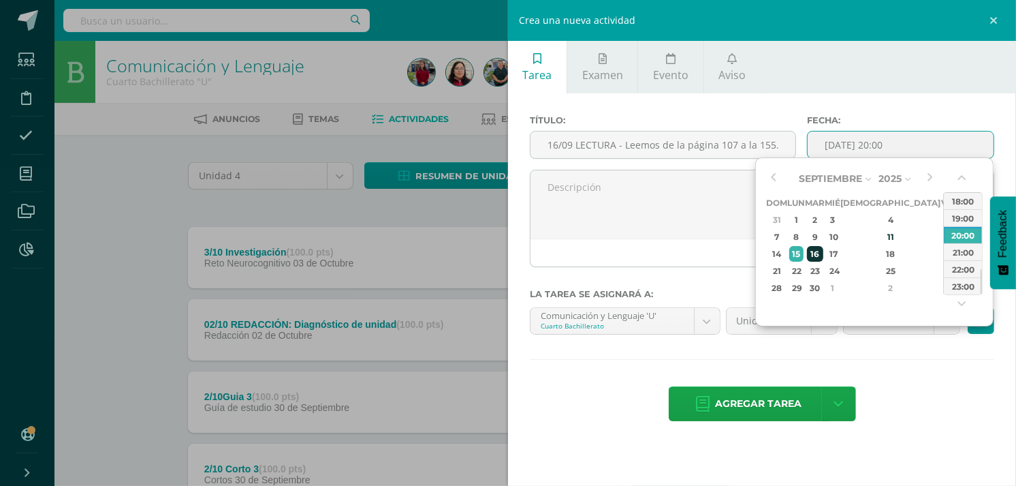
click at [821, 253] on div "16" at bounding box center [815, 254] width 16 height 16
type input "2025-09-16 20:00"
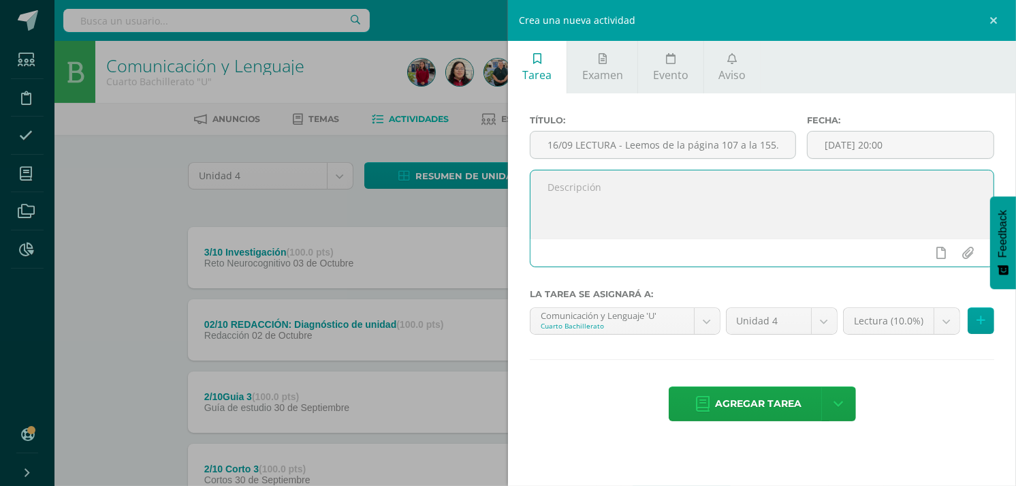
click at [657, 230] on textarea at bounding box center [762, 204] width 463 height 68
click at [719, 402] on span "Agregar tarea" at bounding box center [759, 403] width 87 height 33
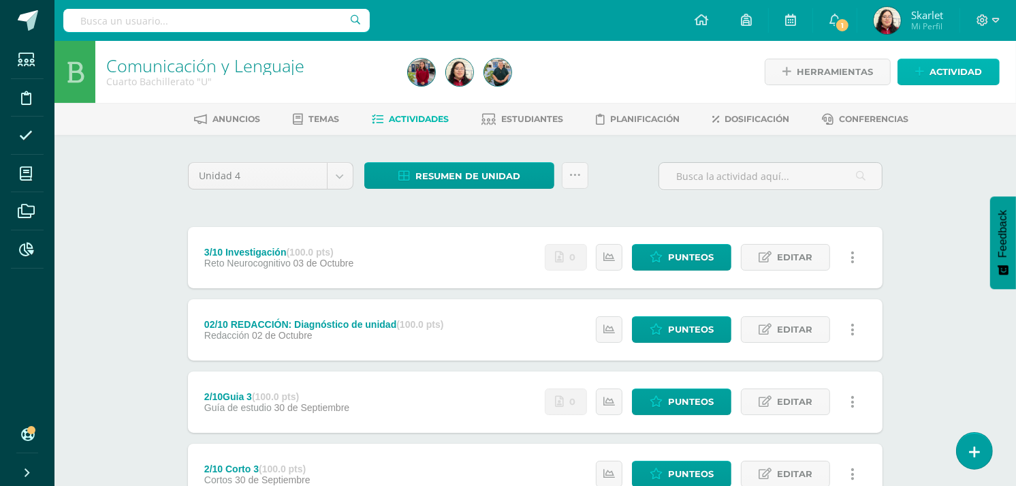
click at [935, 67] on span "Actividad" at bounding box center [956, 71] width 52 height 25
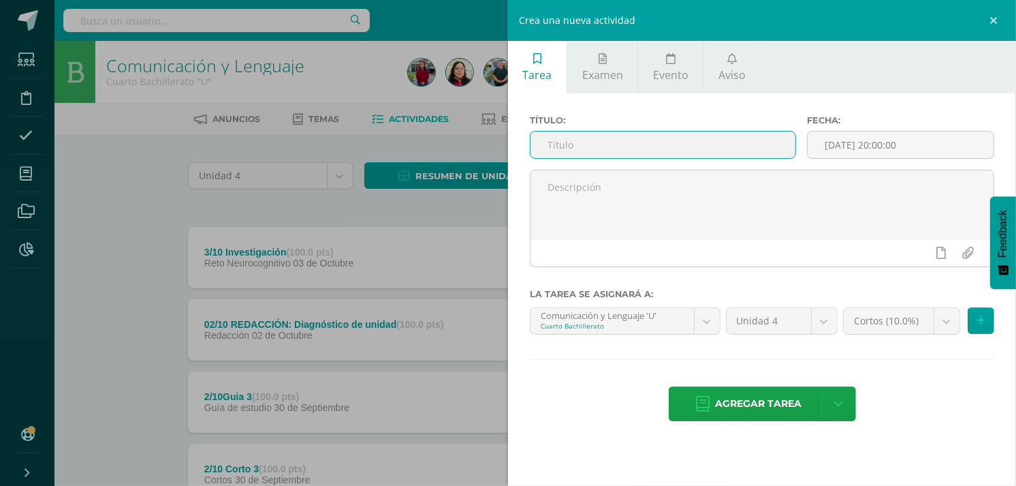
click at [664, 146] on input "text" at bounding box center [663, 144] width 265 height 27
paste input "Leemos de la página 157 a la 191. En la otra punta de la Tierra"
type input "16/8 LECTURA _ Leemos de la página 157 a la 191. En la otra punta de [GEOGRAPHI…"
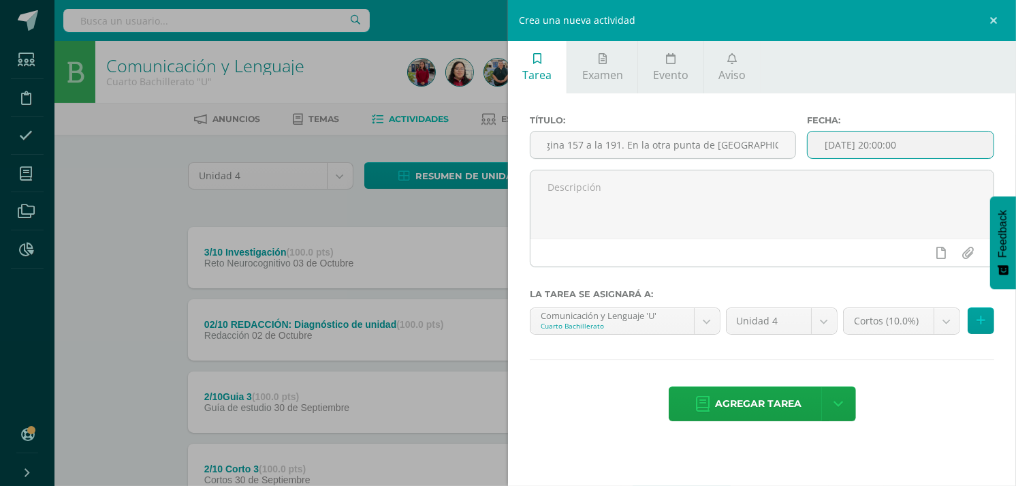
scroll to position [0, 0]
click at [950, 147] on input "[DATE] 20:00:00" at bounding box center [901, 144] width 186 height 27
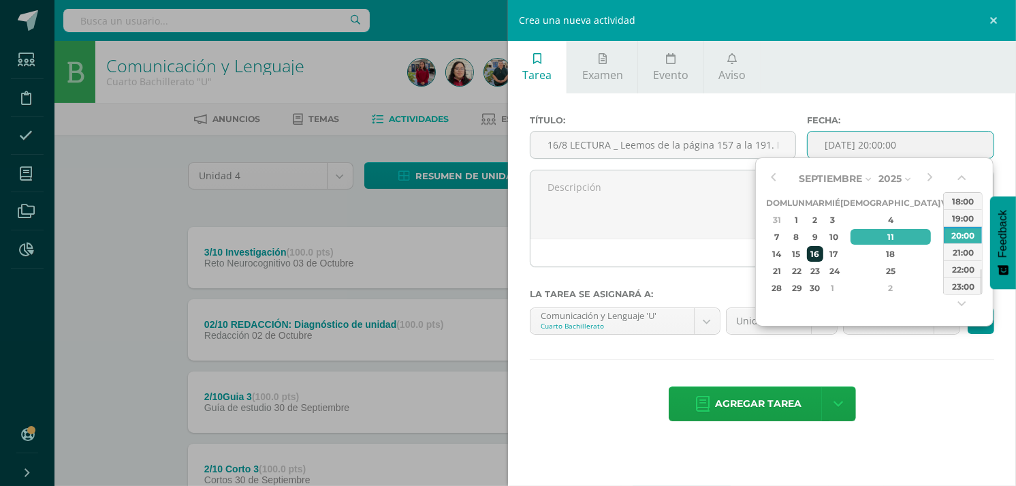
click at [825, 245] on td "16" at bounding box center [815, 253] width 20 height 17
type input "2025-09-16 20:00"
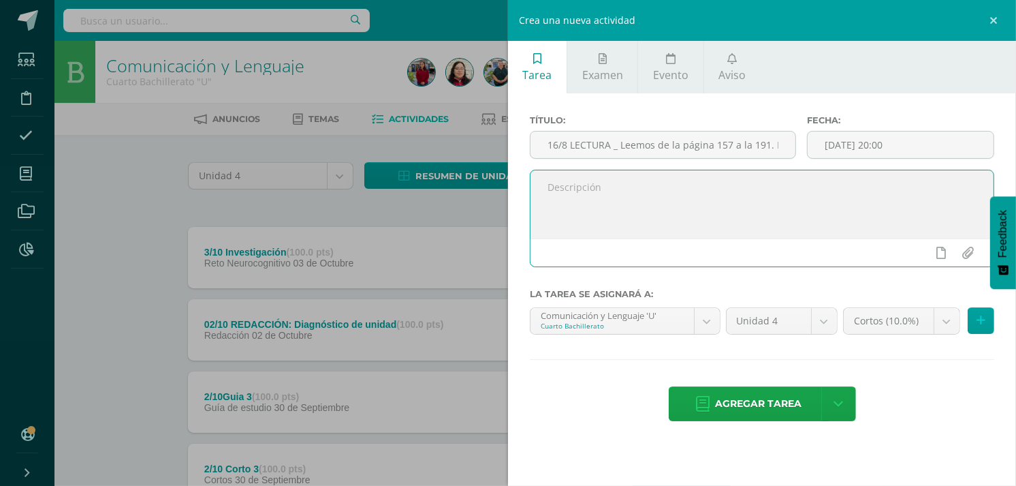
click at [661, 207] on textarea at bounding box center [762, 204] width 463 height 68
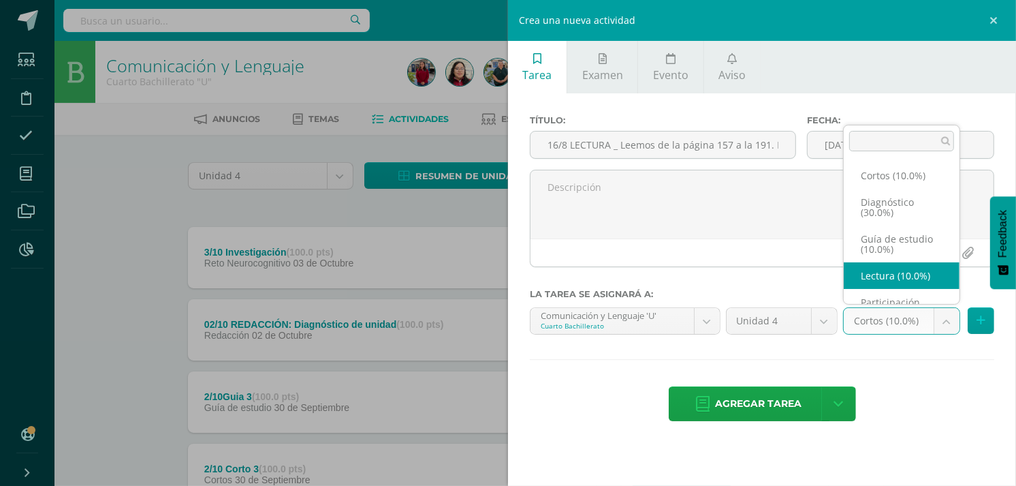
scroll to position [22, 0]
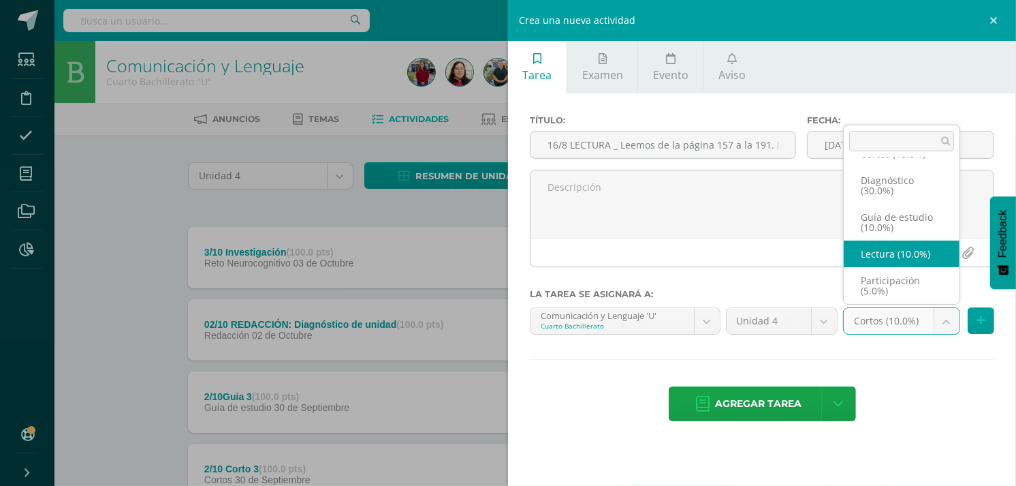
select select "202856"
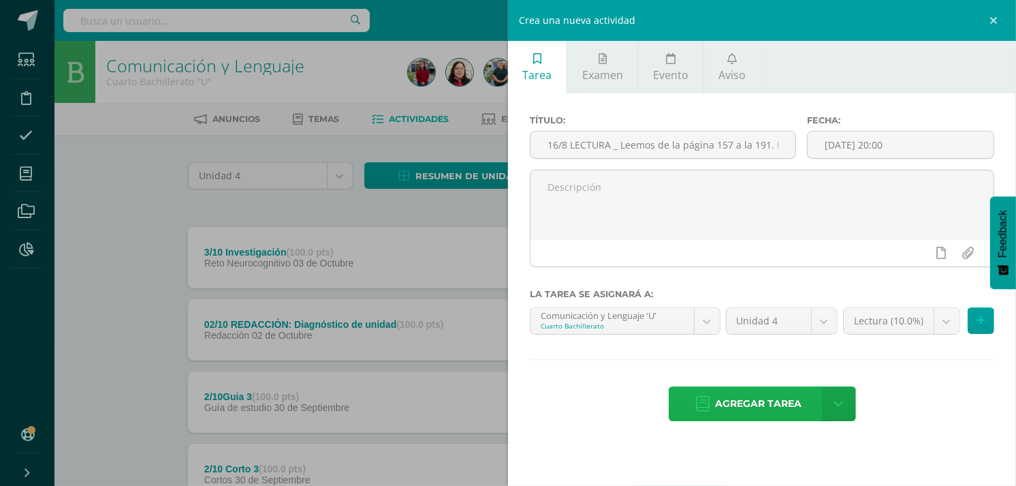
click at [748, 407] on span "Agregar tarea" at bounding box center [759, 403] width 87 height 33
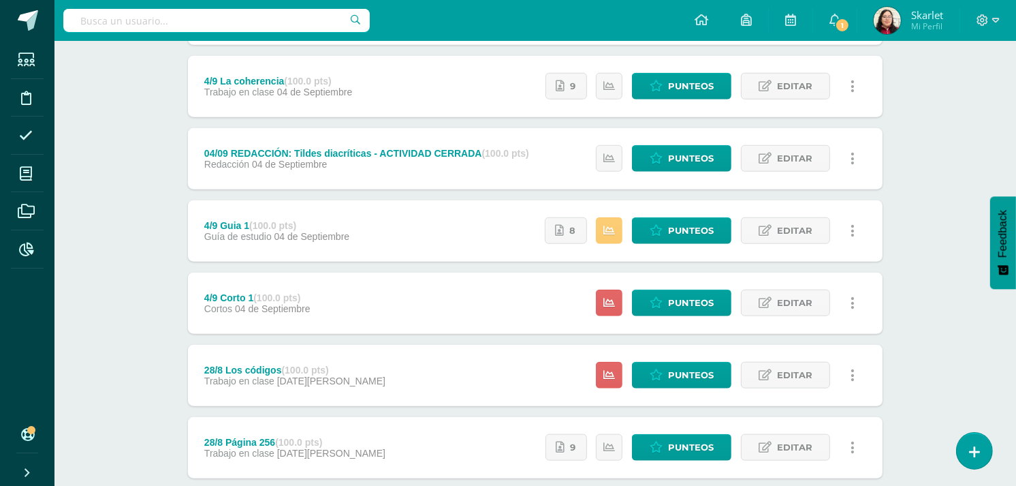
scroll to position [1182, 0]
